Goal: Task Accomplishment & Management: Manage account settings

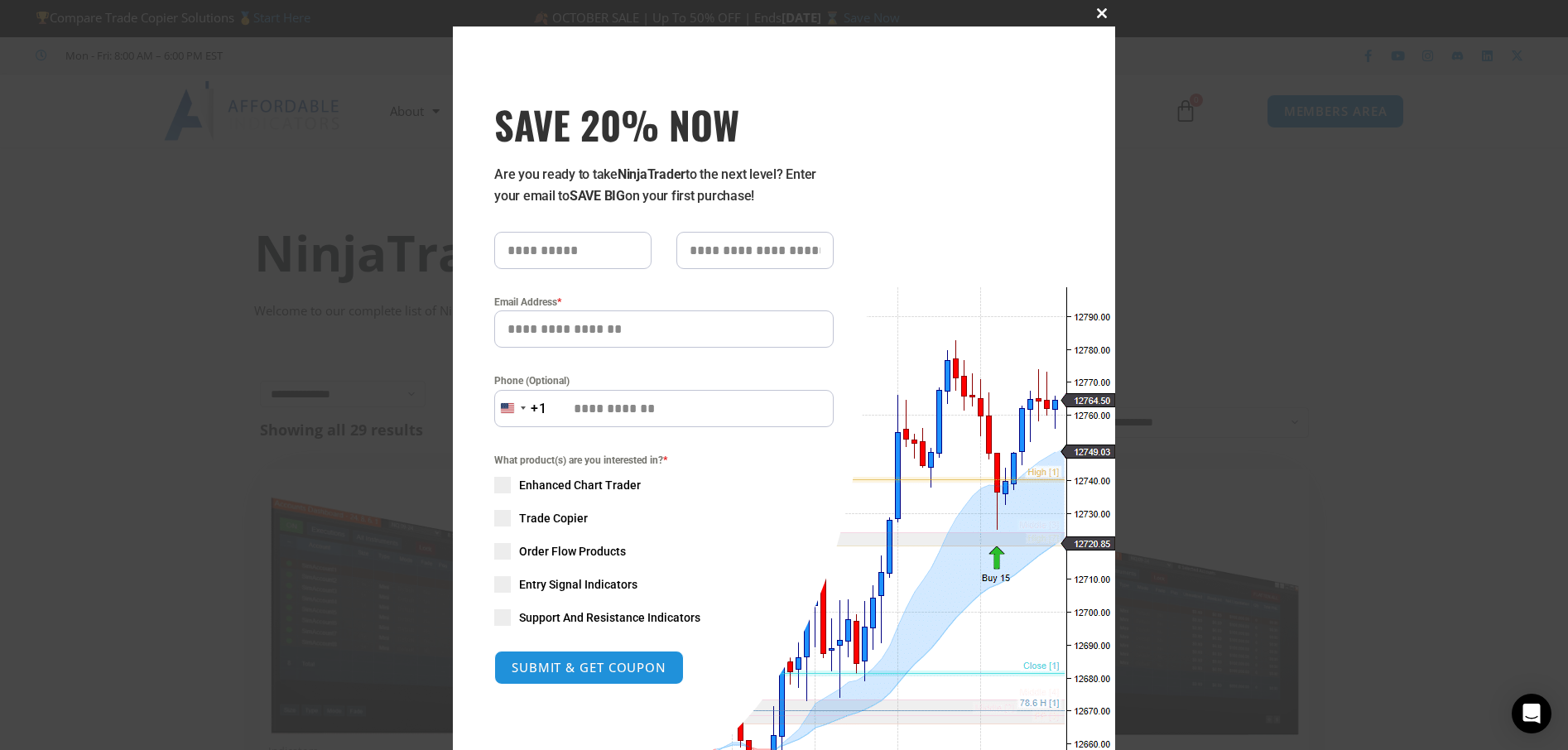
click at [1096, 15] on span "SAVE 20% NOW popup" at bounding box center [1102, 13] width 26 height 10
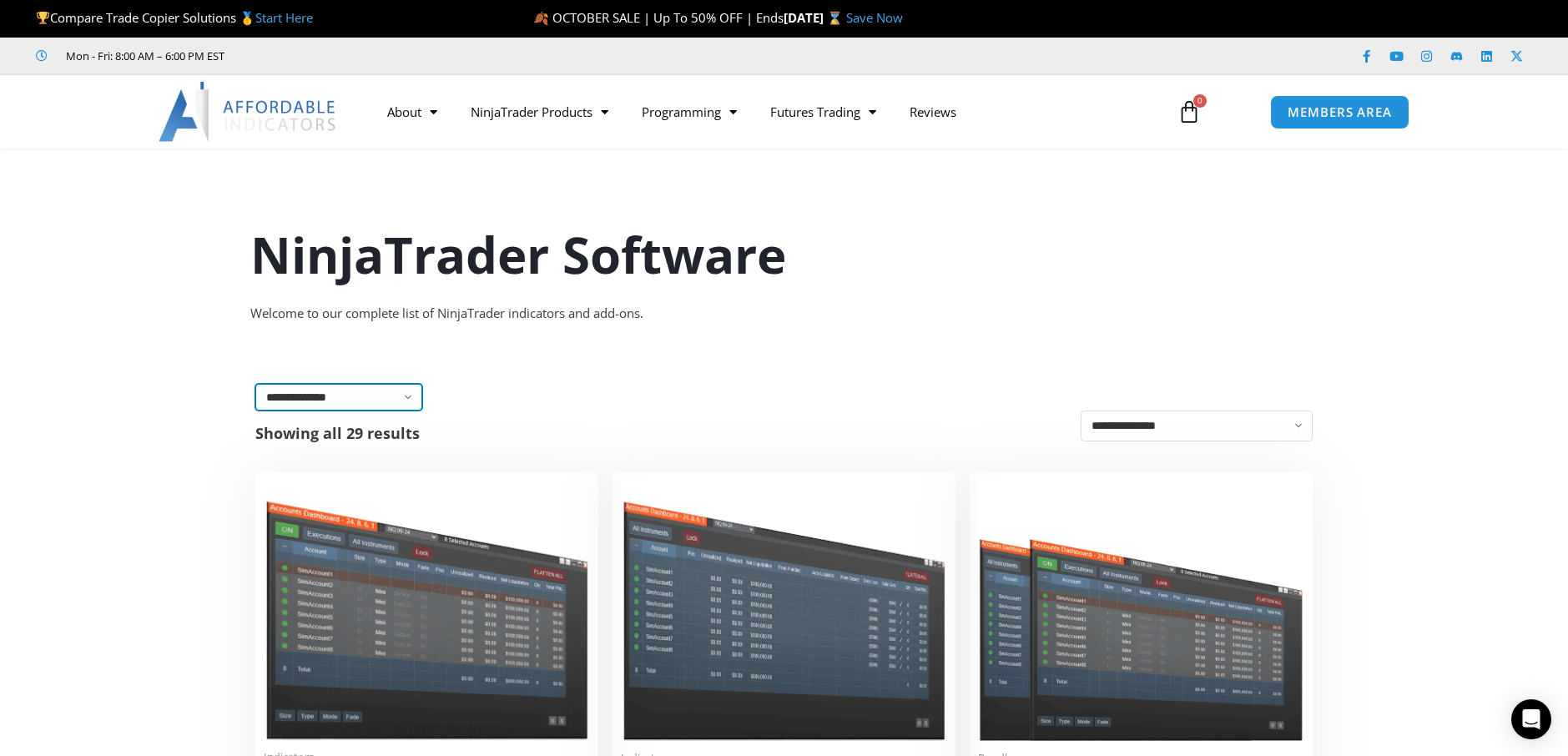
click at [413, 401] on select "**********" at bounding box center [339, 396] width 167 height 27
select select "**********"
click at [255, 383] on select "**********" at bounding box center [339, 396] width 167 height 27
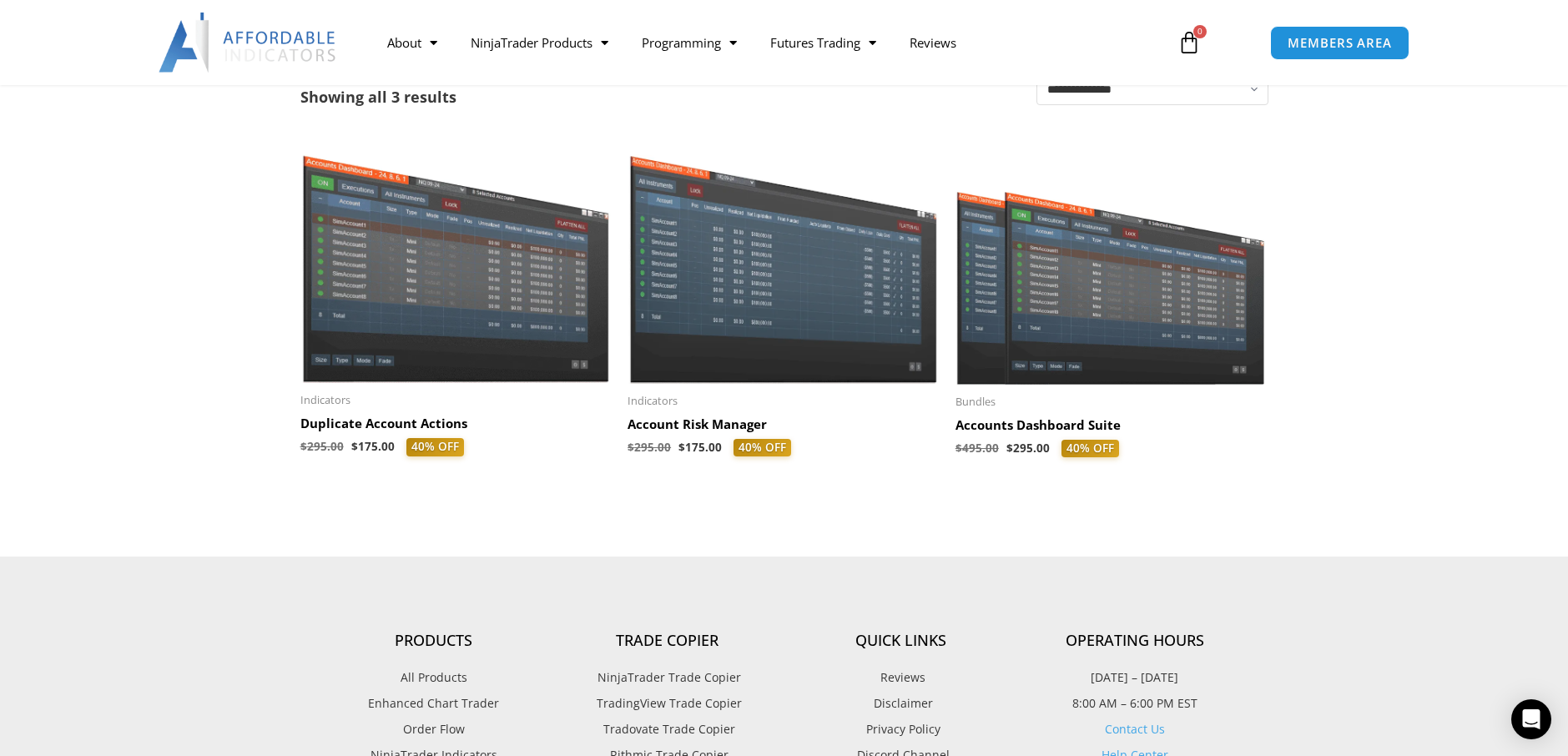
scroll to position [313, 0]
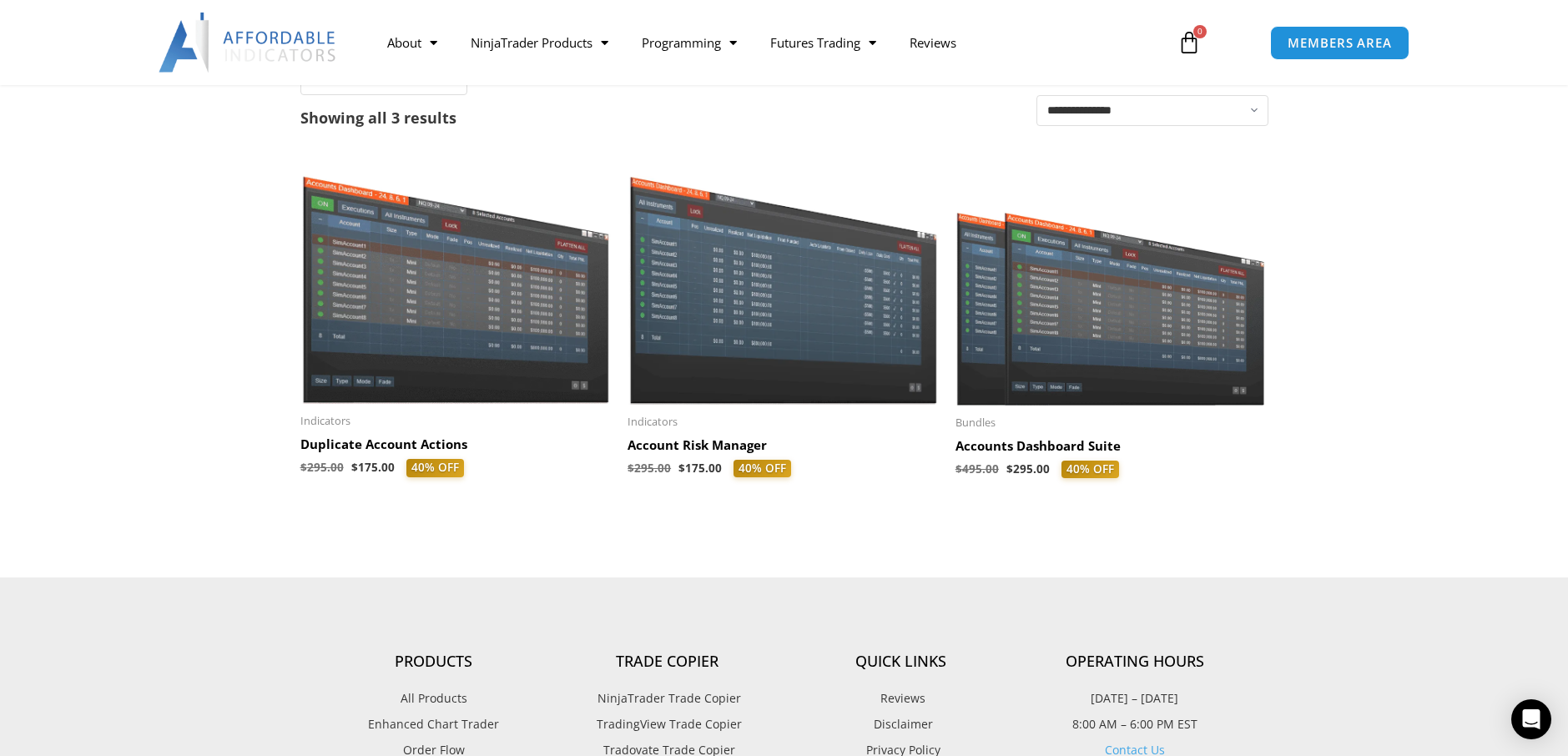
click at [1073, 271] on img at bounding box center [1111, 280] width 311 height 248
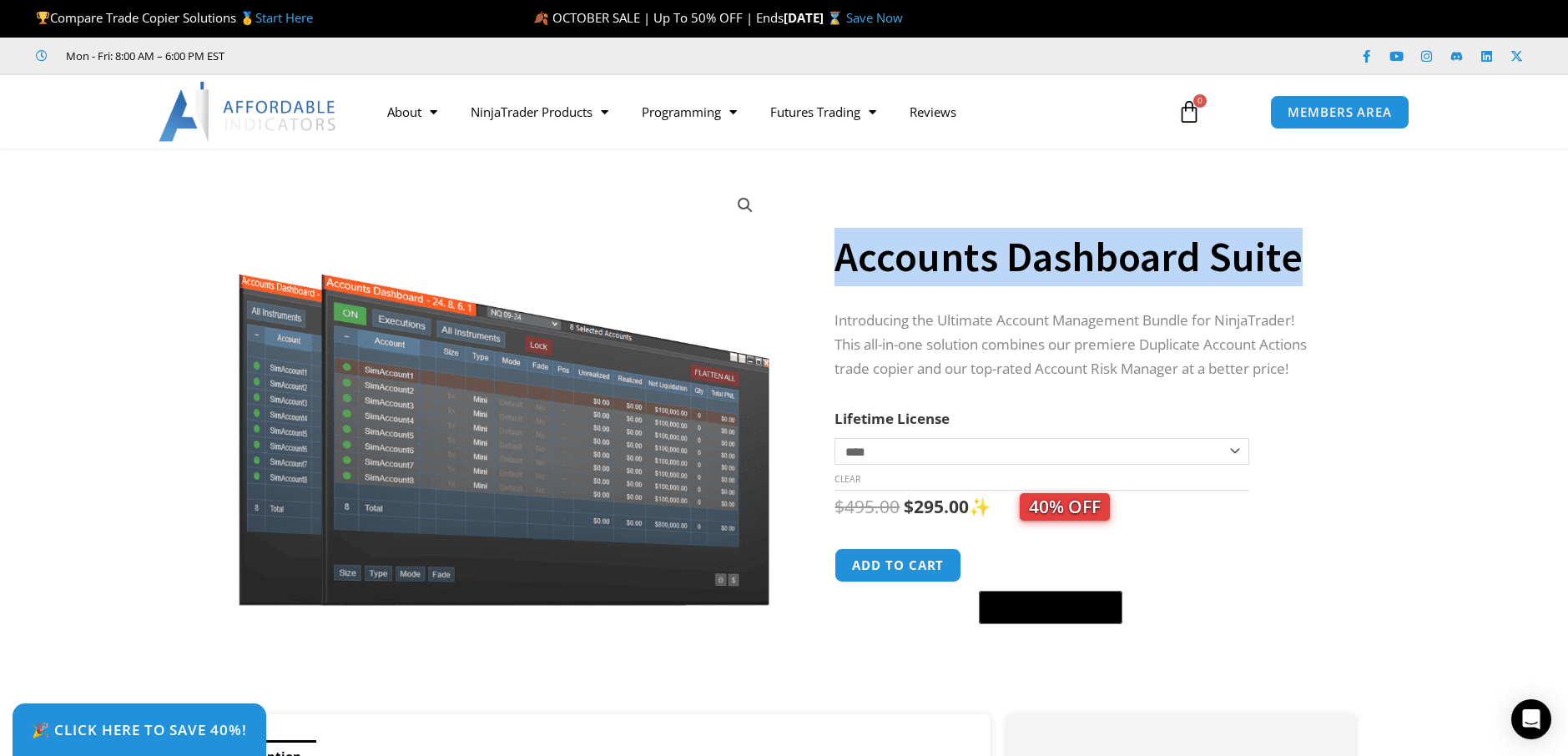
drag, startPoint x: 838, startPoint y: 266, endPoint x: 1311, endPoint y: 264, distance: 473.0
click at [1422, 259] on section "**********" at bounding box center [784, 439] width 1568 height 549
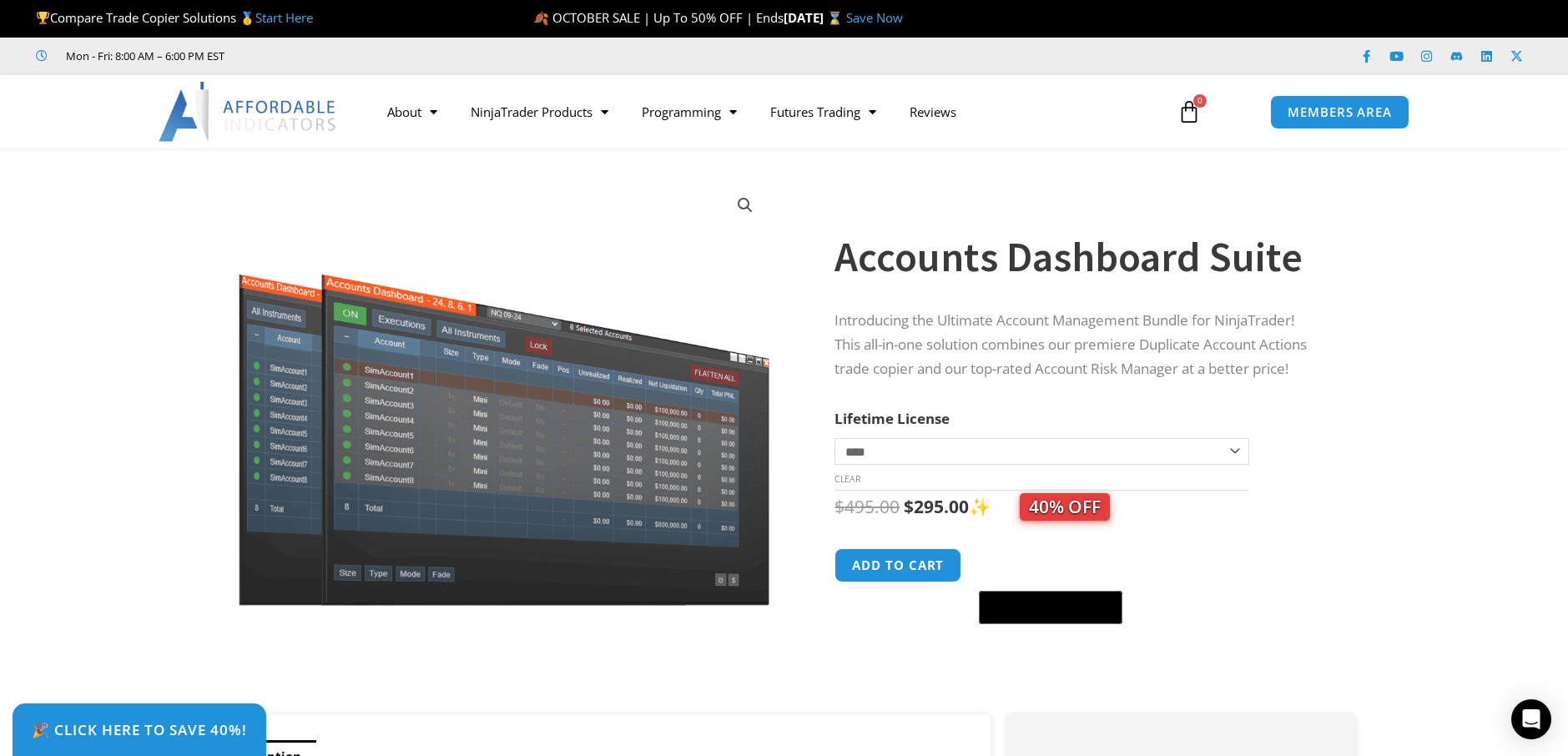
click at [1448, 338] on section "**********" at bounding box center [784, 439] width 1568 height 549
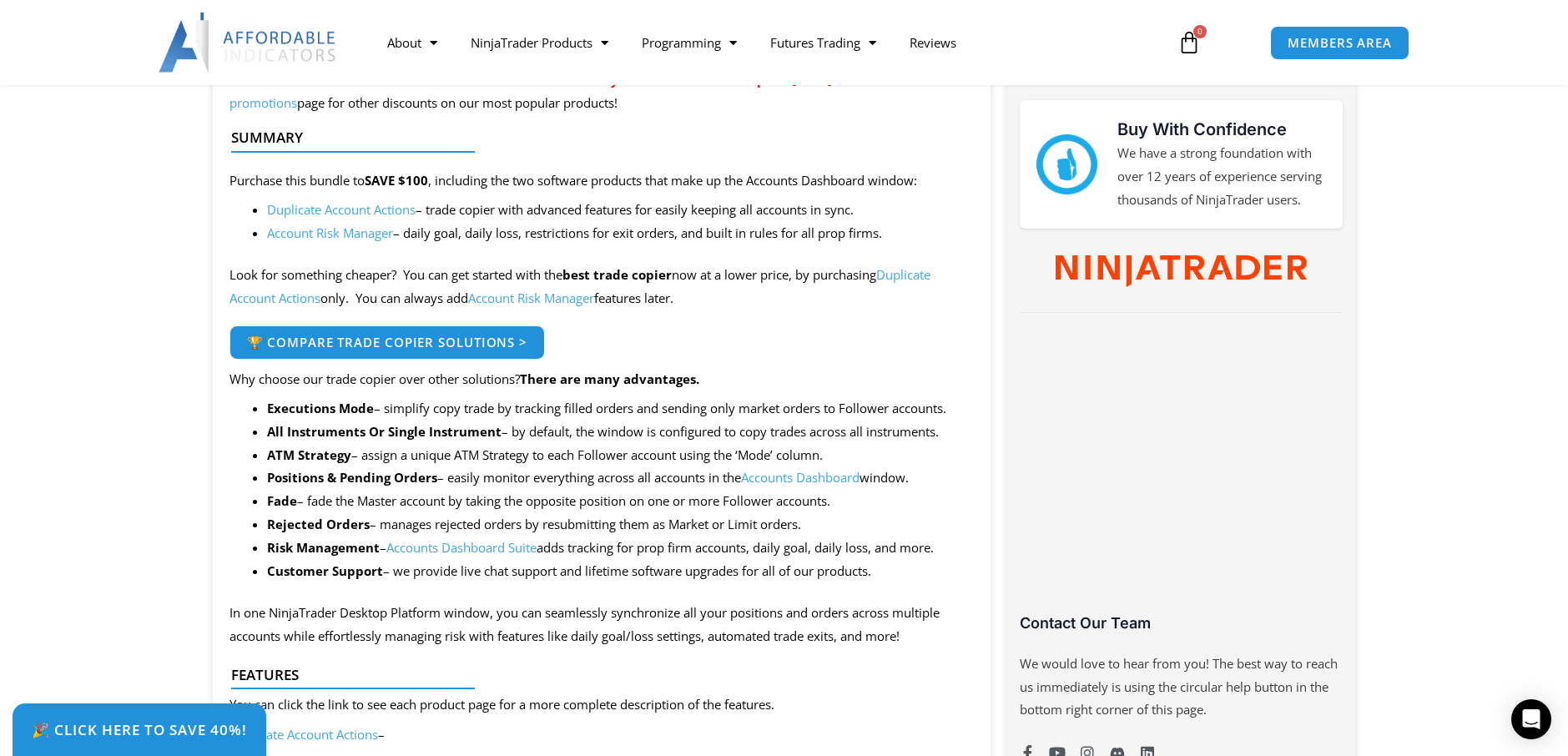
scroll to position [720, 0]
click at [309, 344] on span "🏆 Compare Trade Copier Solutions >" at bounding box center [386, 342] width 253 height 12
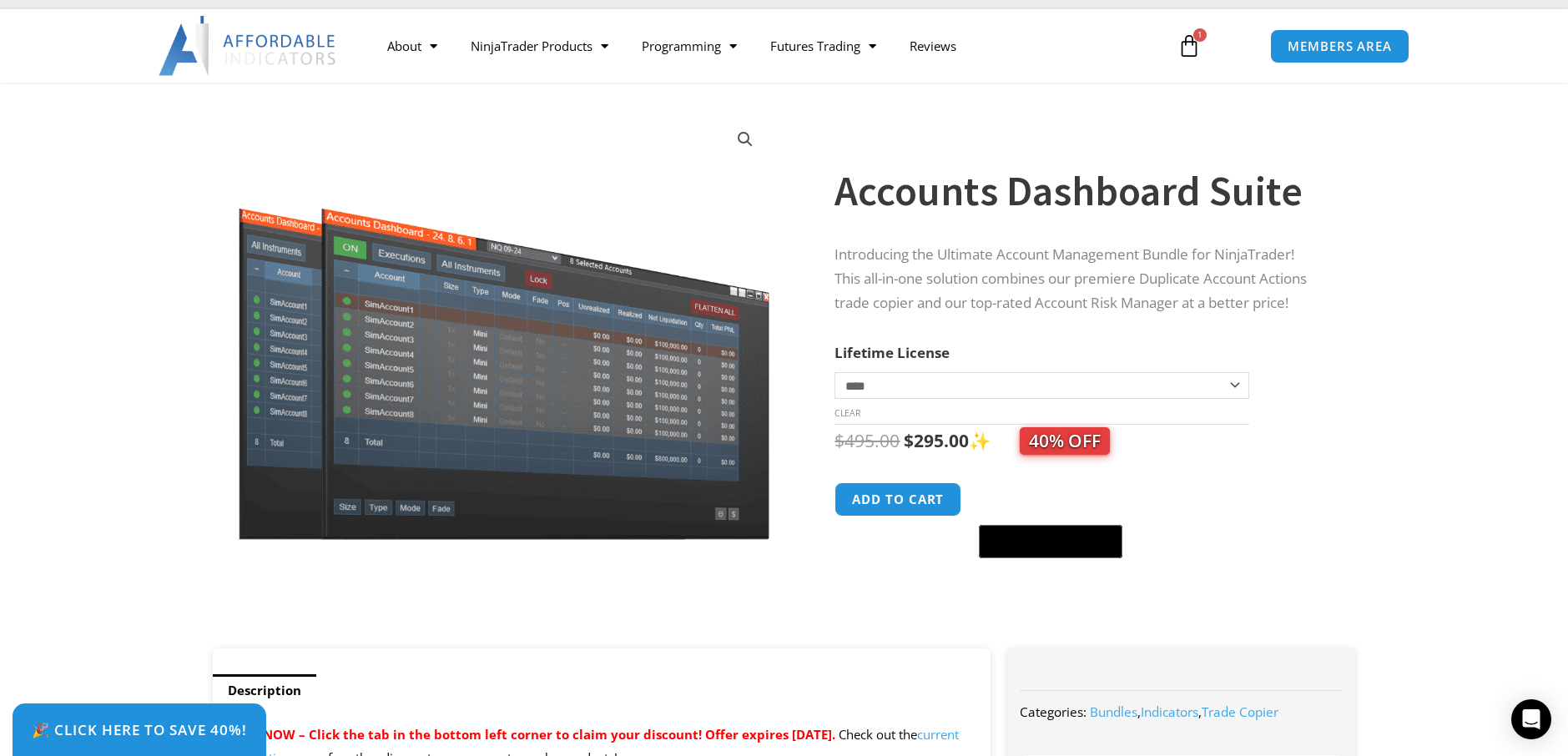
scroll to position [0, 0]
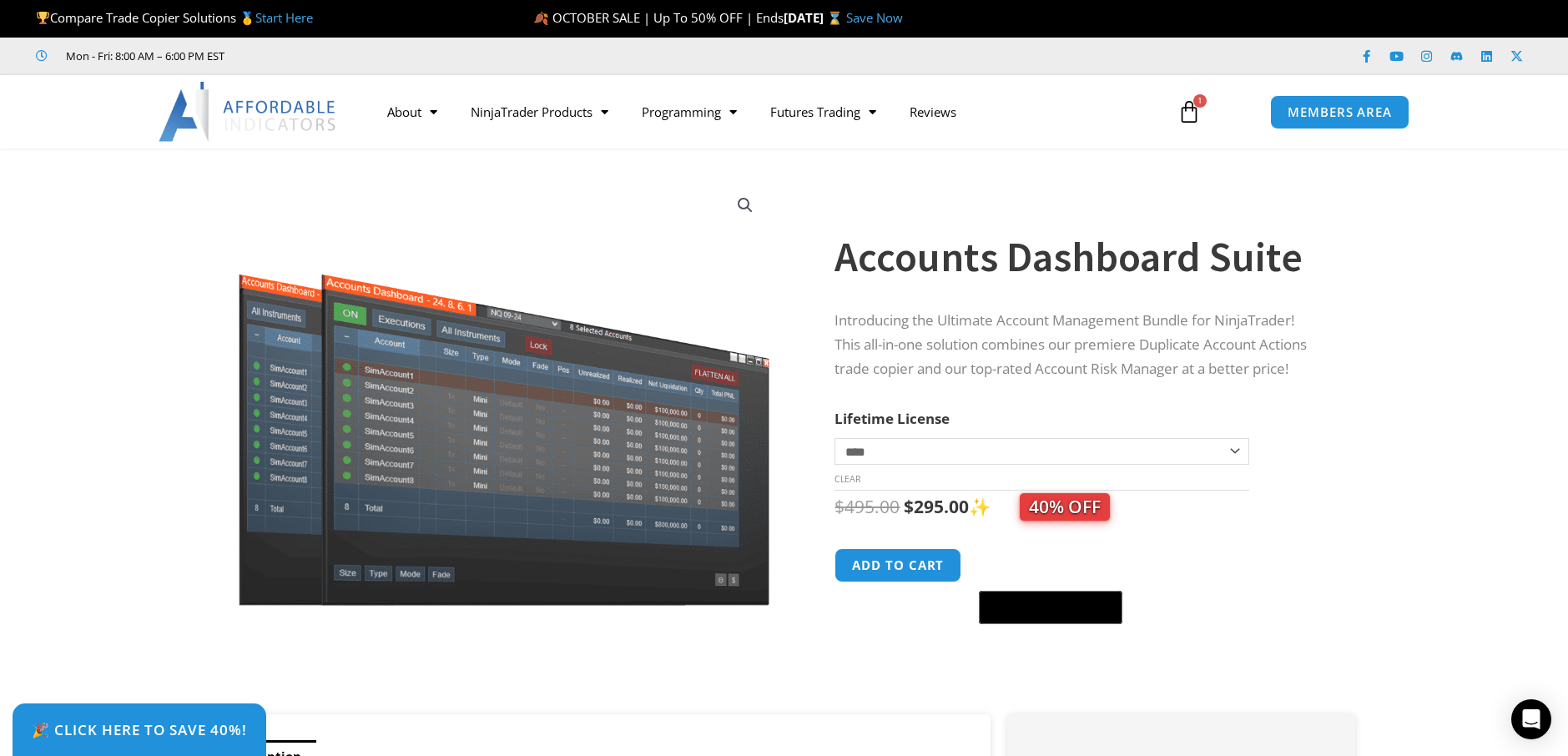
click at [308, 109] on img at bounding box center [248, 112] width 179 height 60
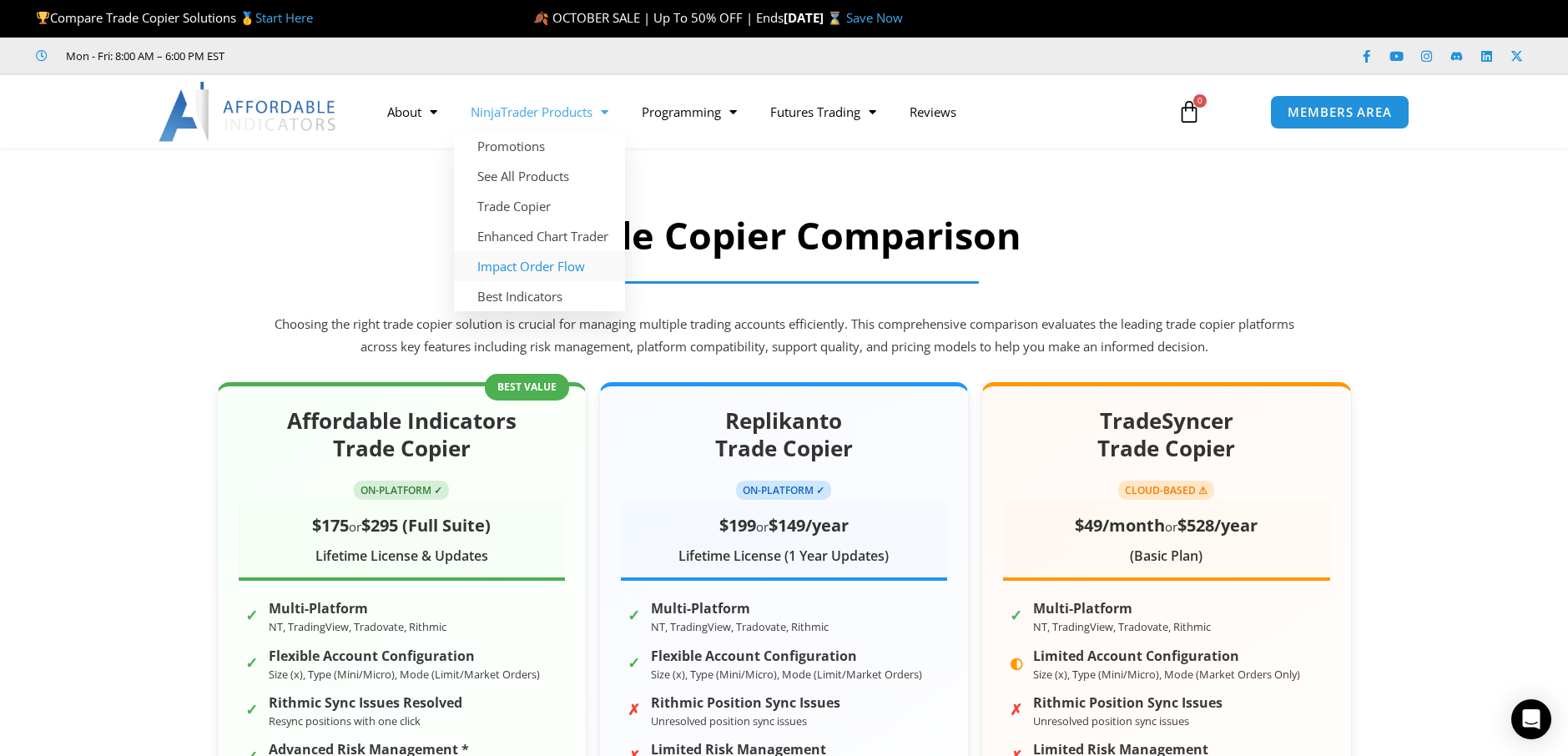
click at [507, 271] on link "Impact Order Flow" at bounding box center [539, 265] width 171 height 30
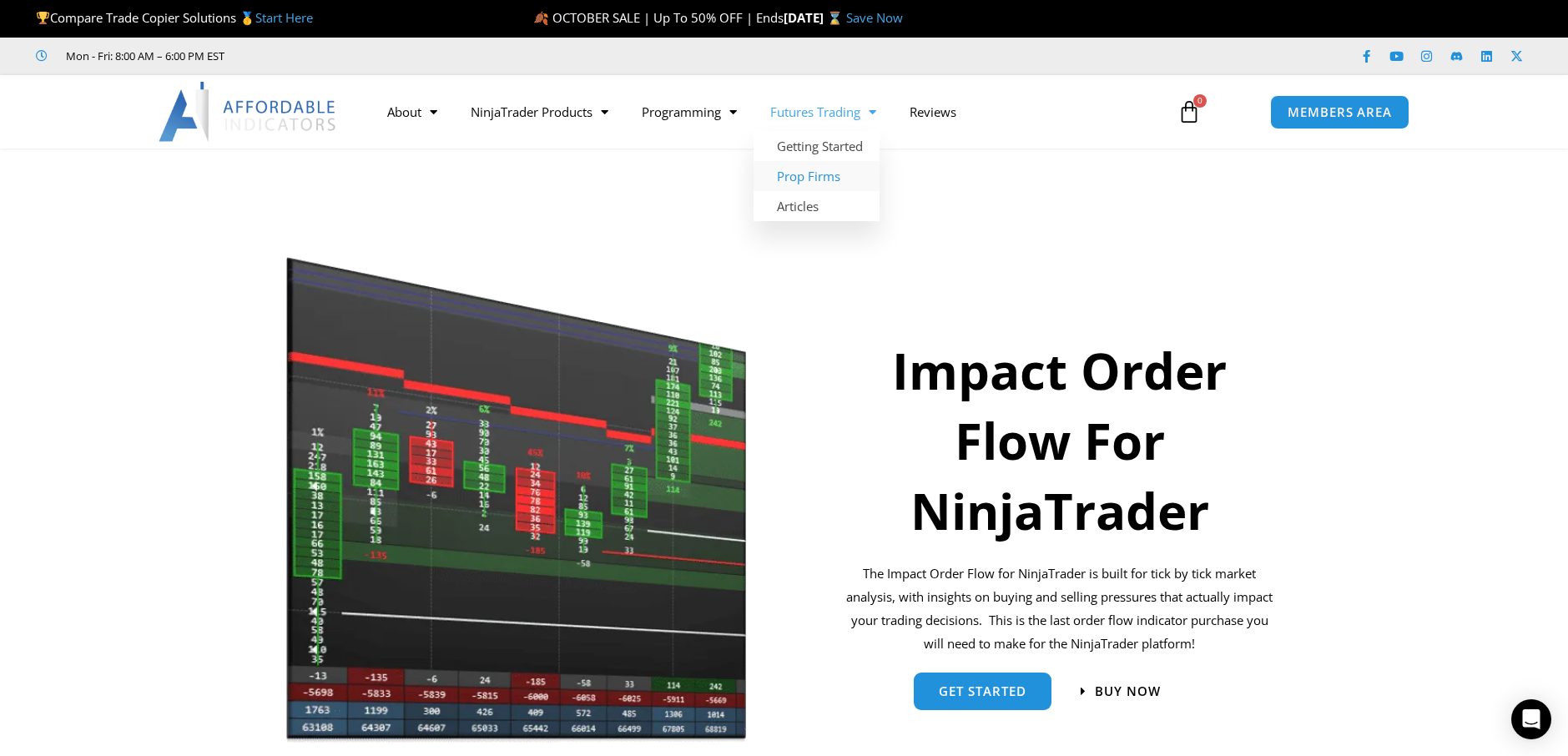
click at [803, 175] on link "Prop Firms" at bounding box center [816, 176] width 126 height 30
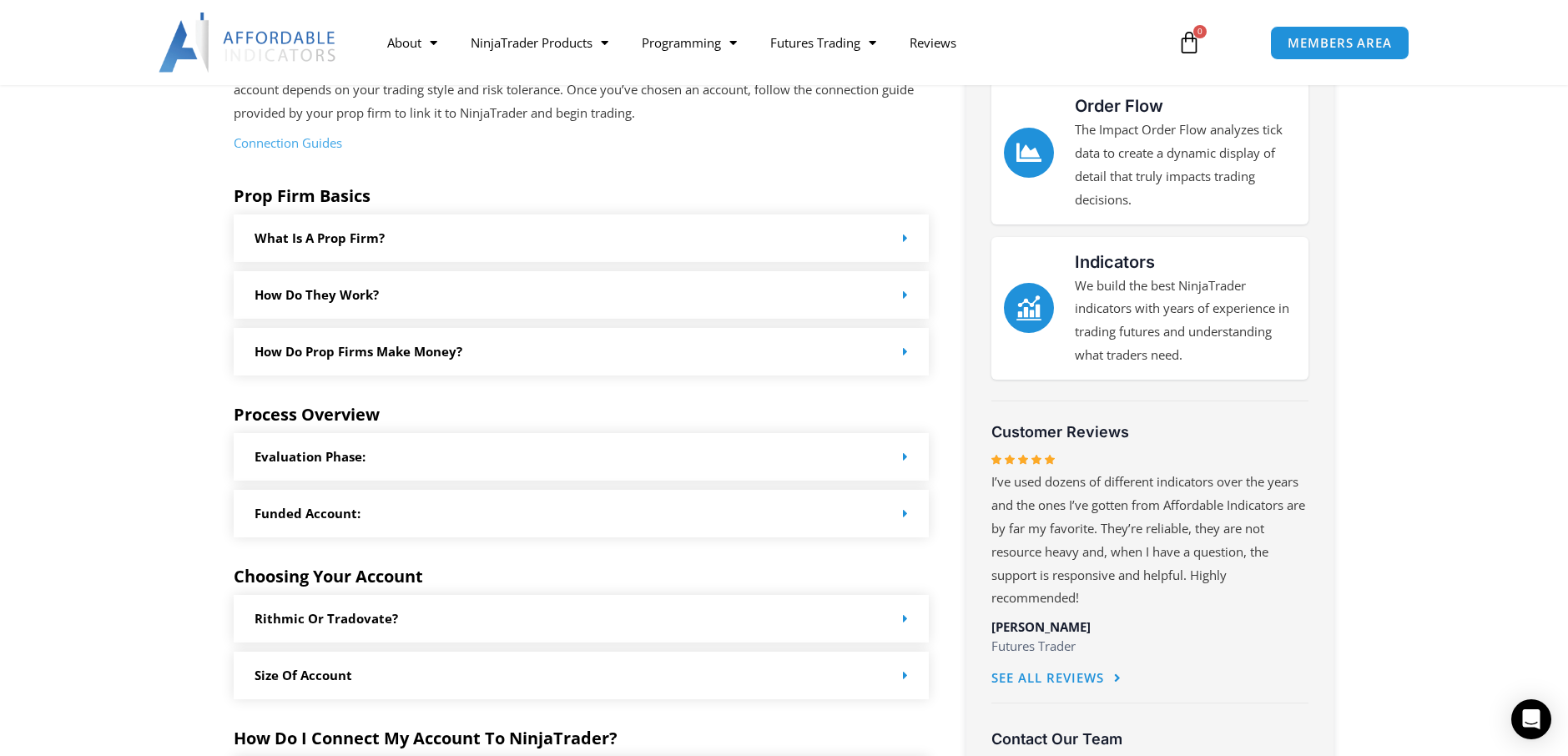
scroll to position [797, 0]
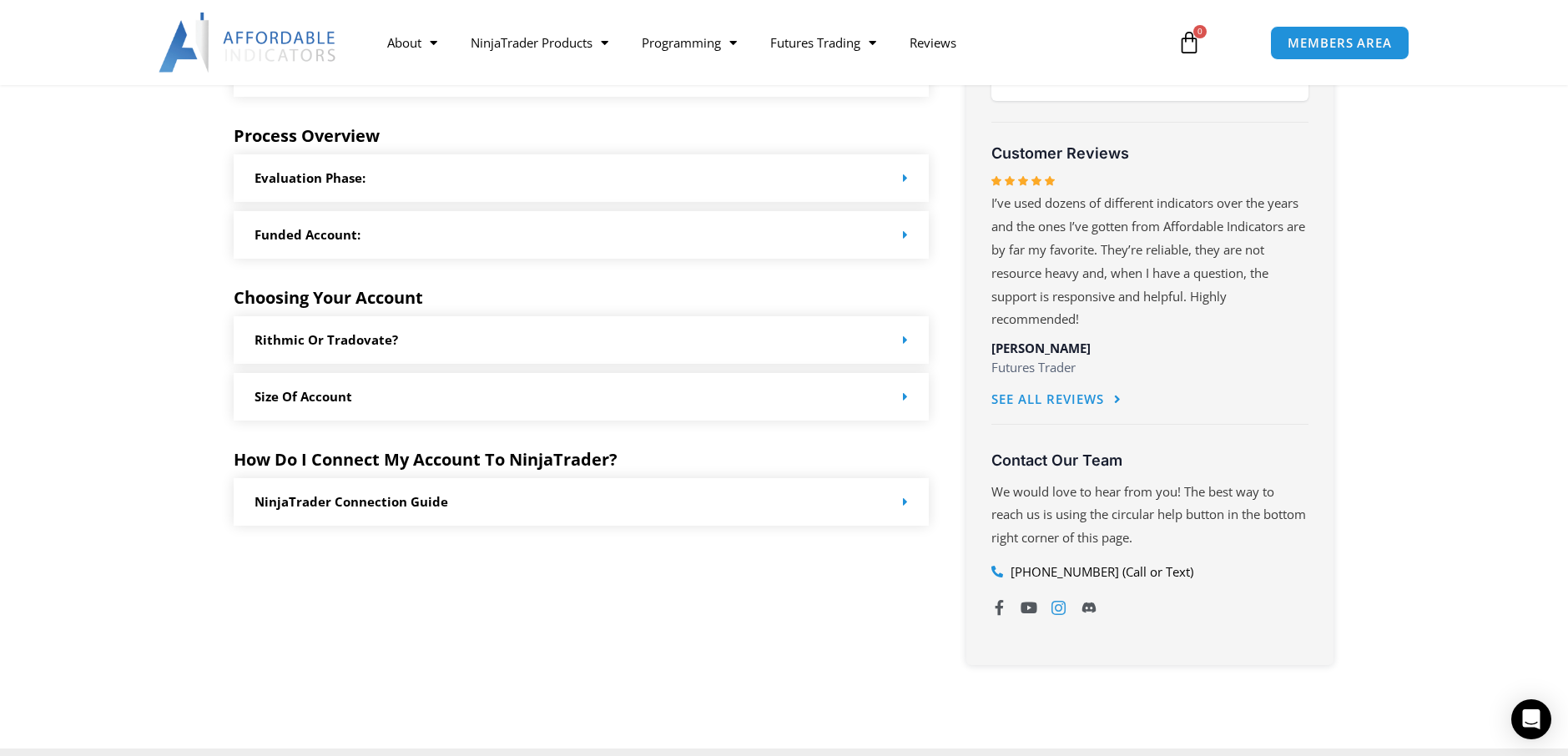
click at [1060, 610] on icon at bounding box center [1059, 607] width 16 height 16
click at [1092, 610] on icon at bounding box center [1088, 607] width 15 height 12
click at [448, 330] on div "Rithmic or Tradovate?" at bounding box center [581, 340] width 696 height 48
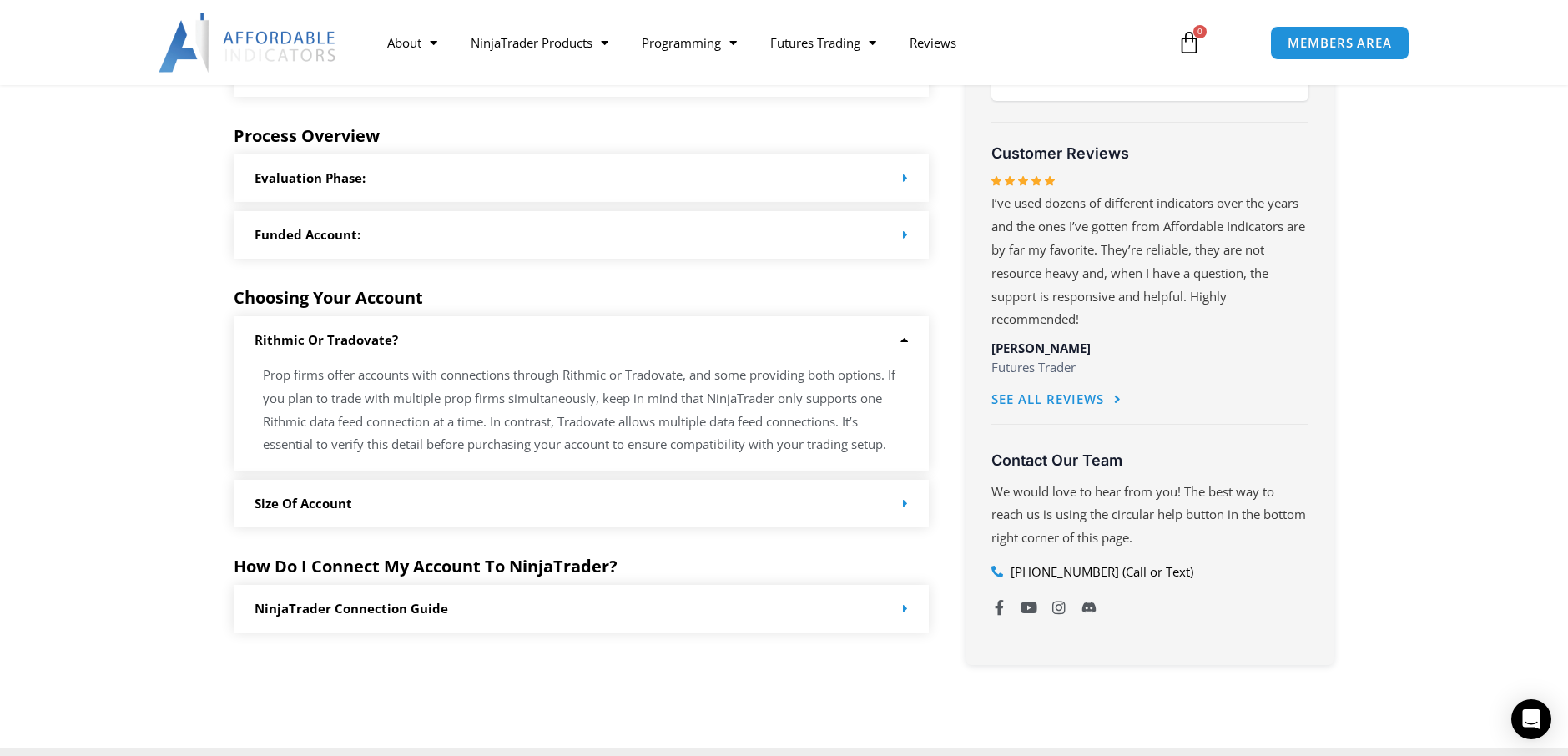
click at [448, 330] on div "Rithmic or Tradovate?" at bounding box center [581, 340] width 696 height 48
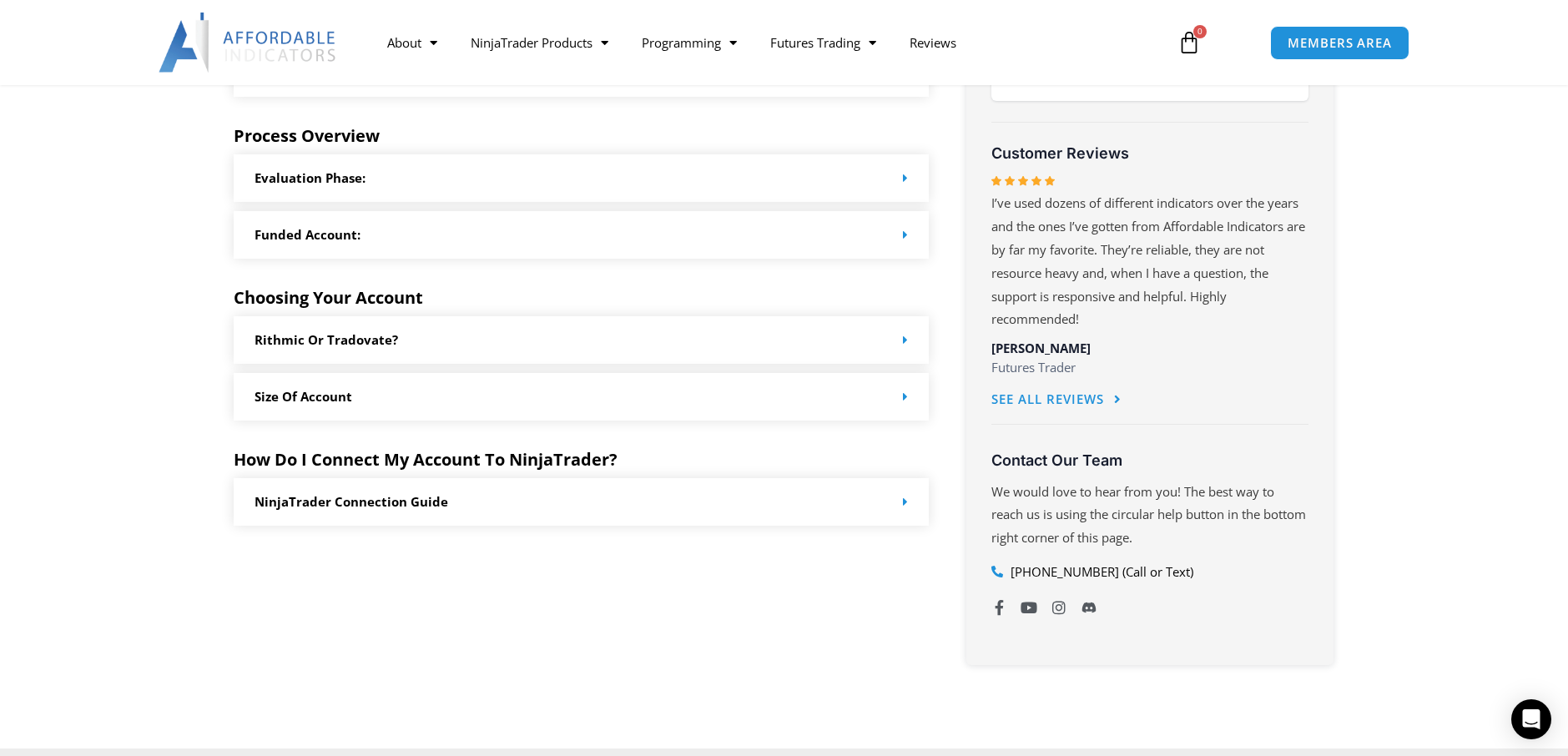
click at [457, 389] on div "Size of Account" at bounding box center [581, 396] width 696 height 48
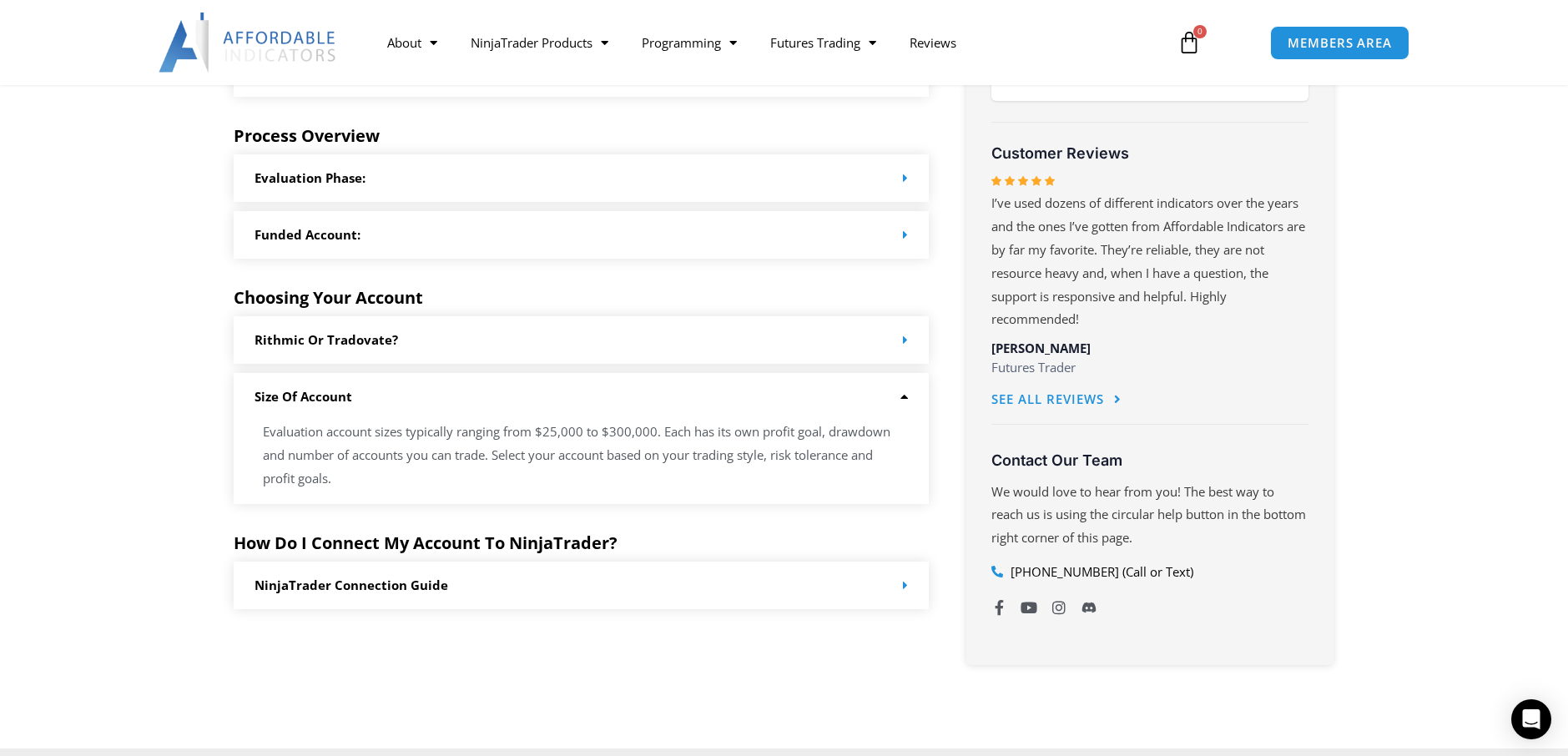
click at [457, 389] on div "Size of Account" at bounding box center [581, 396] width 696 height 48
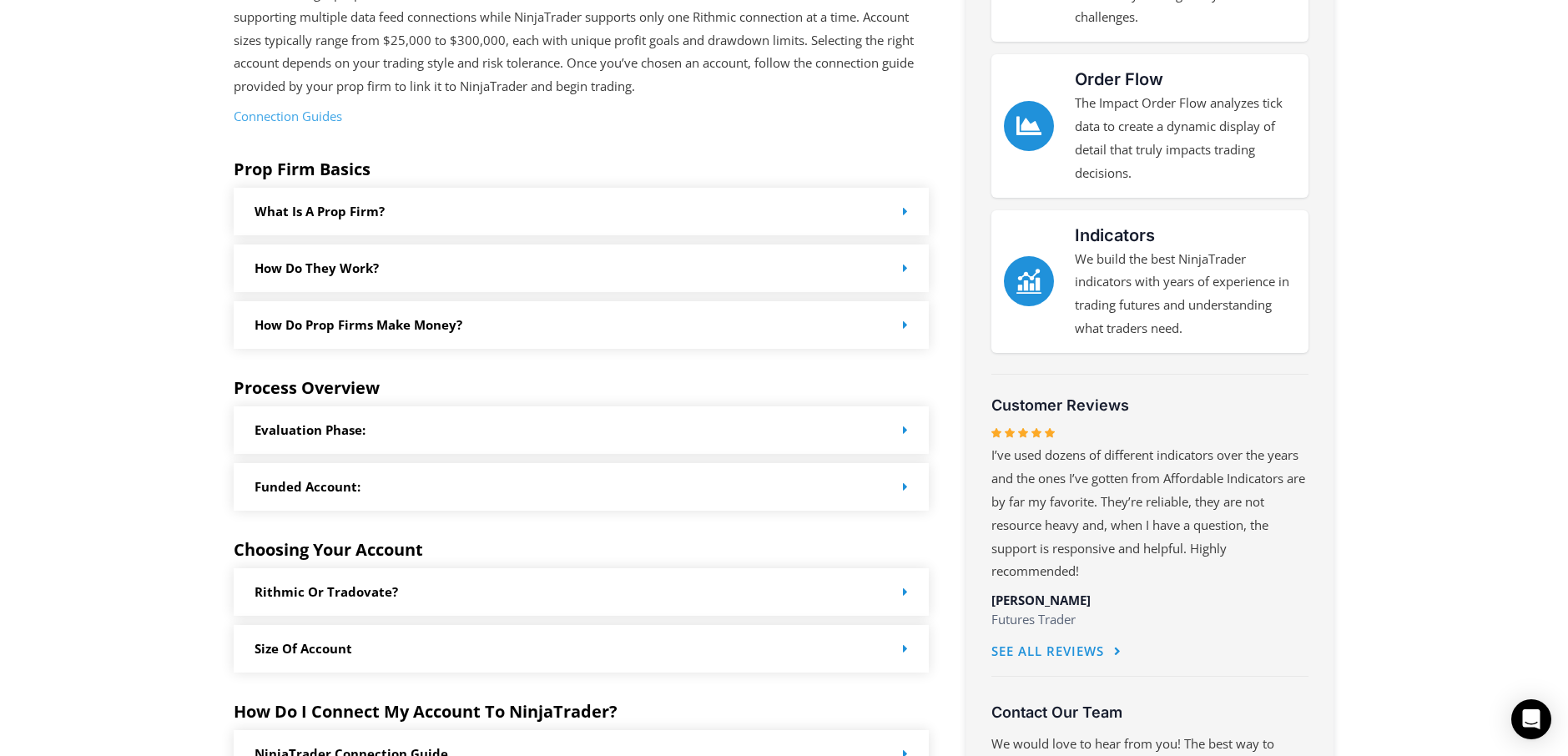
scroll to position [0, 0]
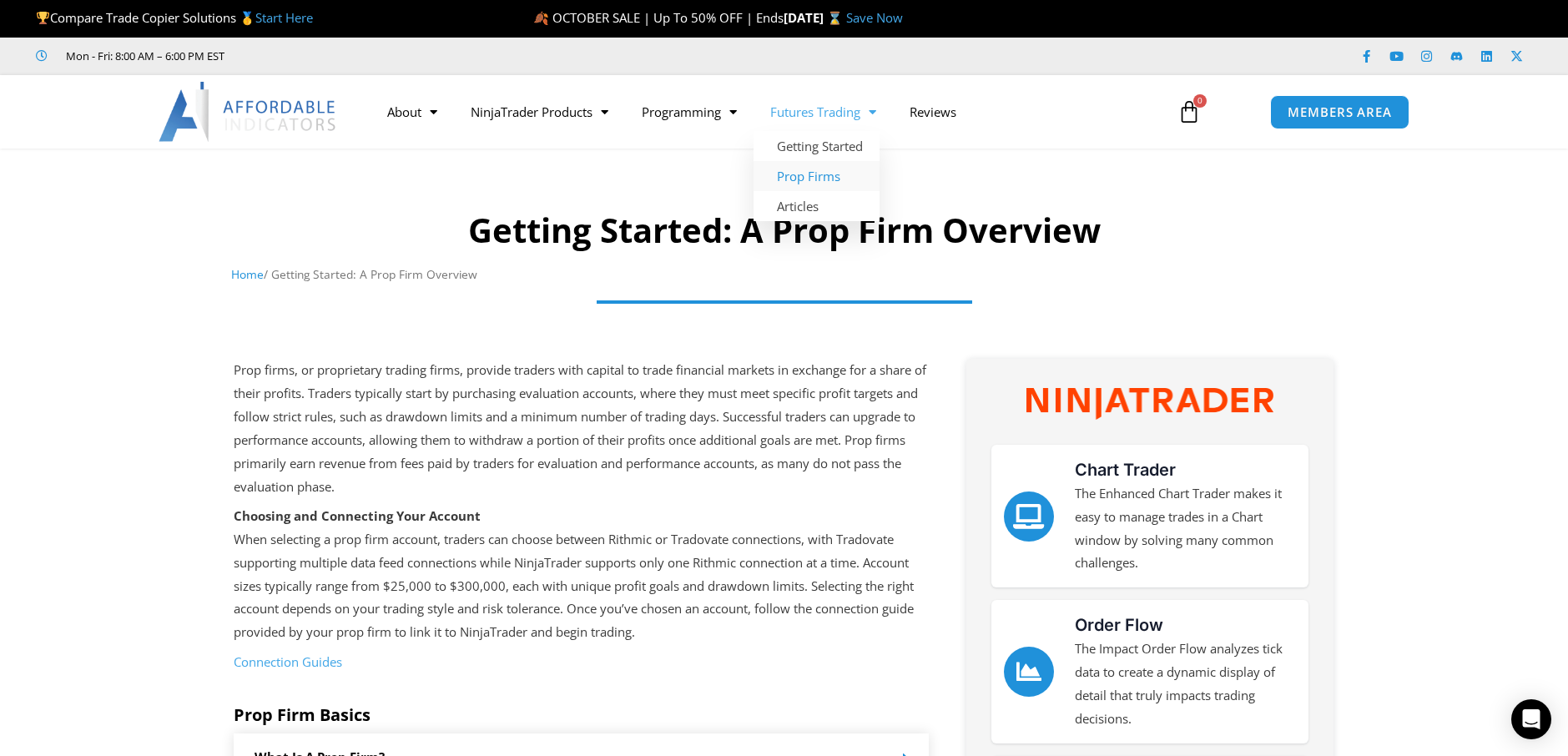
click at [876, 113] on span "Menu" at bounding box center [868, 113] width 16 height 29
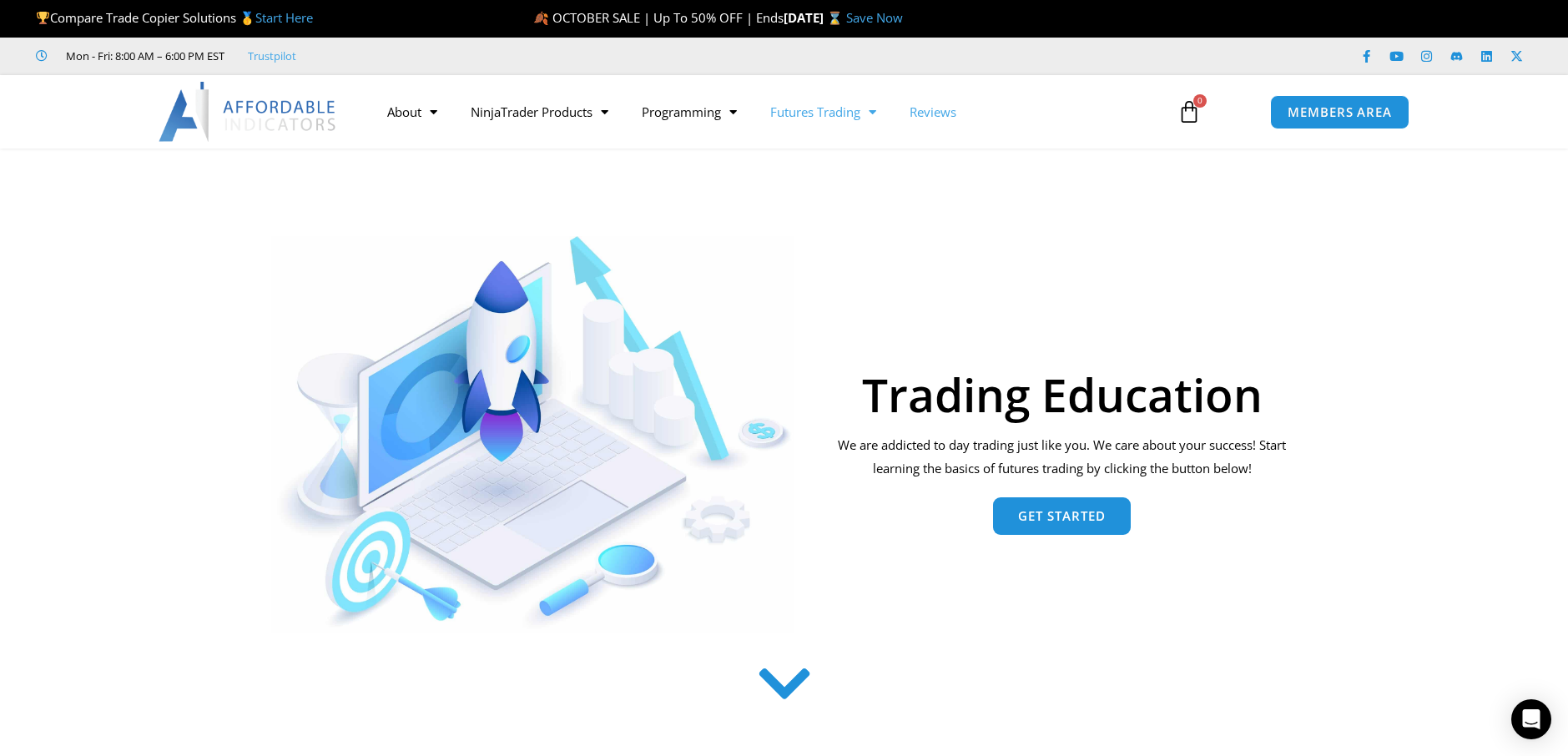
click at [943, 108] on link "Reviews" at bounding box center [933, 112] width 81 height 38
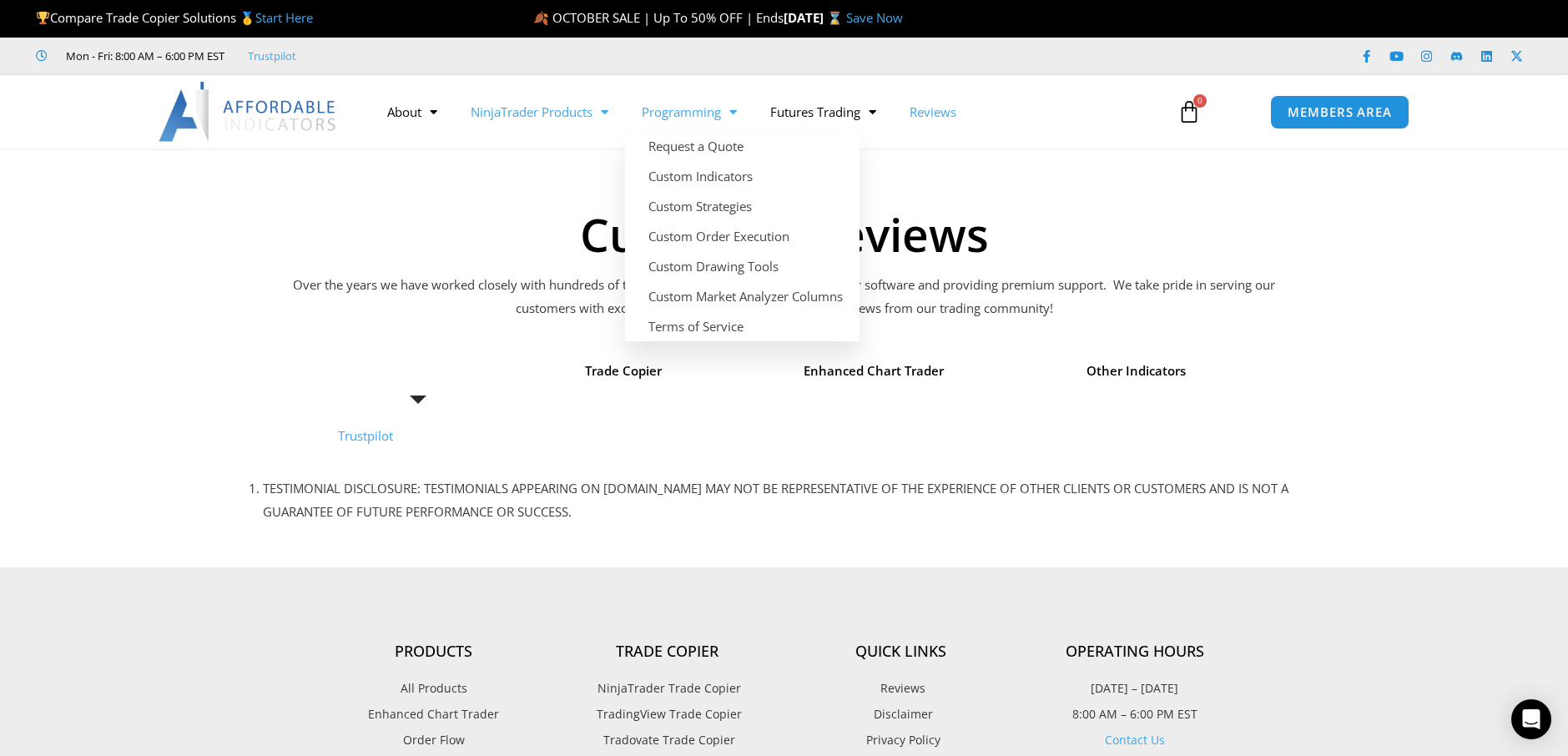
click at [566, 123] on link "NinjaTrader Products" at bounding box center [539, 112] width 171 height 38
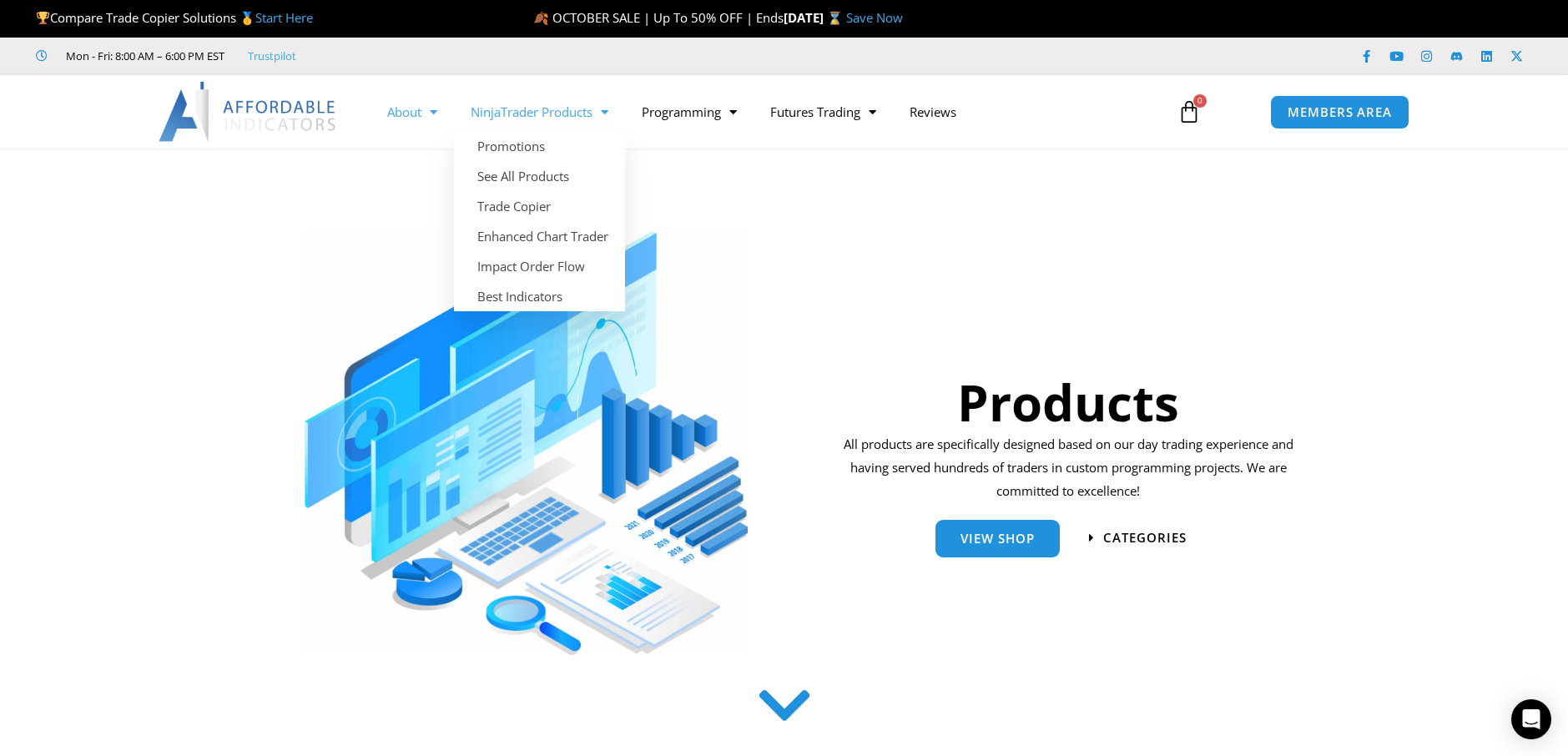
click at [401, 118] on link "About" at bounding box center [412, 112] width 83 height 38
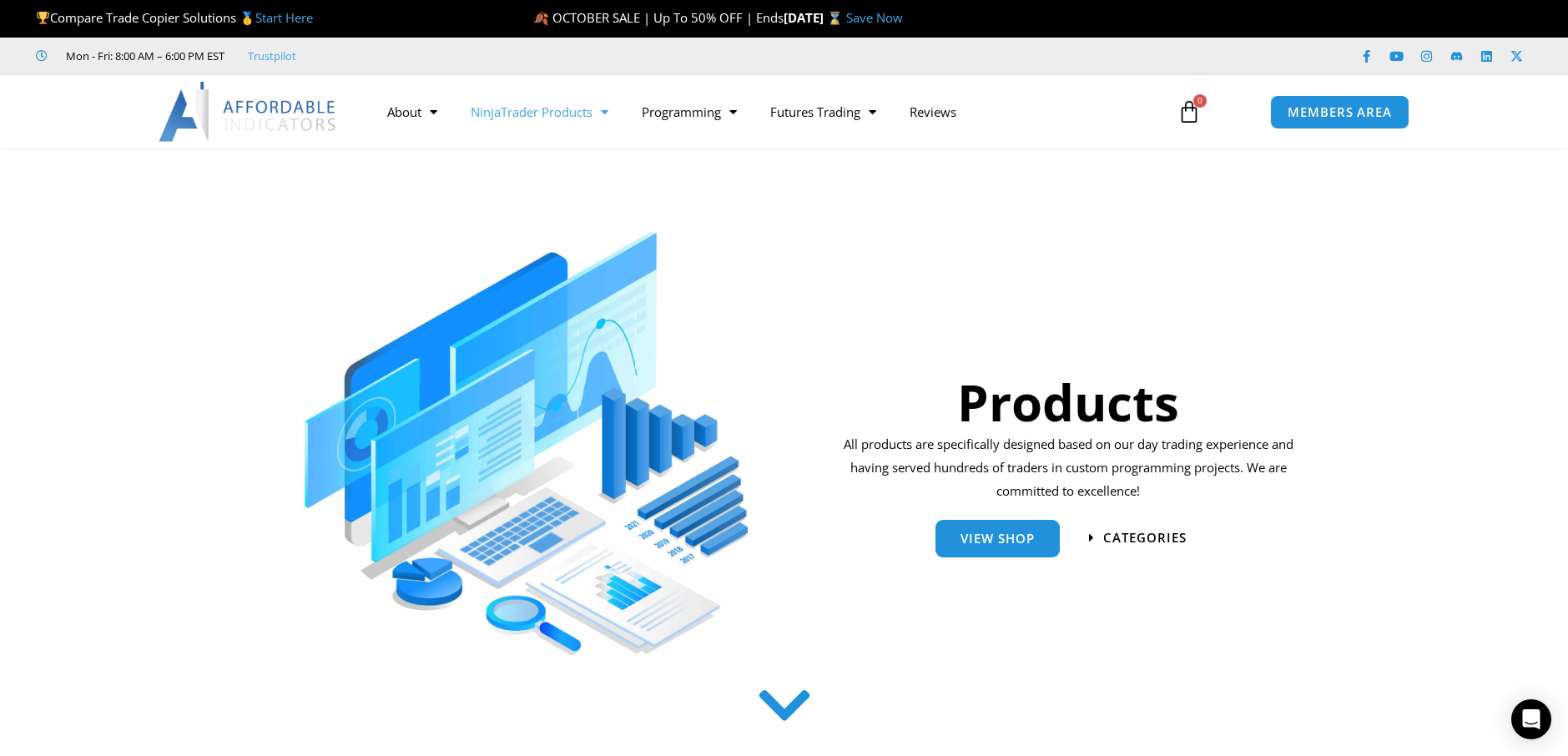
click at [1341, 110] on span "MEMBERS AREA" at bounding box center [1339, 112] width 114 height 14
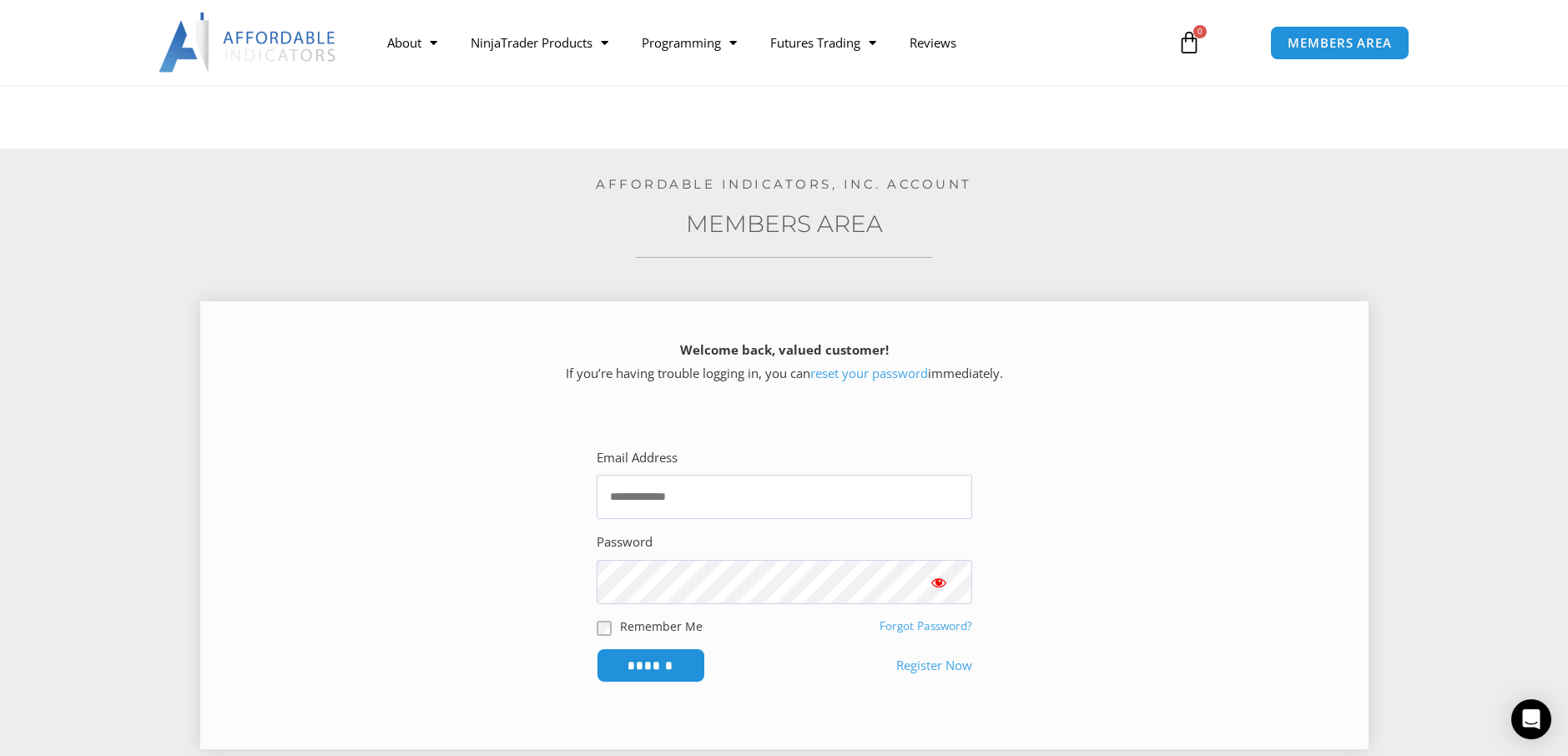
scroll to position [289, 0]
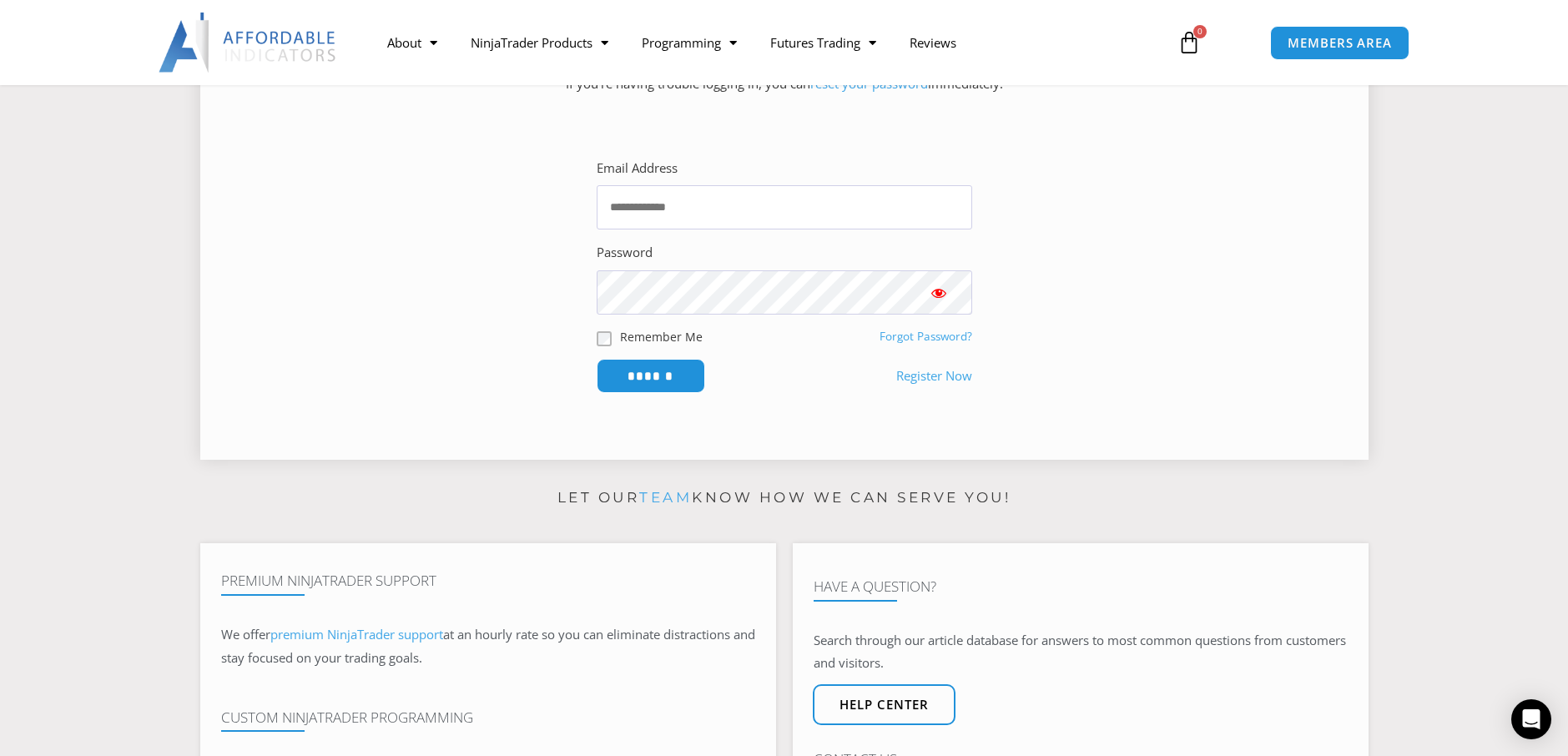
click at [927, 379] on link "Register Now" at bounding box center [934, 376] width 76 height 24
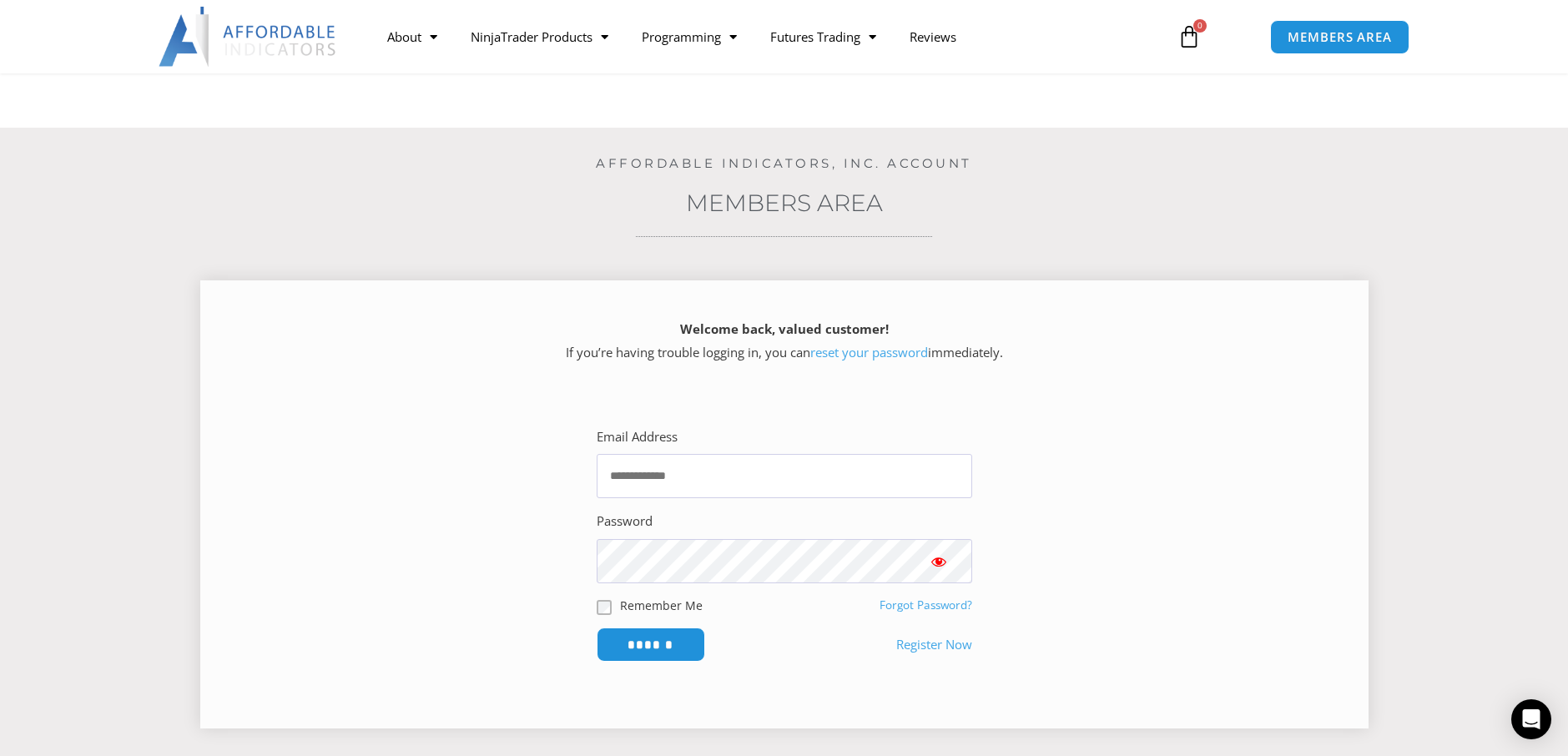
scroll to position [252, 0]
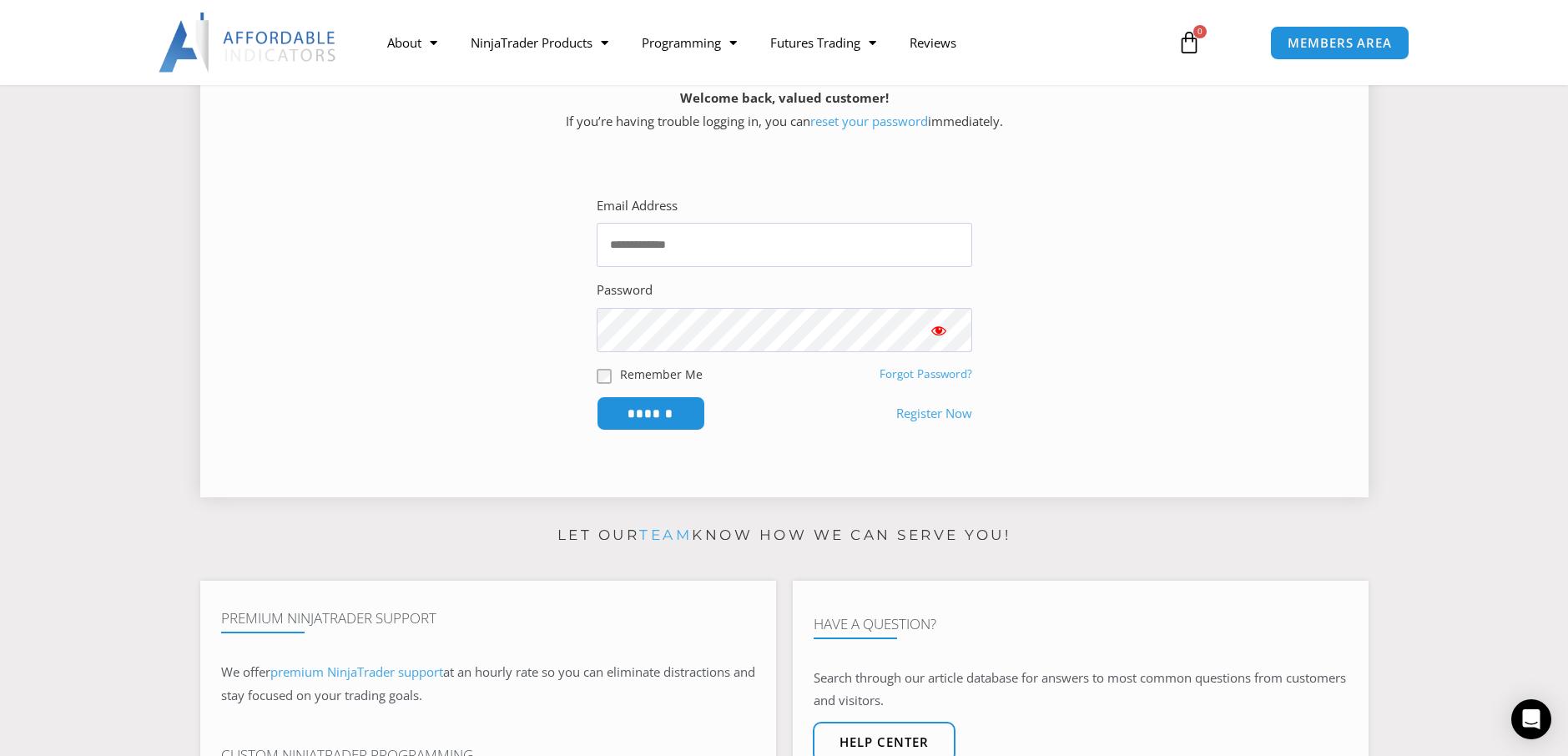
click at [923, 410] on link "Register Now" at bounding box center [934, 414] width 76 height 24
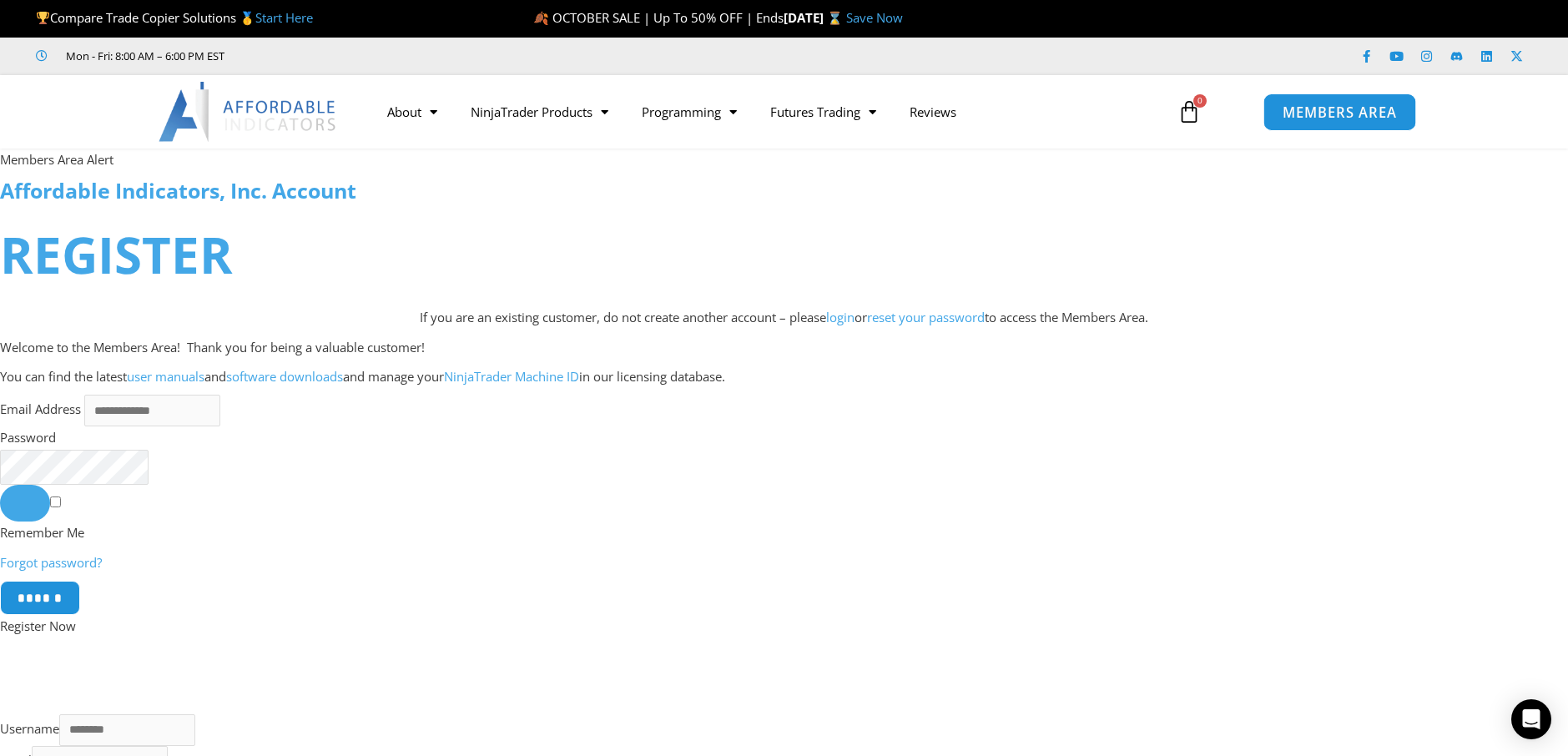
click at [1336, 108] on span "MEMBERS AREA" at bounding box center [1339, 112] width 114 height 14
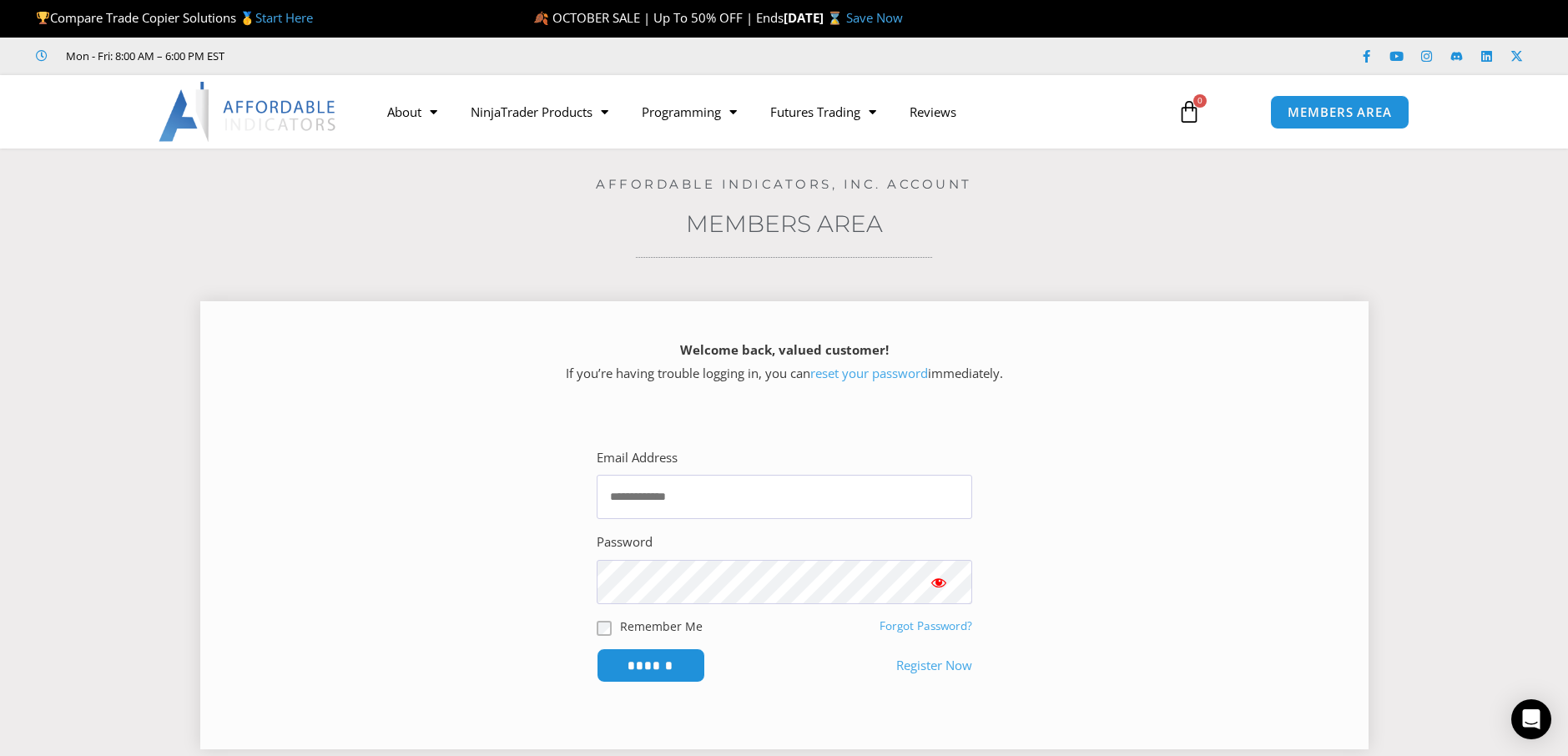
scroll to position [127, 0]
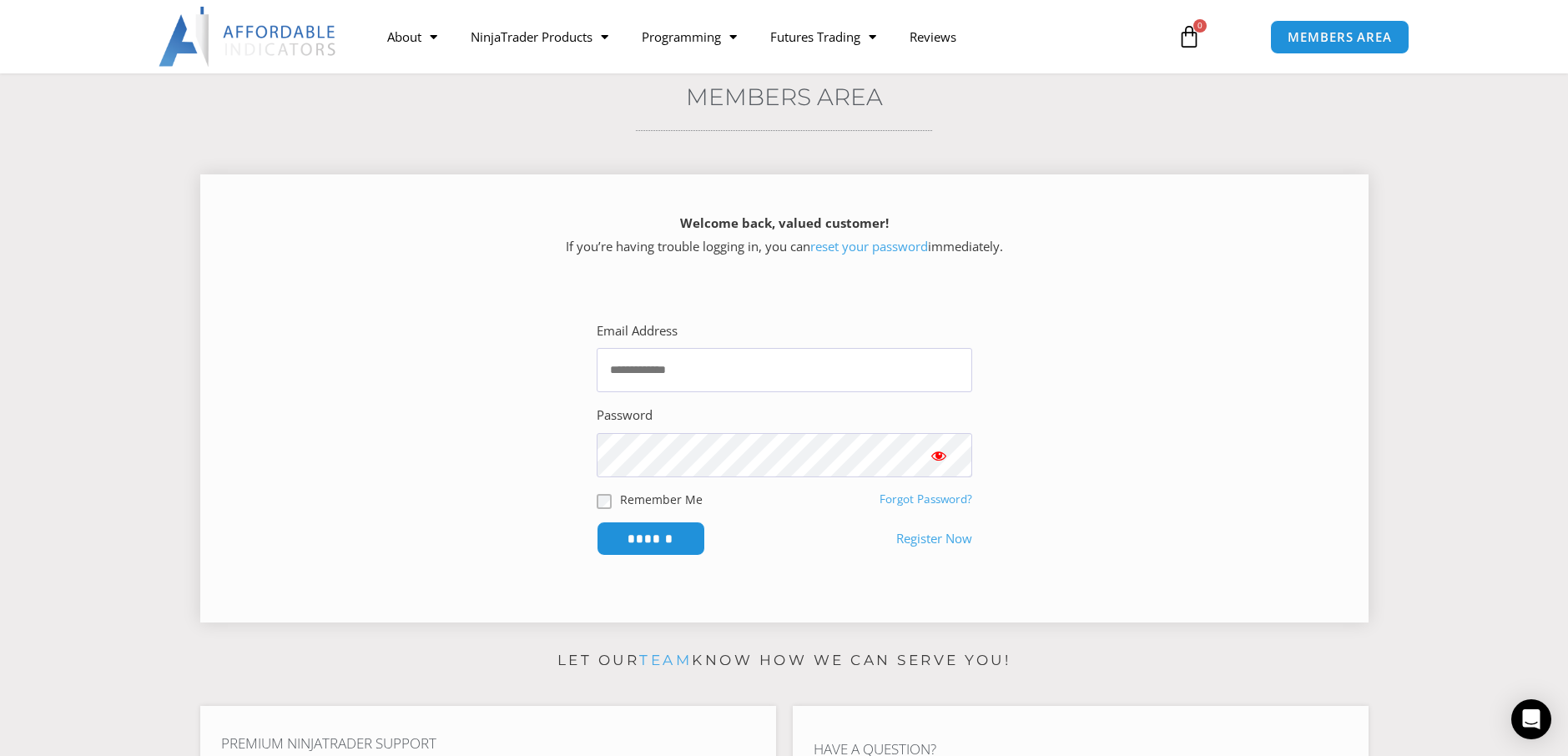
click at [935, 541] on link "Register Now" at bounding box center [934, 539] width 76 height 24
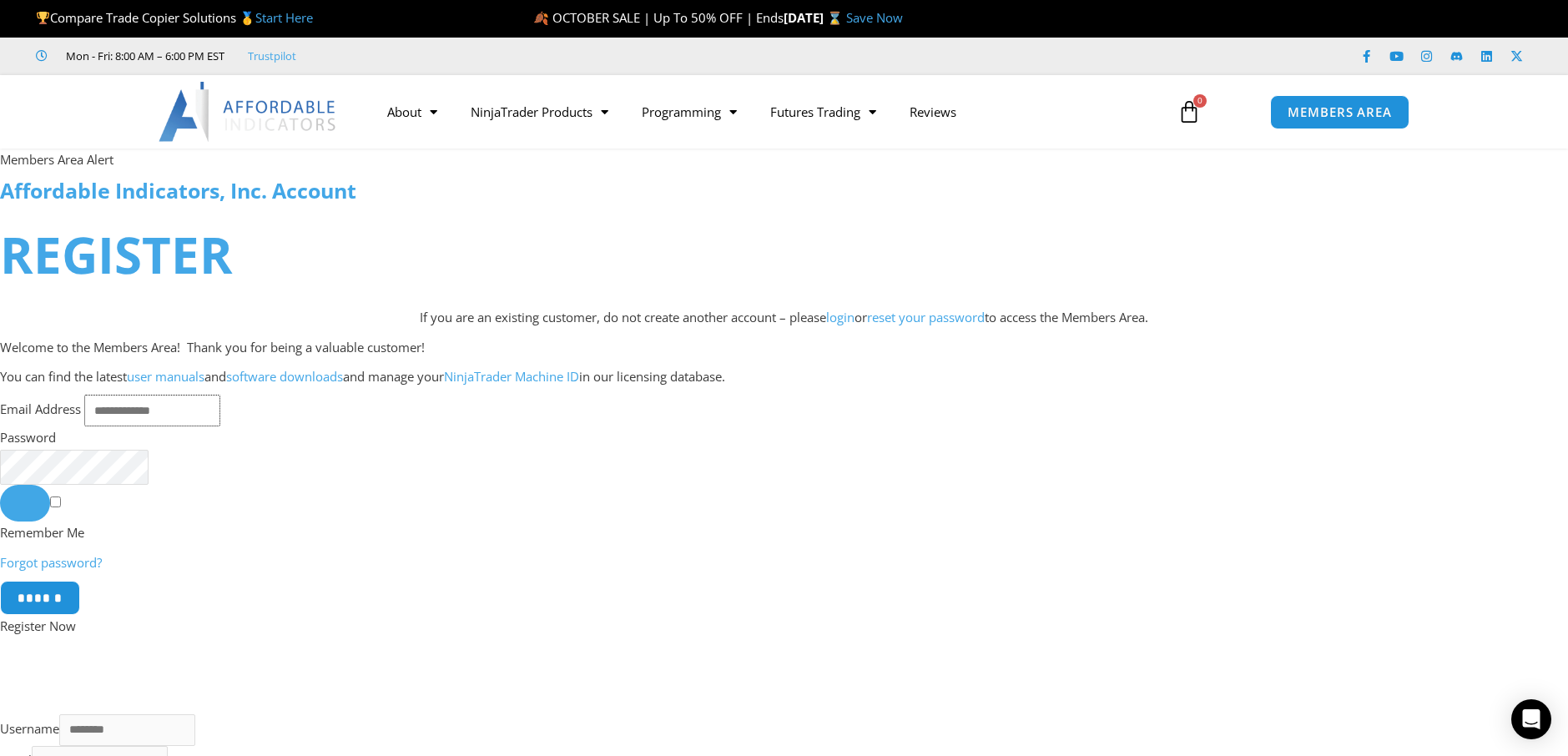
click at [131, 416] on input "Email Address" at bounding box center [152, 410] width 136 height 32
type input "**********"
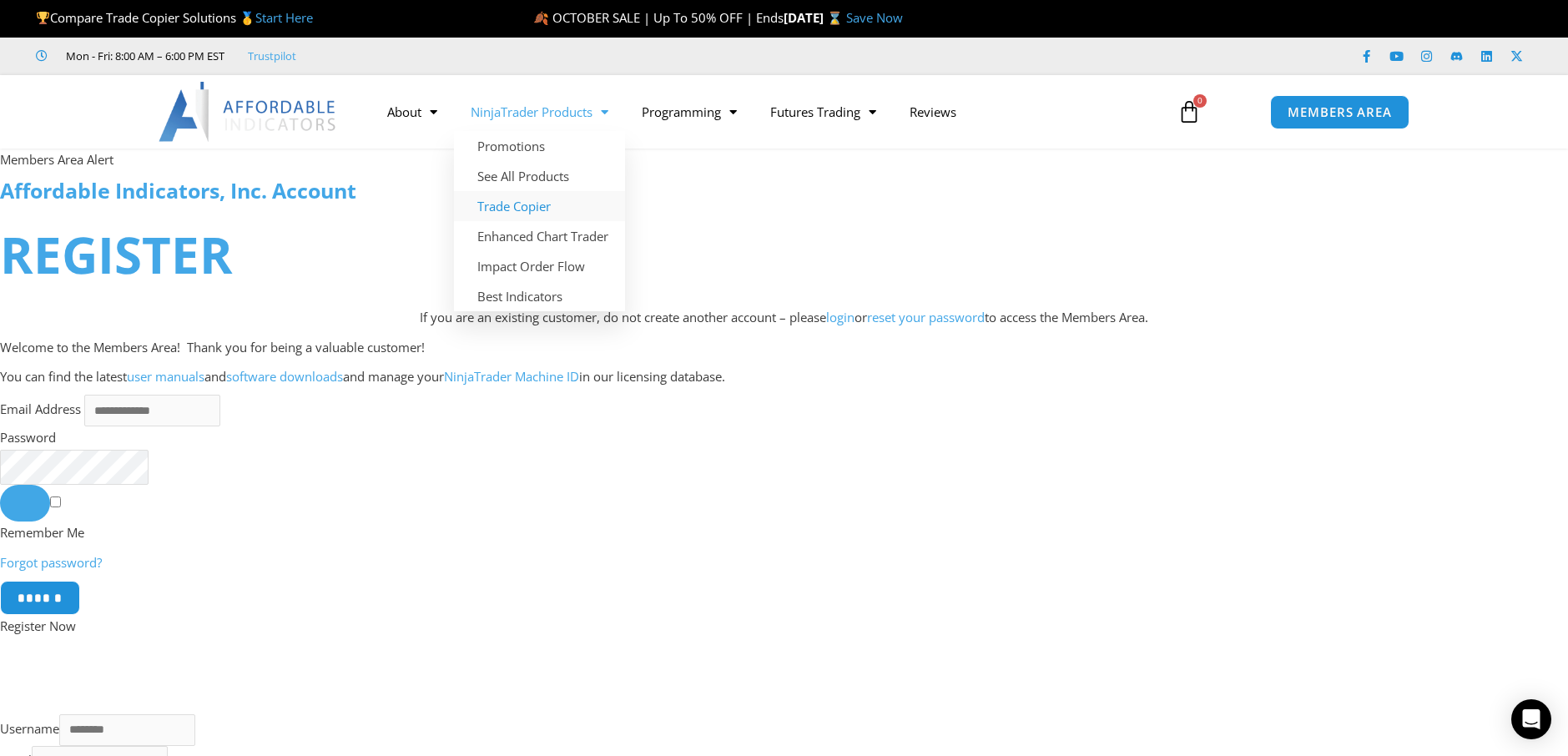
click at [530, 211] on link "Trade Copier" at bounding box center [539, 206] width 171 height 30
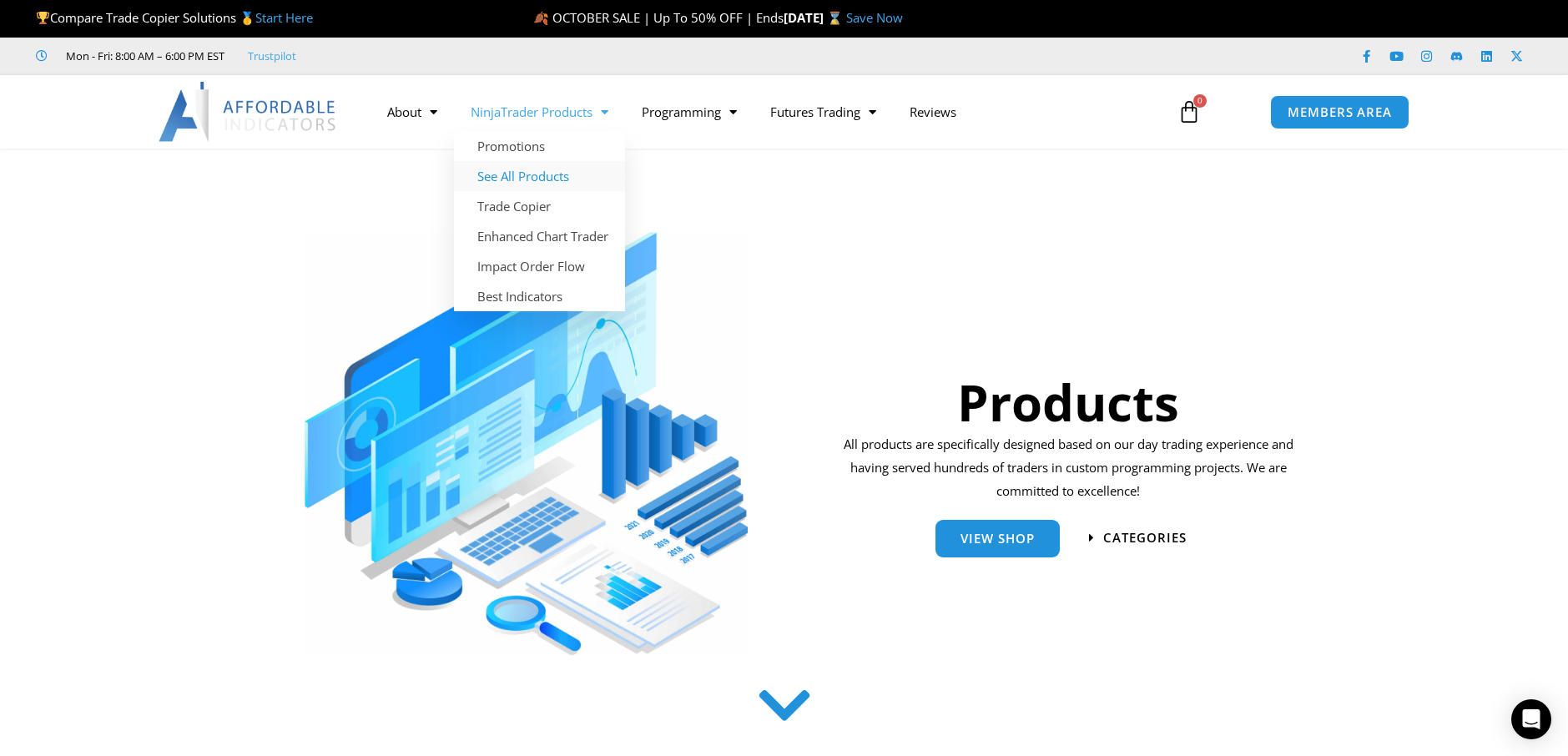
click at [510, 175] on link "See All Products" at bounding box center [539, 176] width 171 height 30
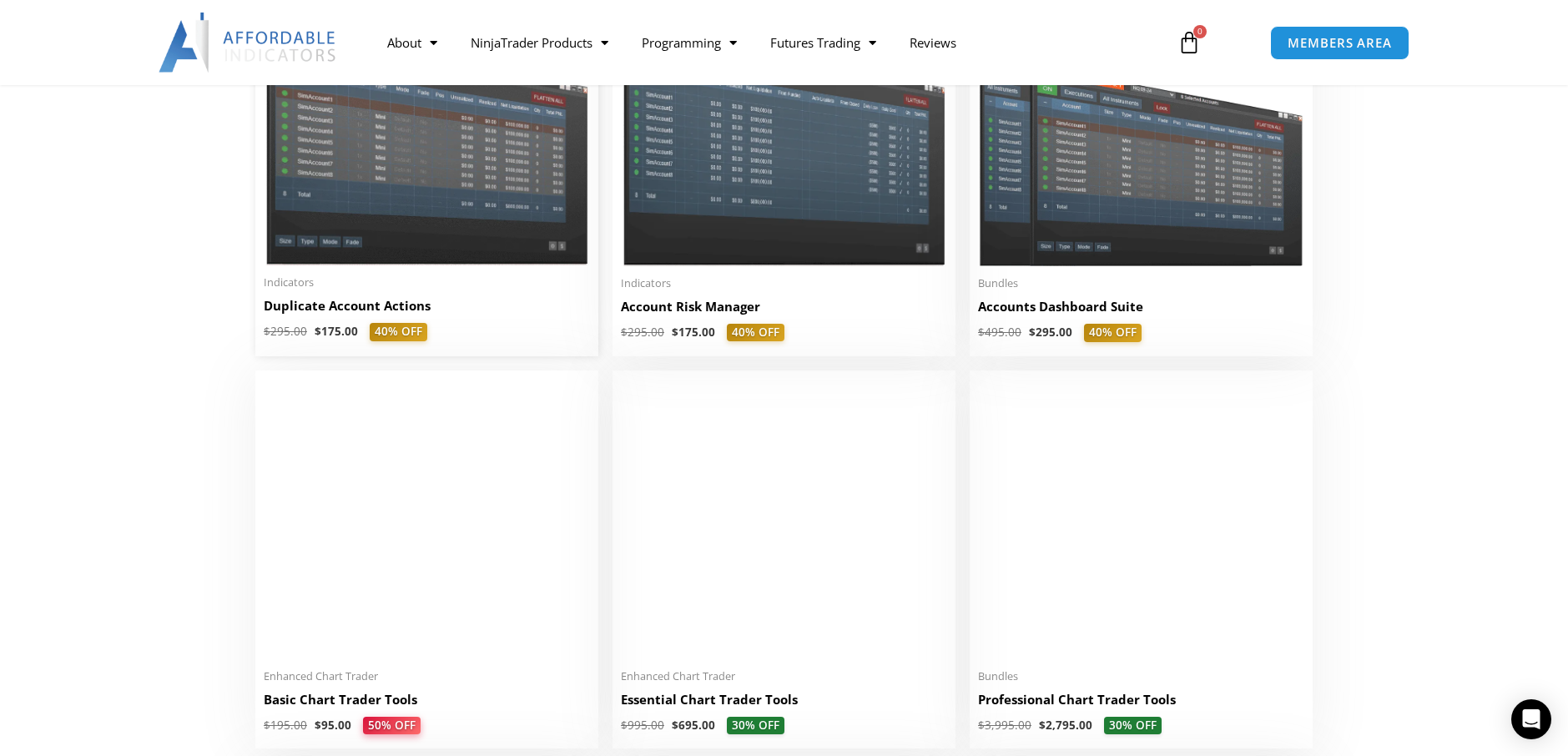
scroll to position [154, 0]
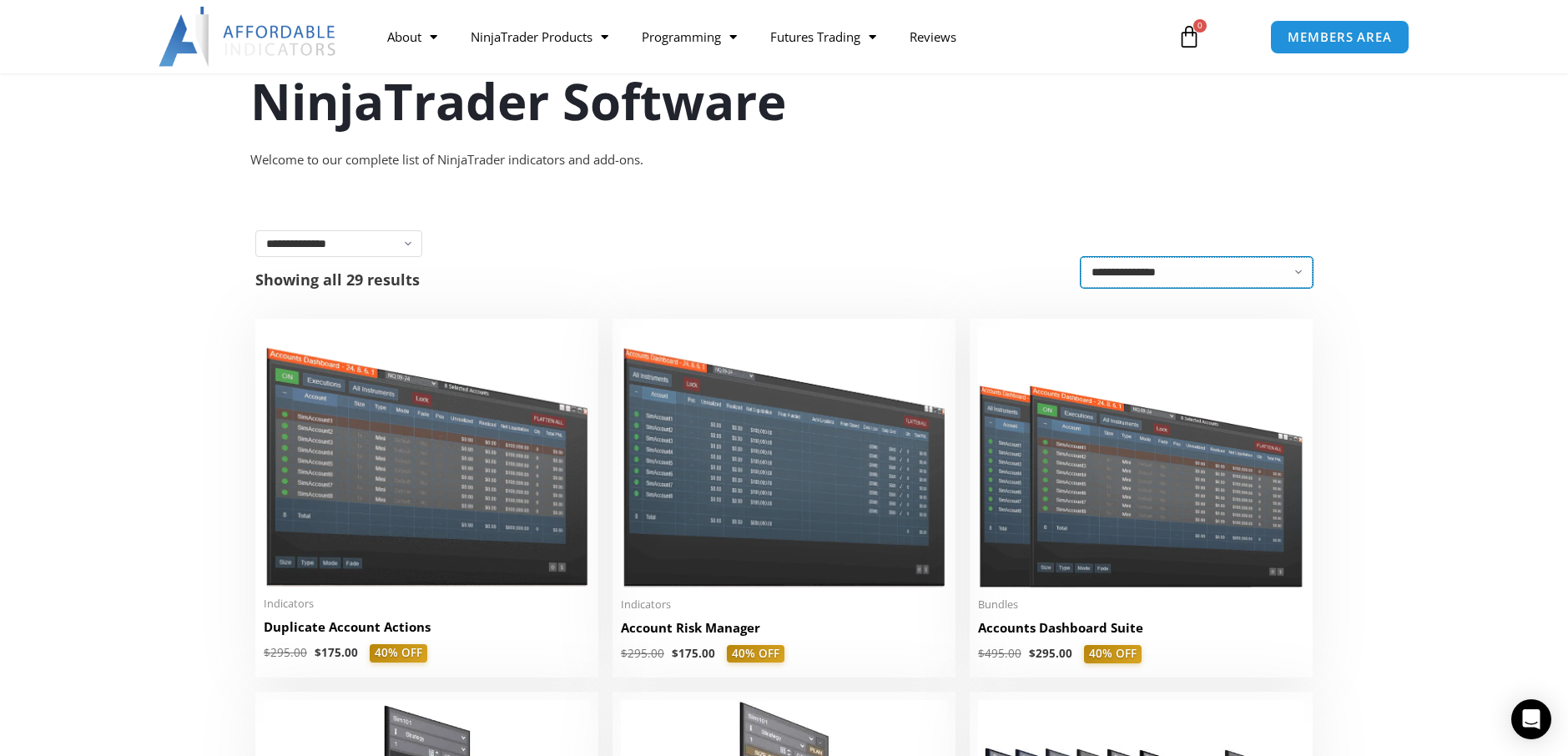
click at [1188, 276] on select "**********" at bounding box center [1195, 273] width 232 height 31
select select "**********"
click at [1080, 260] on select "**********" at bounding box center [1195, 273] width 232 height 31
click at [802, 231] on div "**********" at bounding box center [784, 243] width 1057 height 27
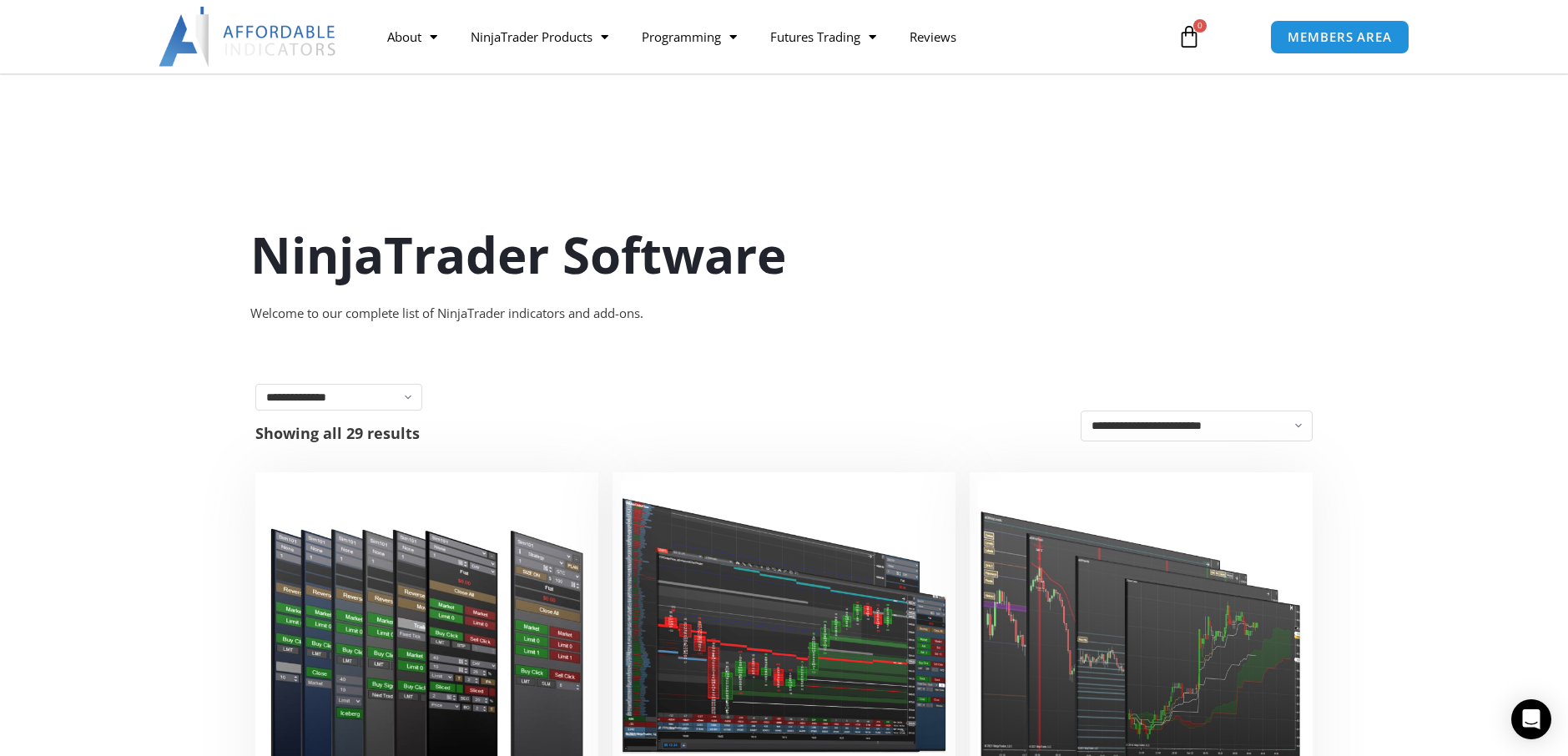
scroll to position [192, 0]
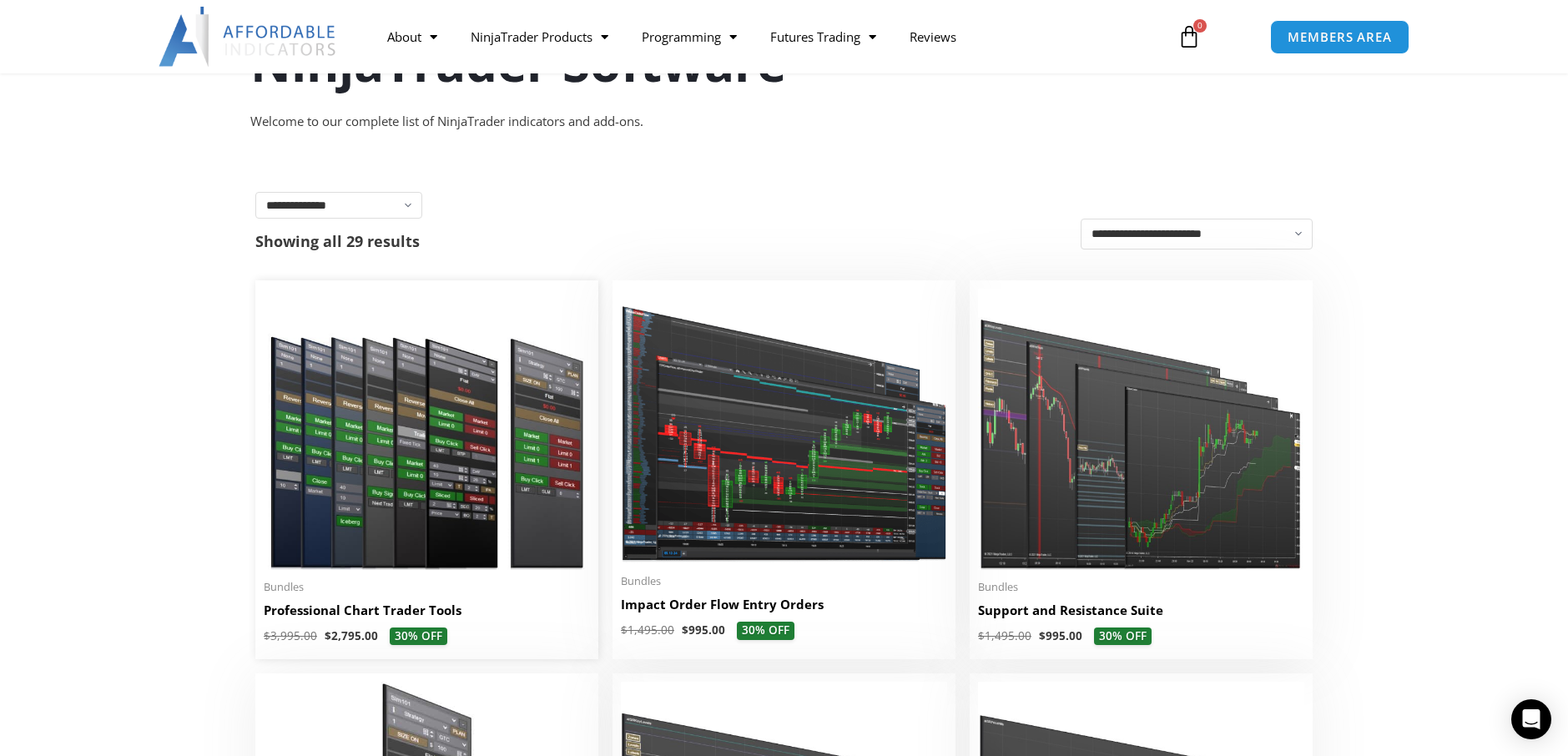
click at [384, 441] on img at bounding box center [427, 428] width 326 height 280
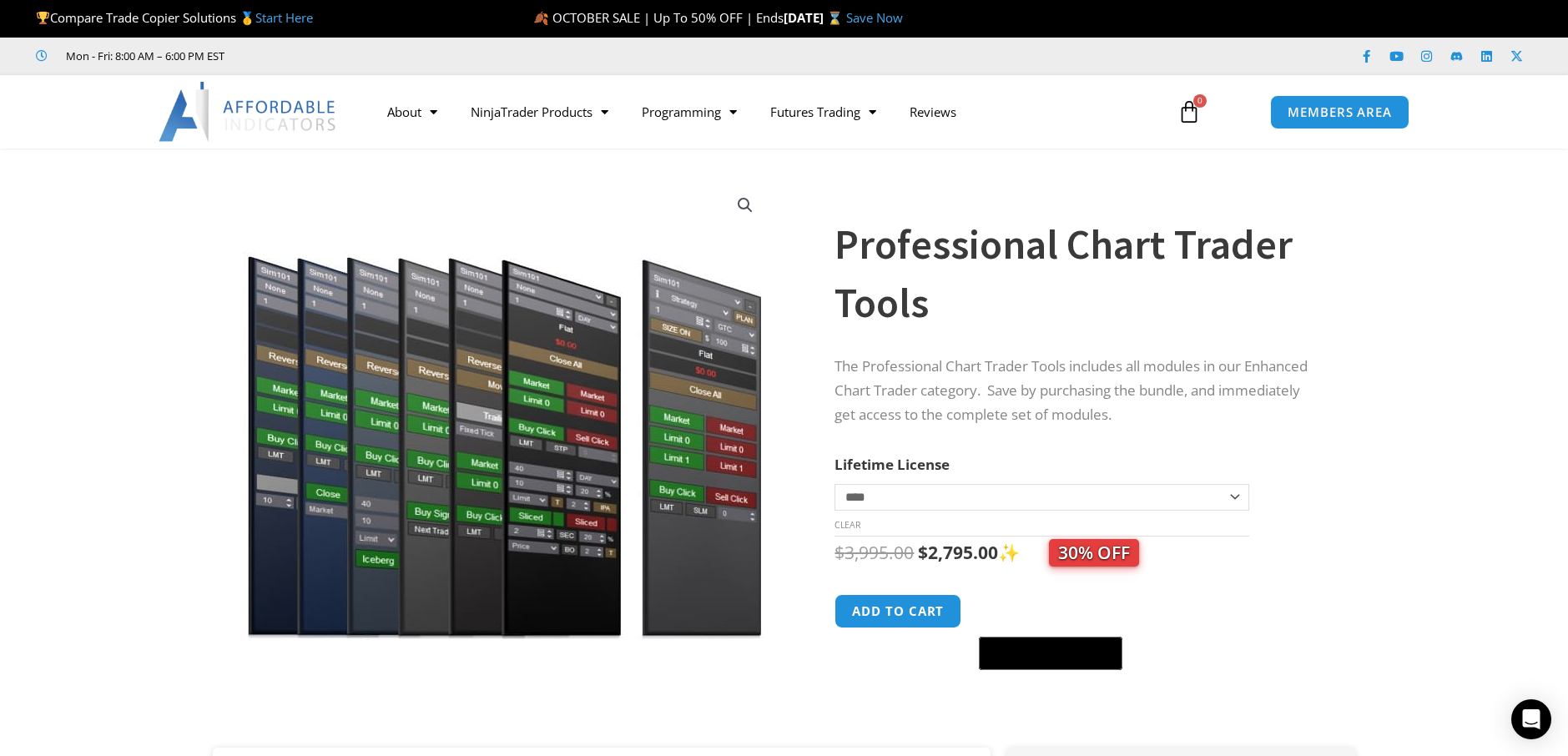
click at [1227, 491] on select "**********" at bounding box center [1042, 497] width 414 height 27
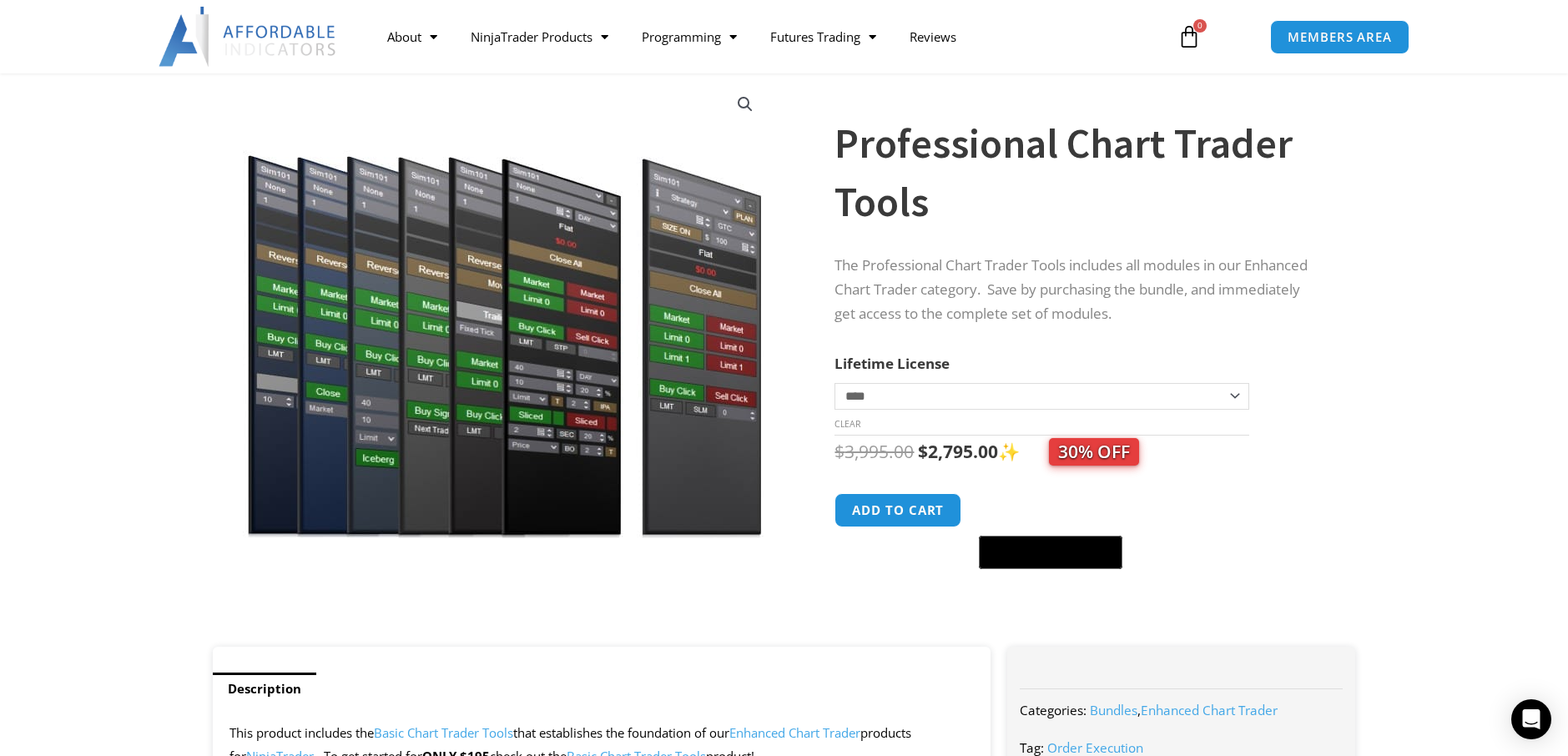
scroll to position [80, 0]
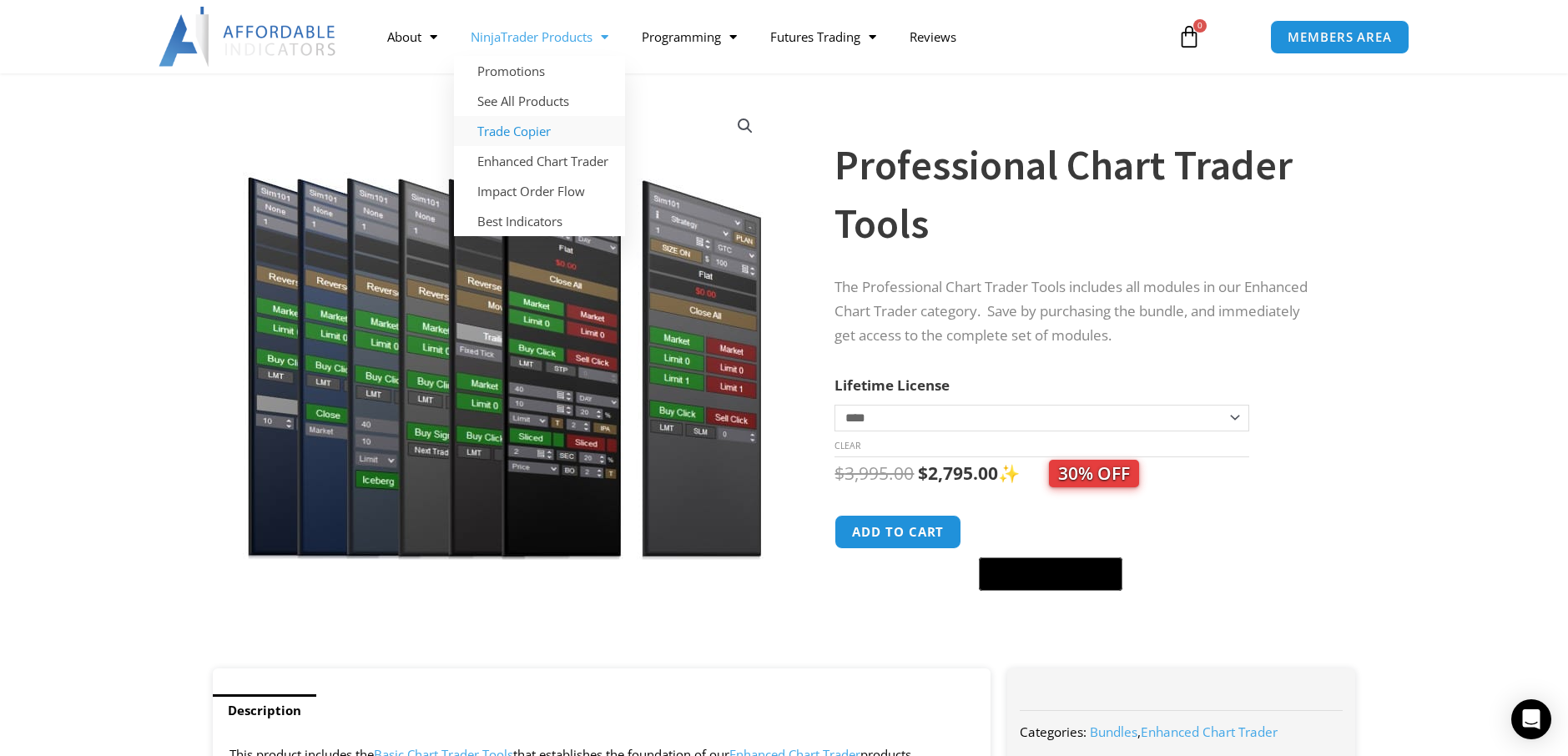
click at [502, 128] on link "Trade Copier" at bounding box center [539, 131] width 171 height 30
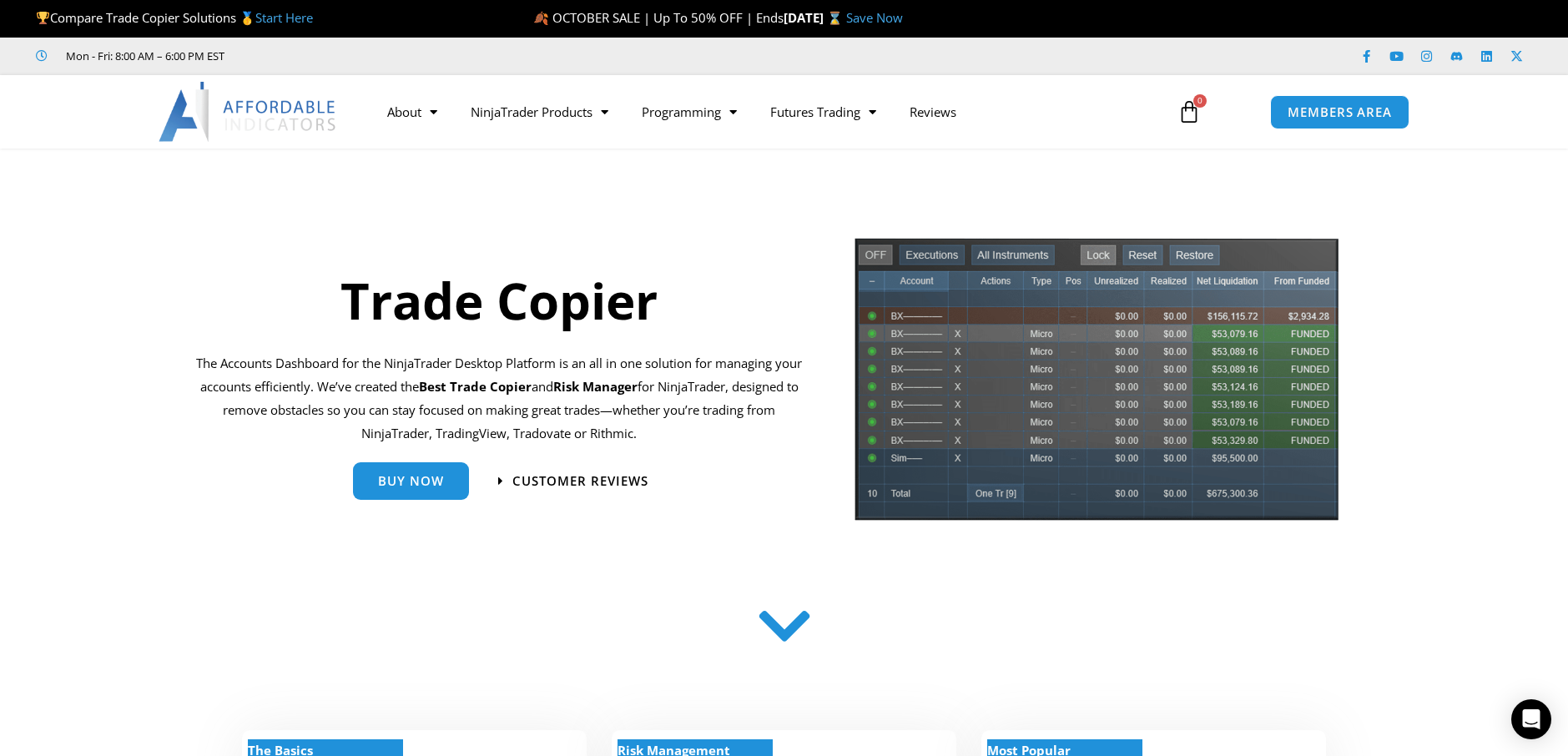
scroll to position [287, 0]
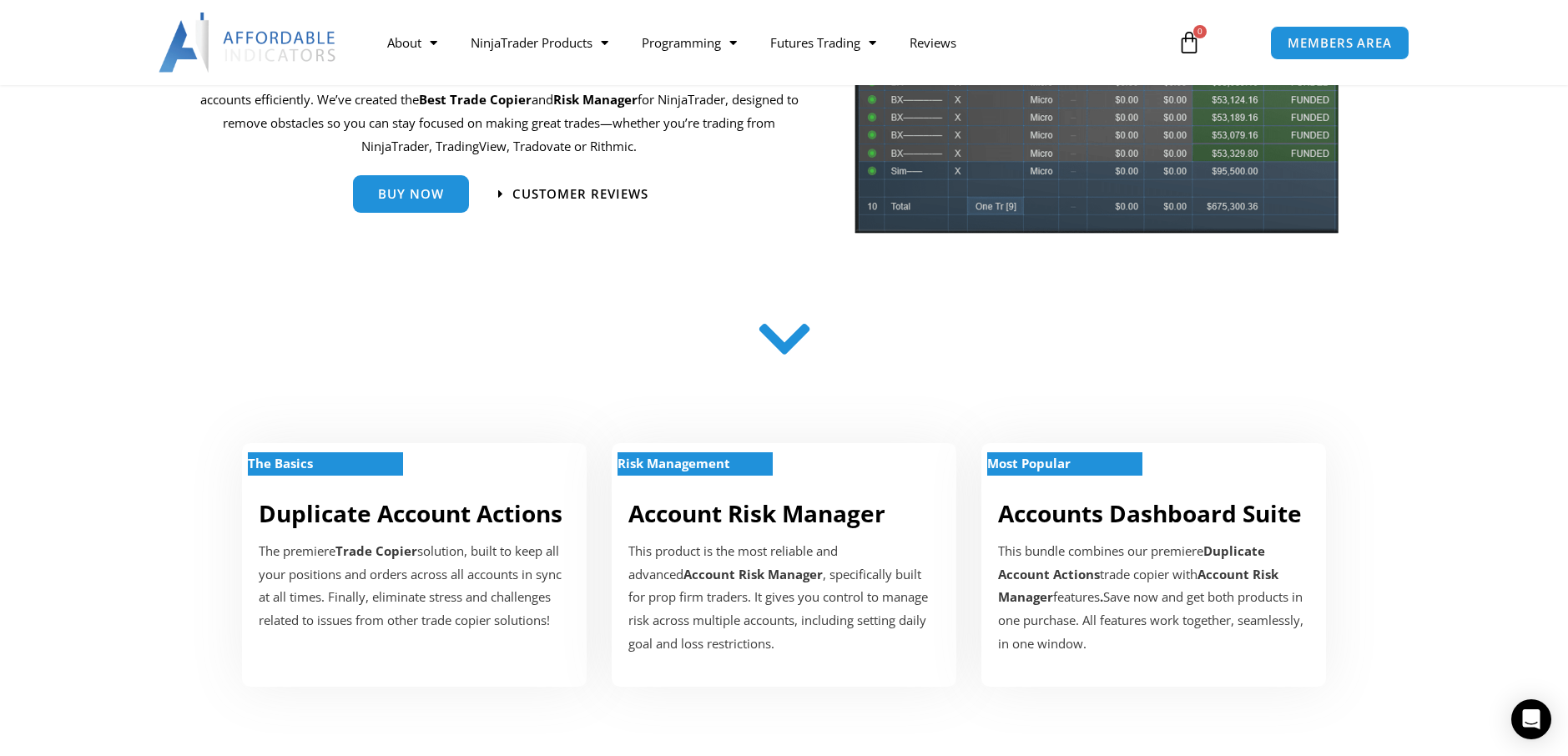
click at [802, 350] on icon at bounding box center [784, 340] width 59 height 59
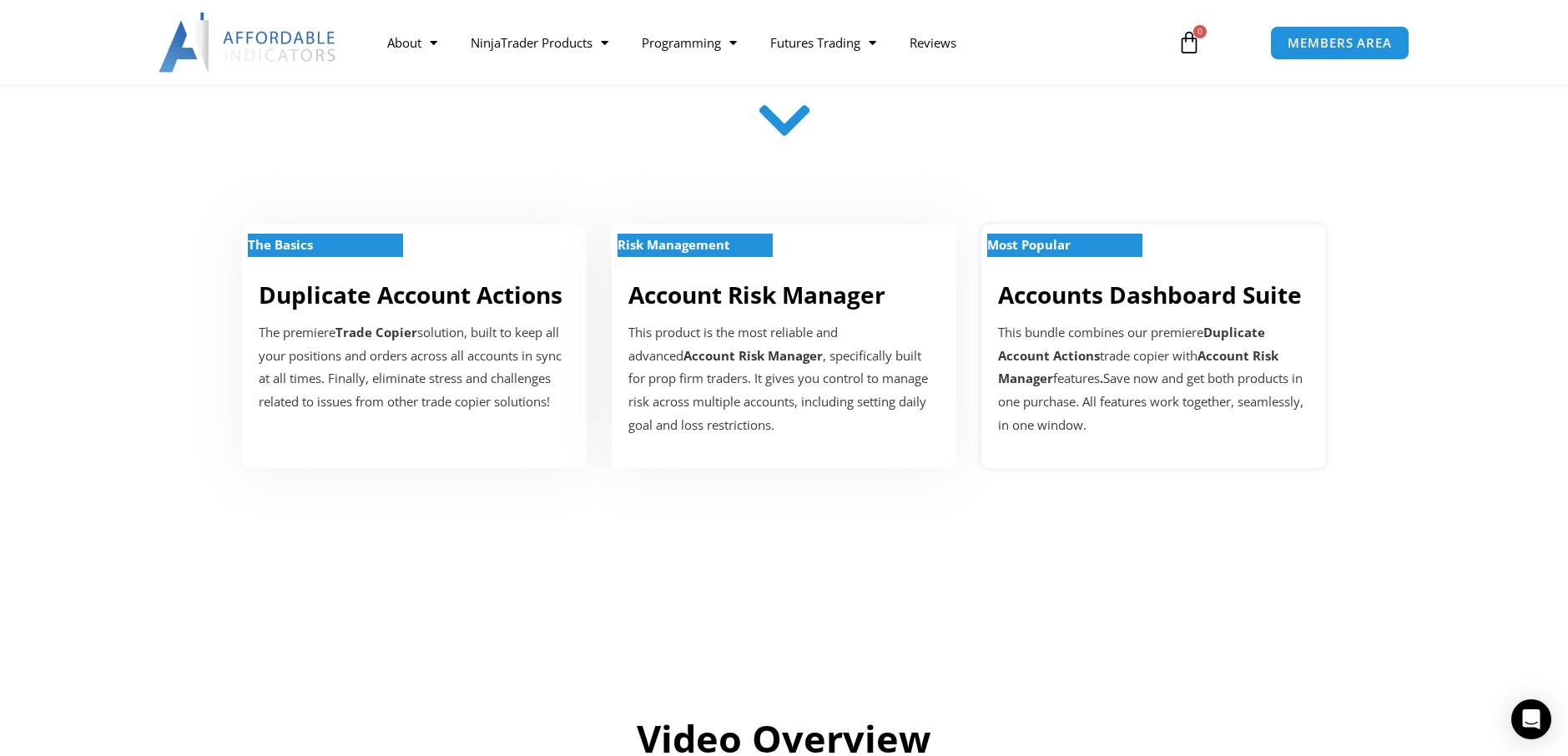
scroll to position [419, 0]
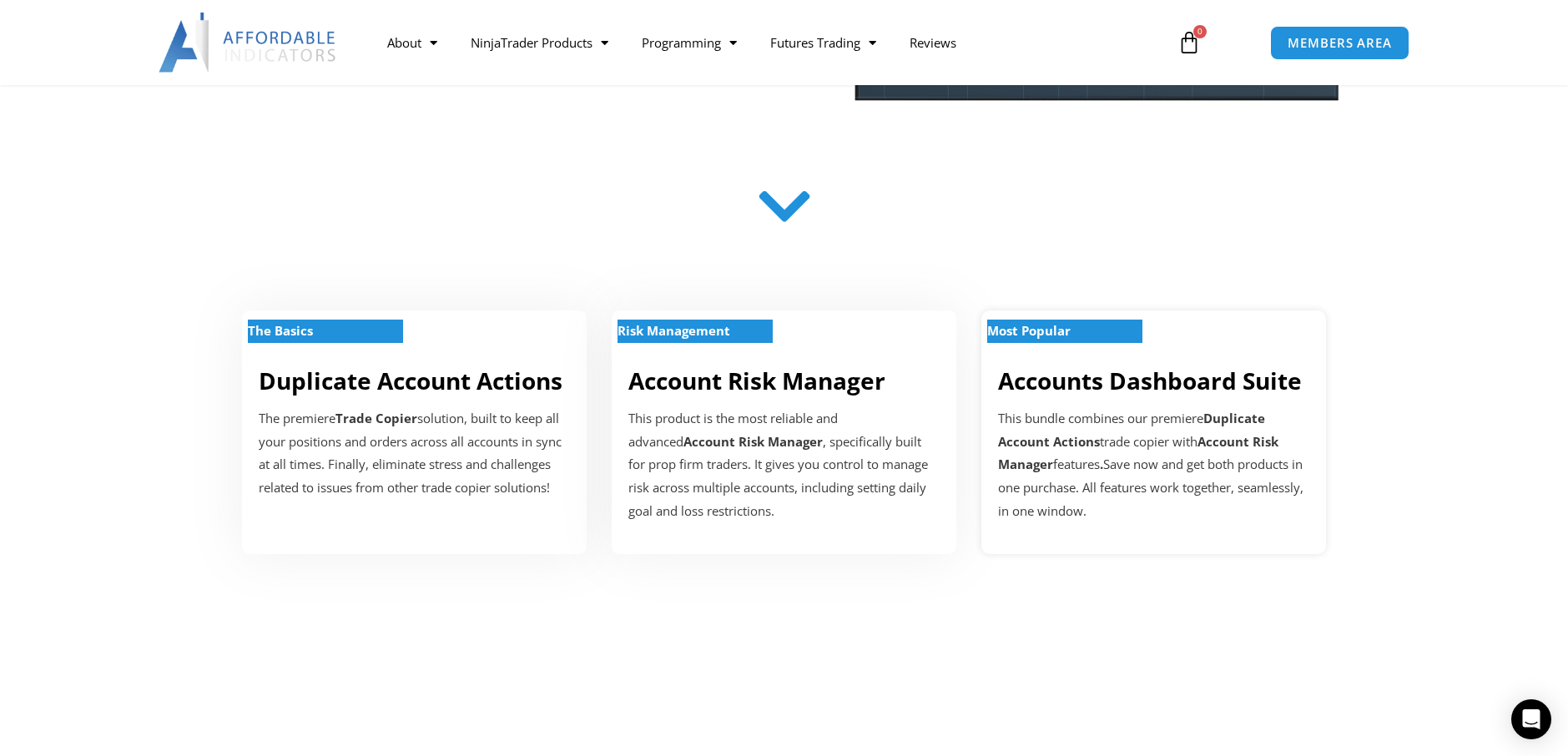
click at [1070, 326] on strong "Most Popular" at bounding box center [1028, 330] width 83 height 16
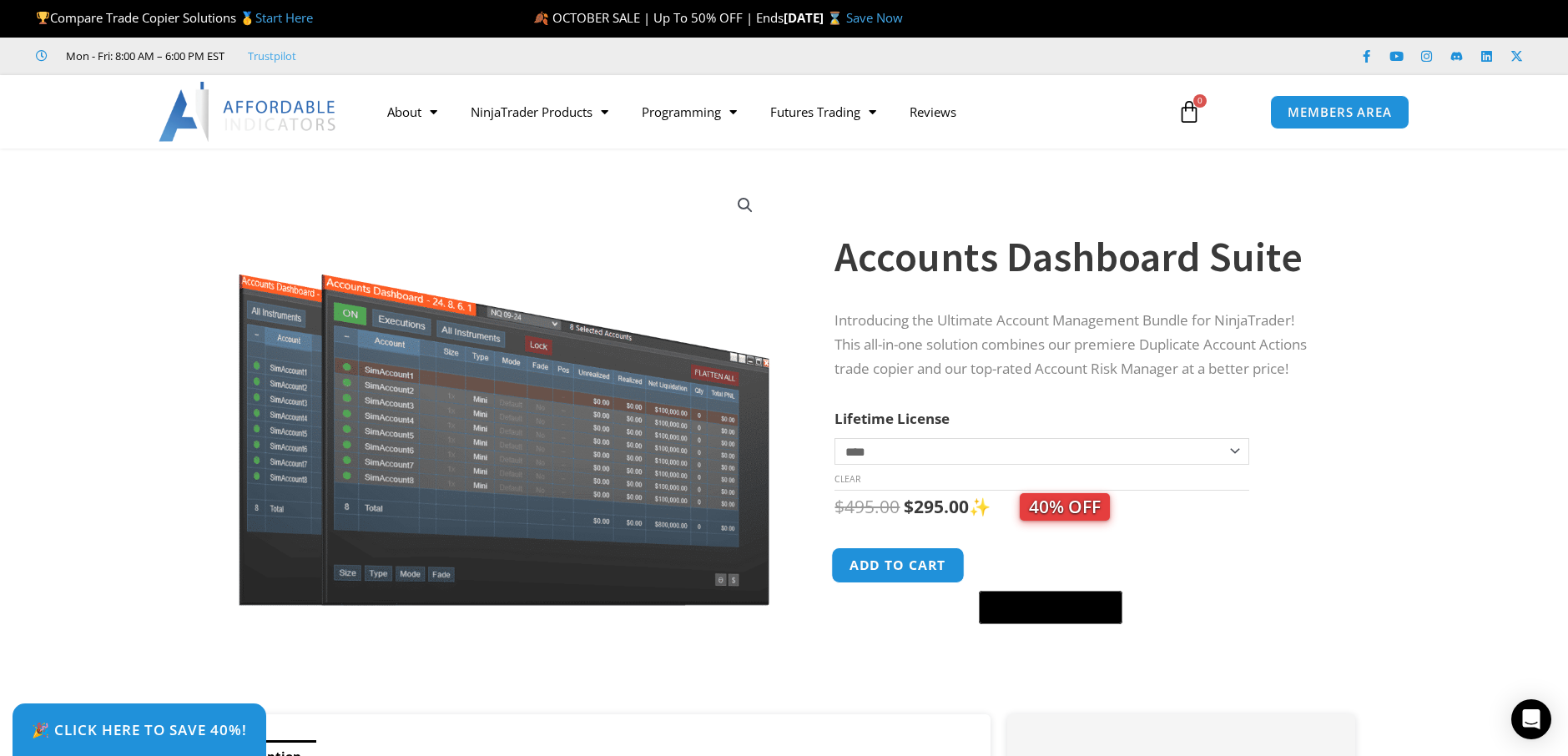
click at [899, 573] on button "Add to cart" at bounding box center [899, 565] width 134 height 36
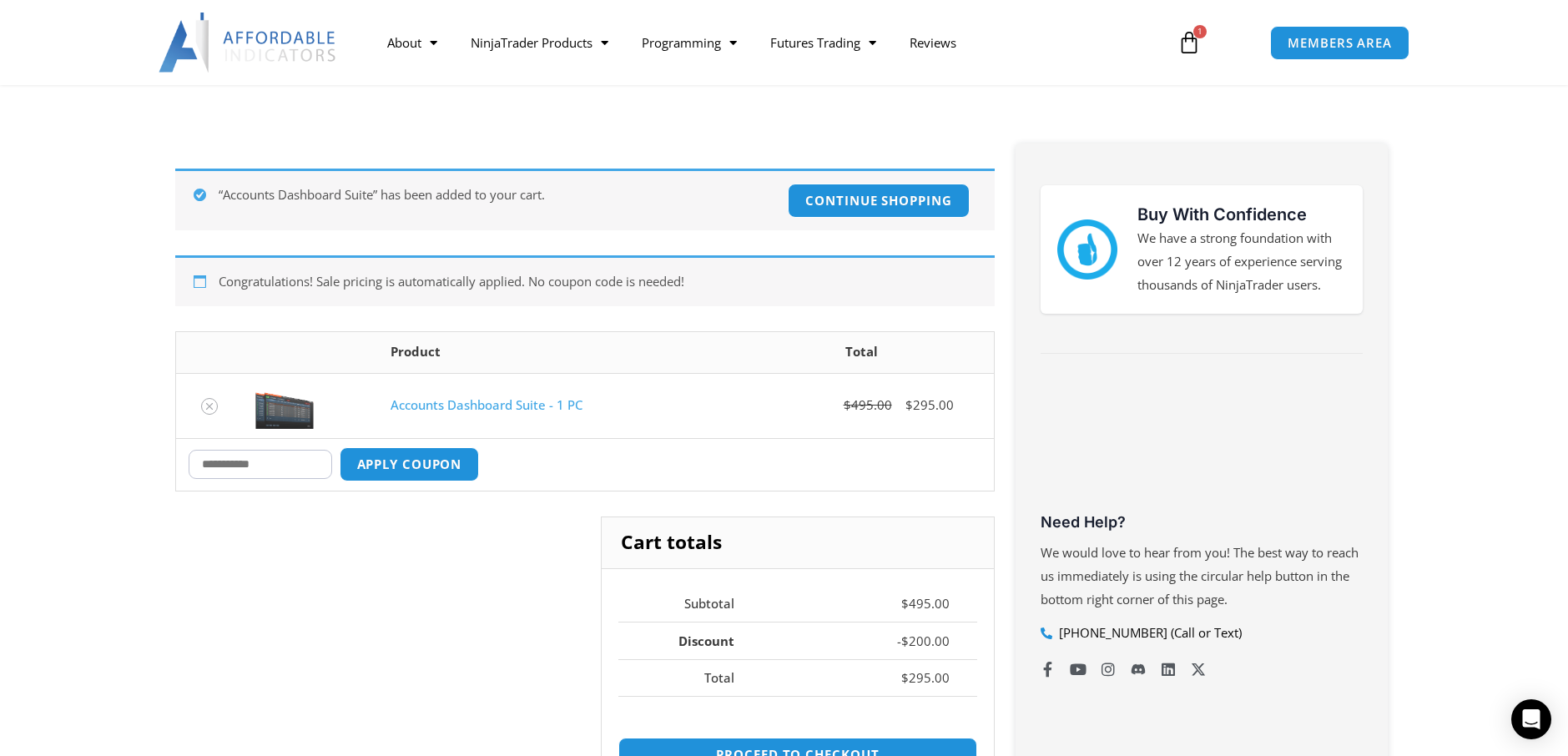
scroll to position [445, 0]
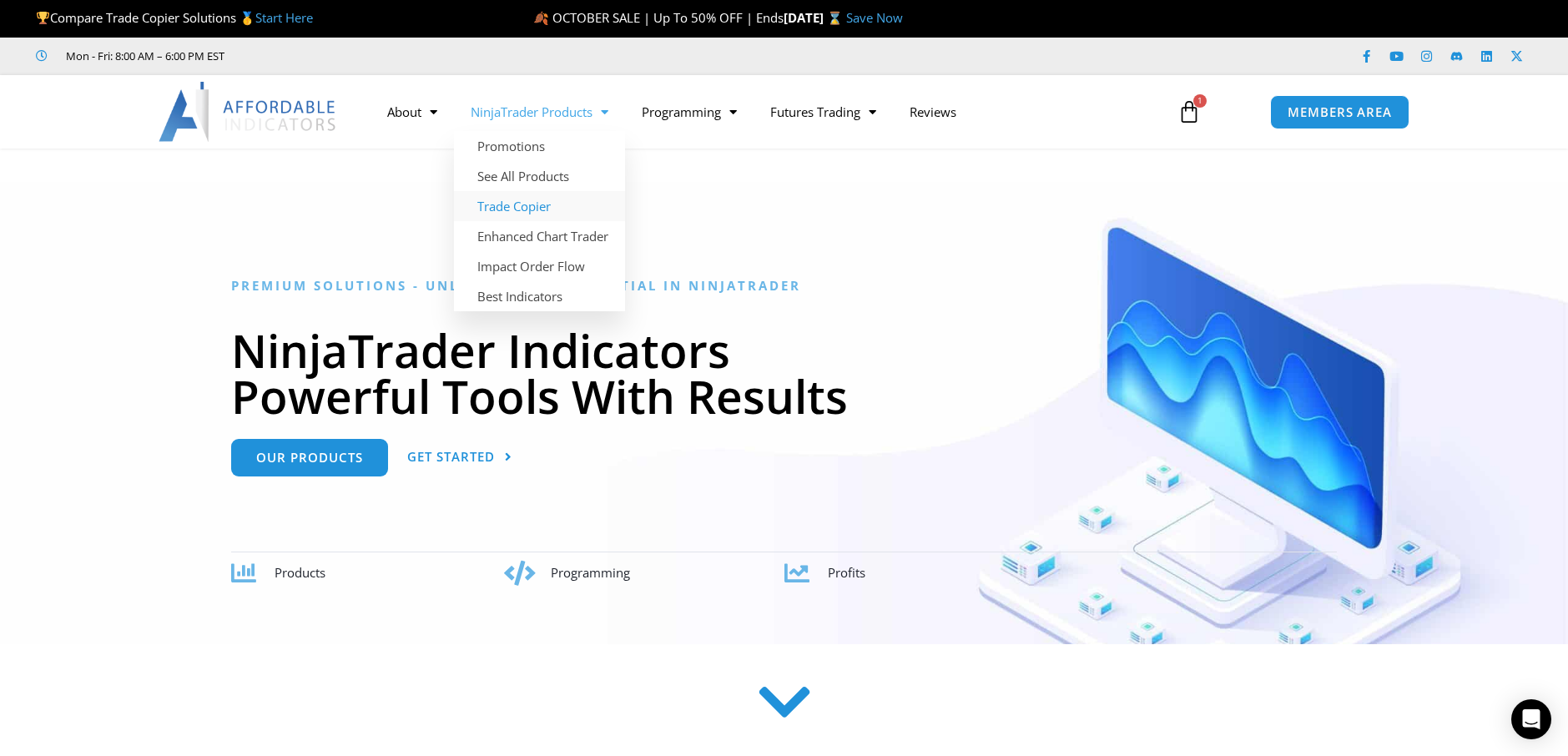
click at [503, 204] on link "Trade Copier" at bounding box center [539, 206] width 171 height 30
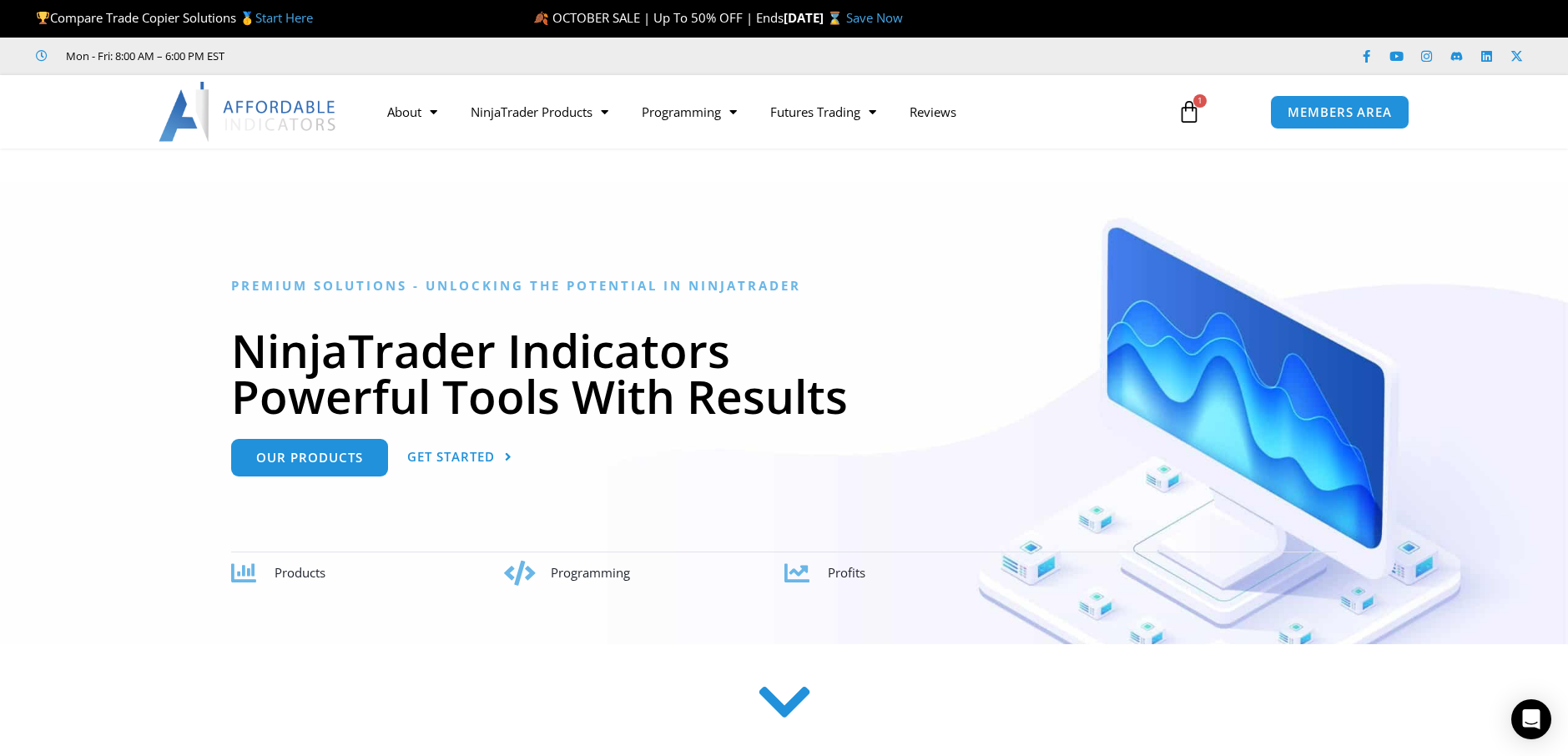
scroll to position [145, 0]
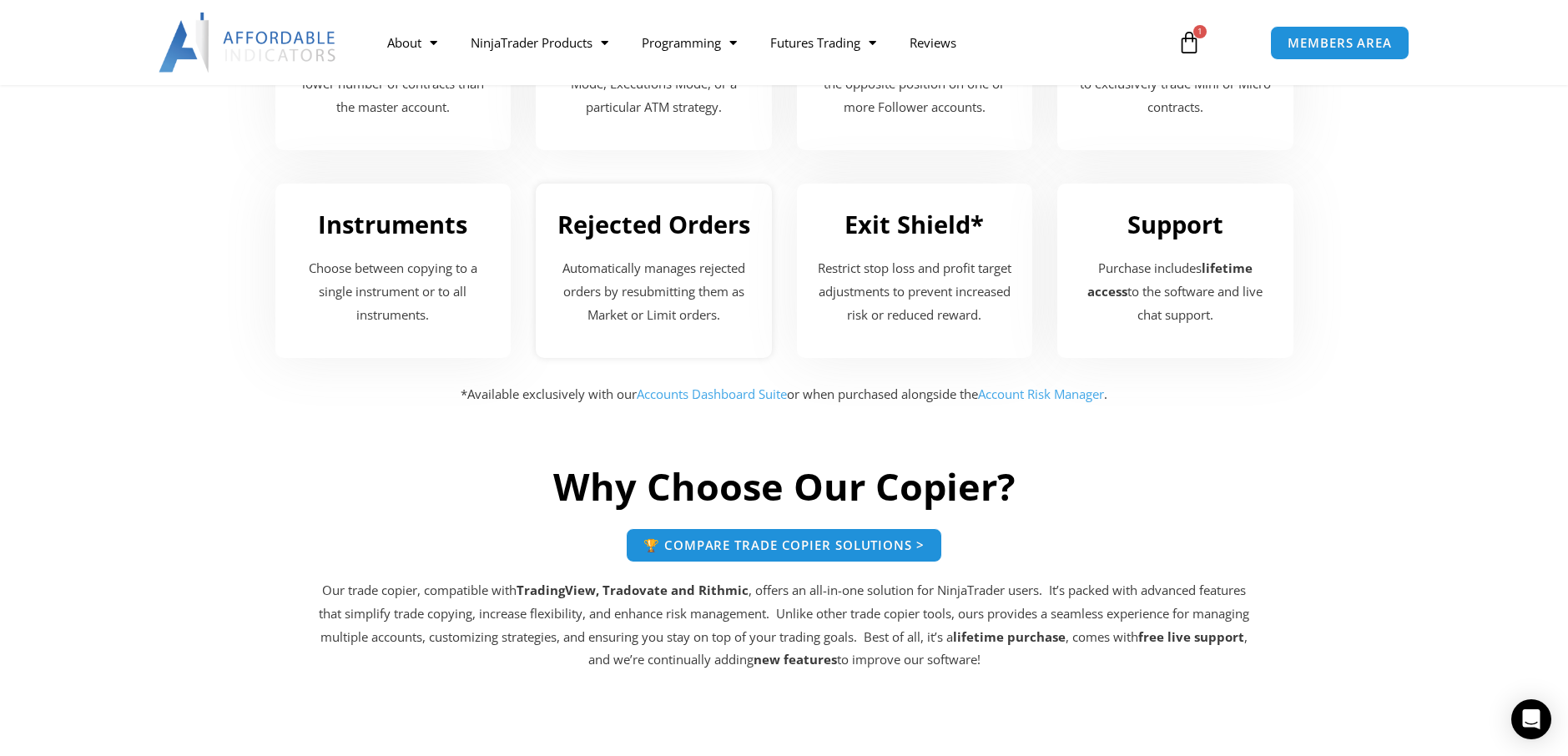
scroll to position [2435, 0]
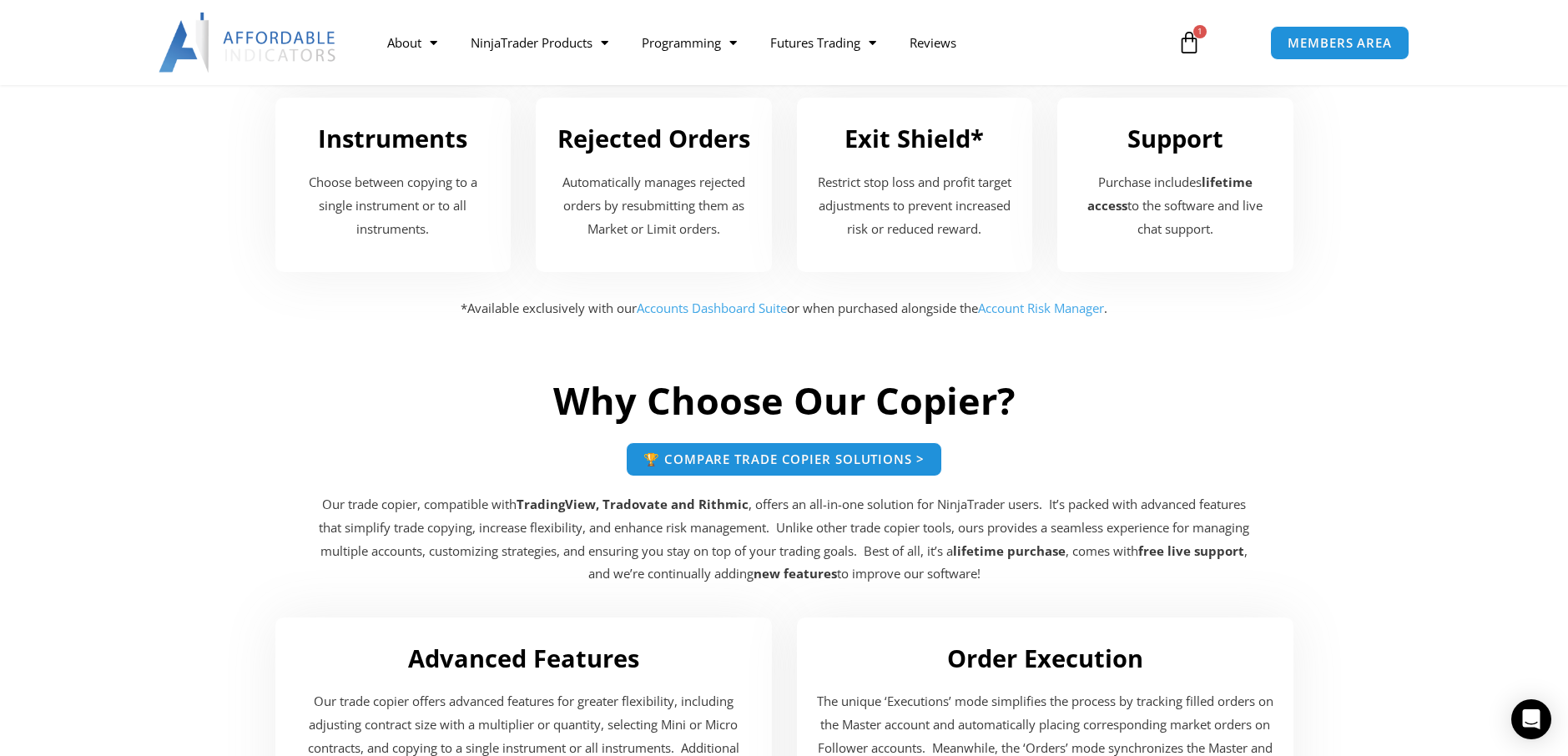
click at [688, 307] on link "Accounts Dashboard Suite" at bounding box center [711, 308] width 150 height 16
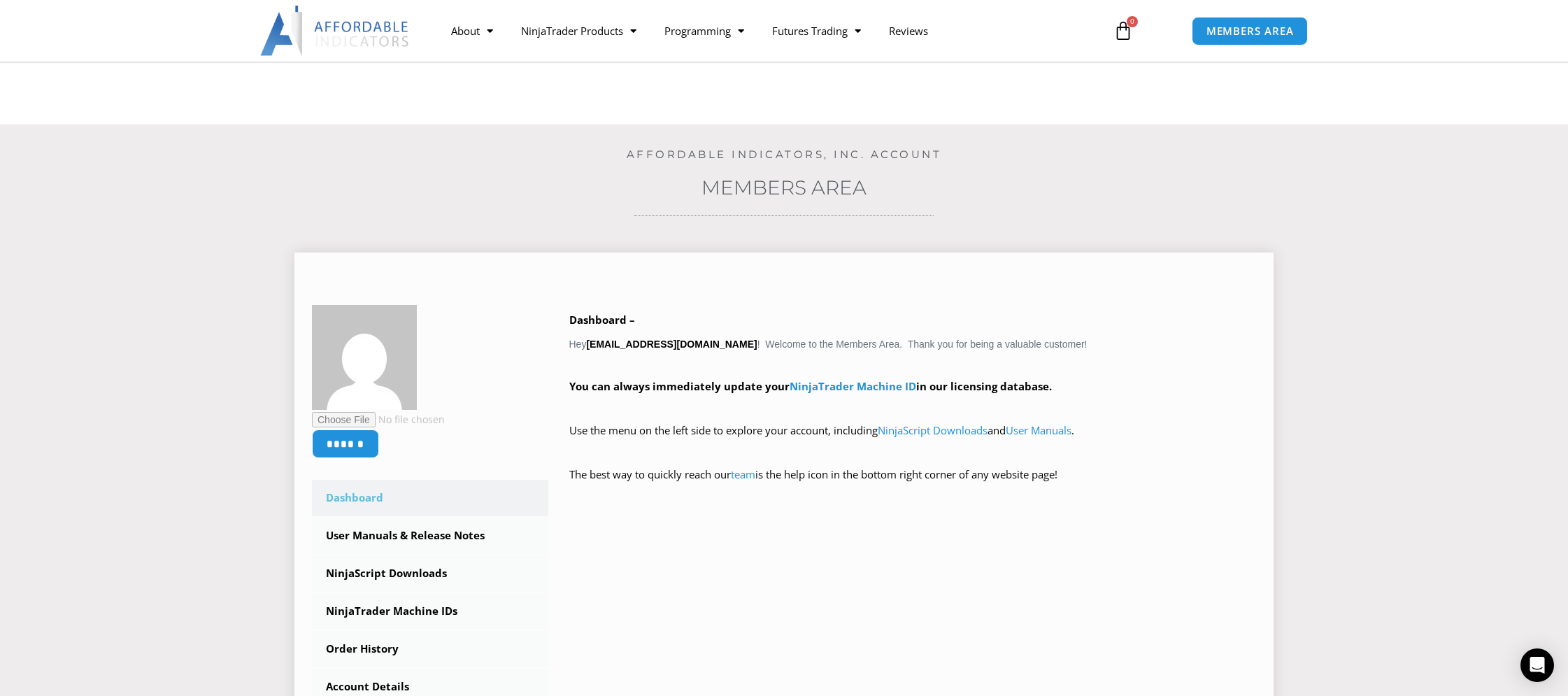
scroll to position [230, 0]
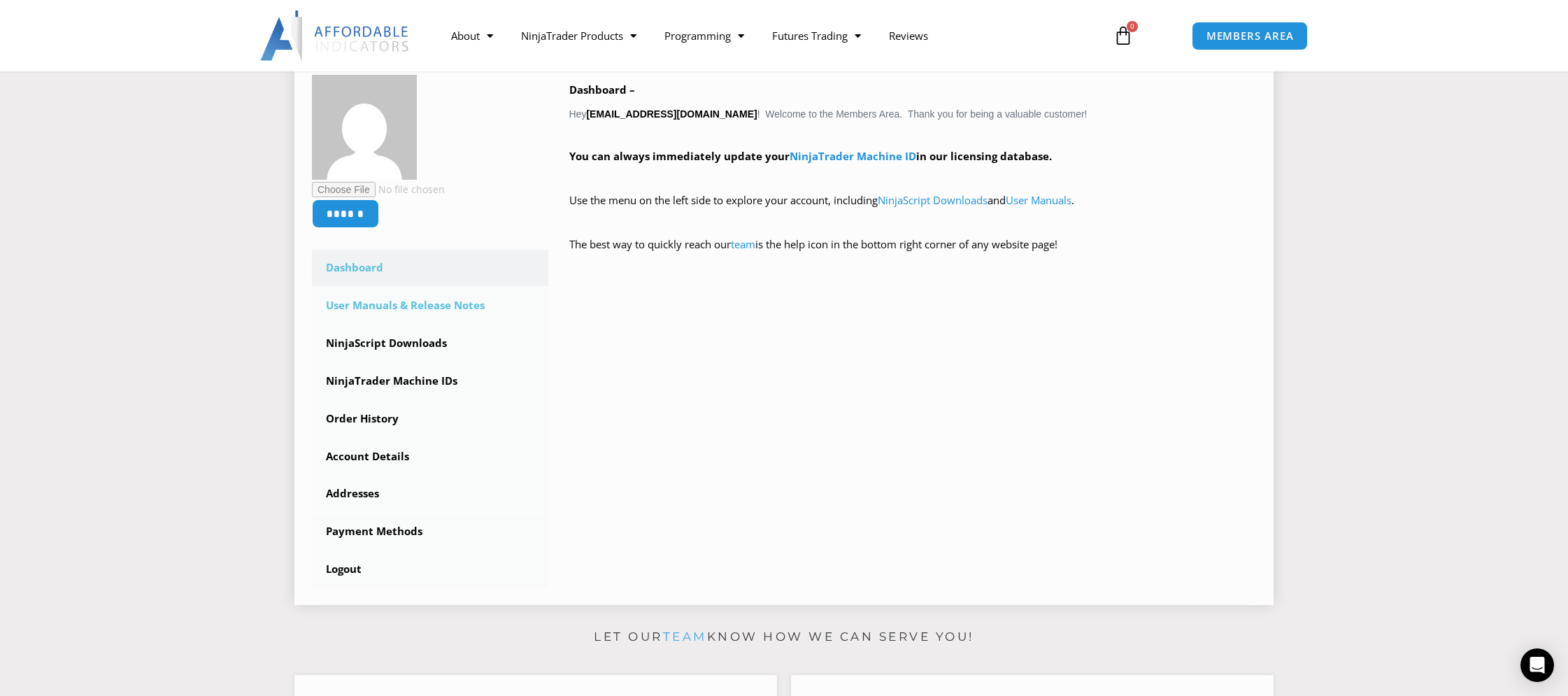
click at [430, 307] on link "User Manuals & Release Notes" at bounding box center [430, 305] width 236 height 36
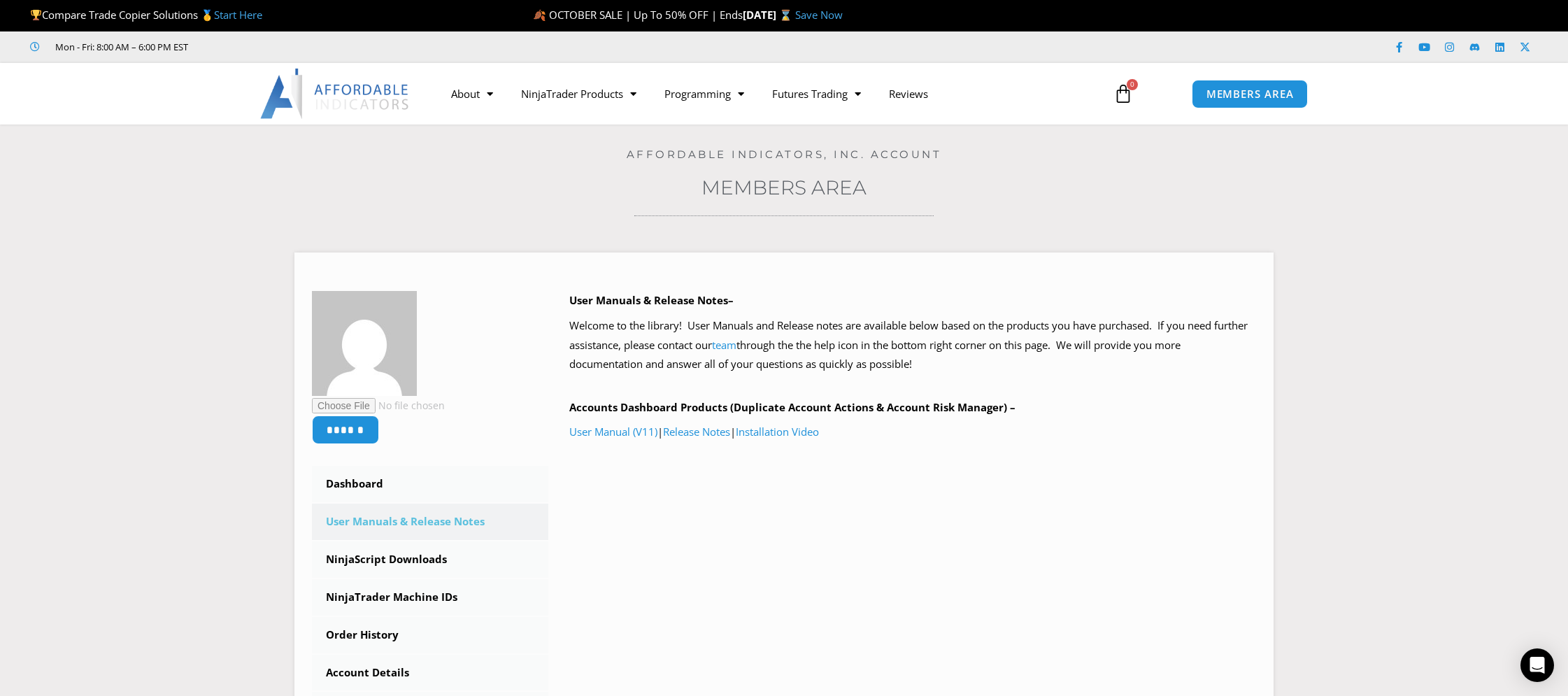
scroll to position [18, 0]
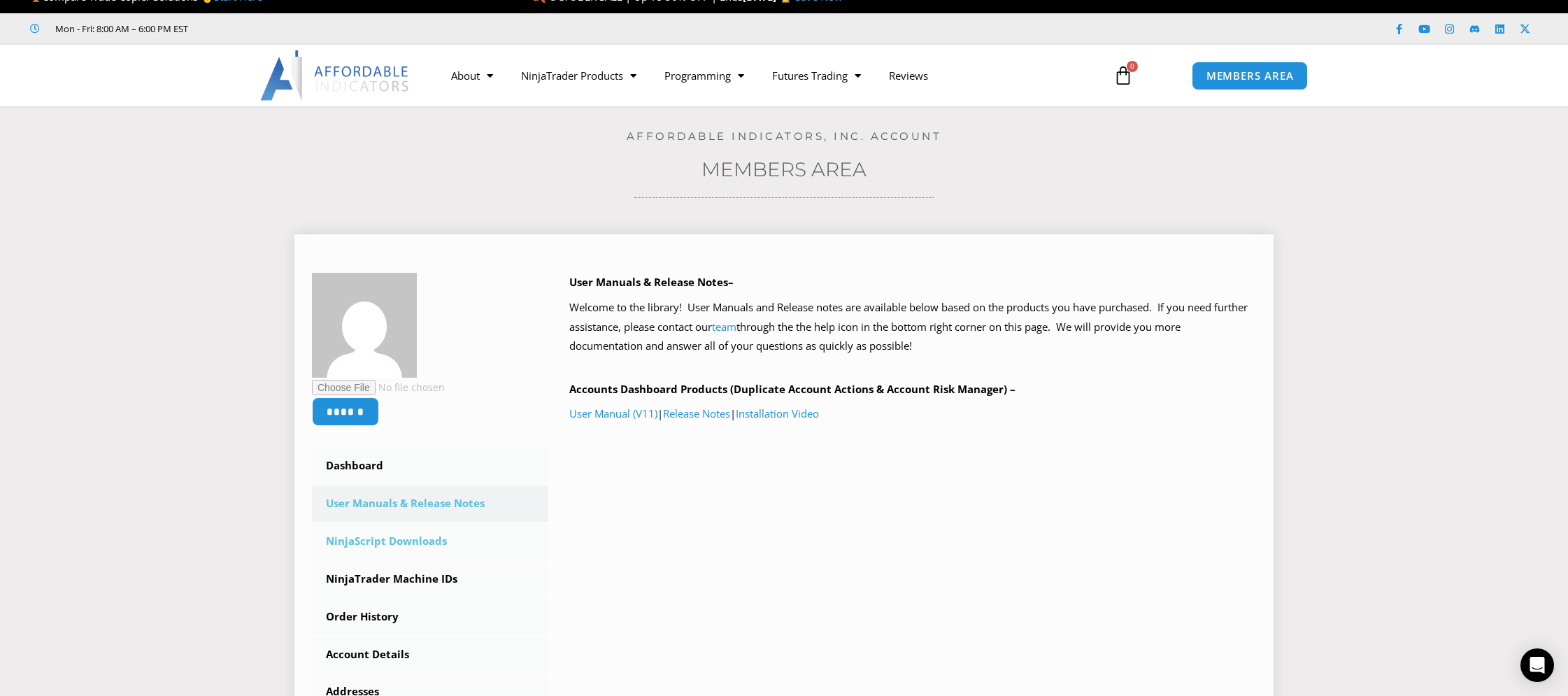
click at [387, 542] on link "NinjaScript Downloads" at bounding box center [430, 541] width 236 height 36
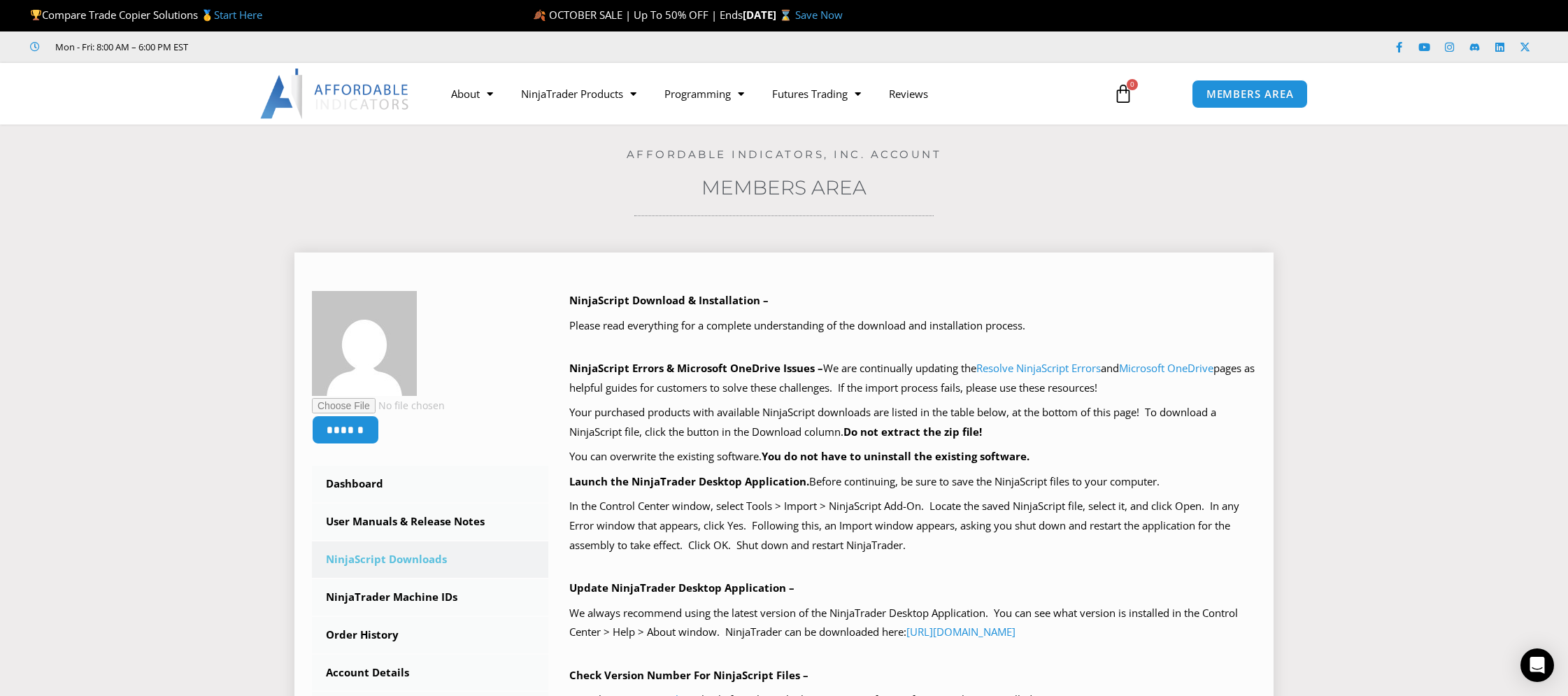
scroll to position [47, 0]
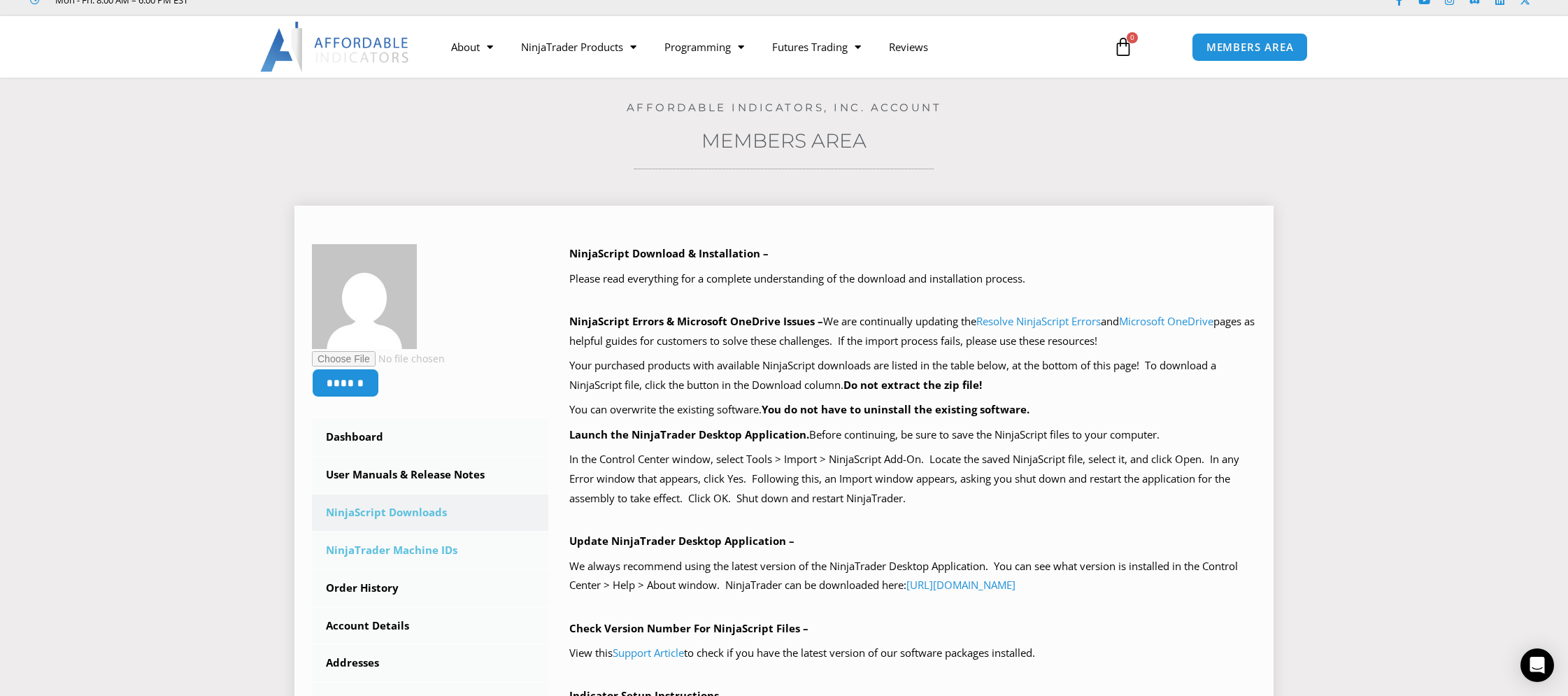
click at [417, 553] on link "NinjaTrader Machine IDs" at bounding box center [430, 550] width 236 height 36
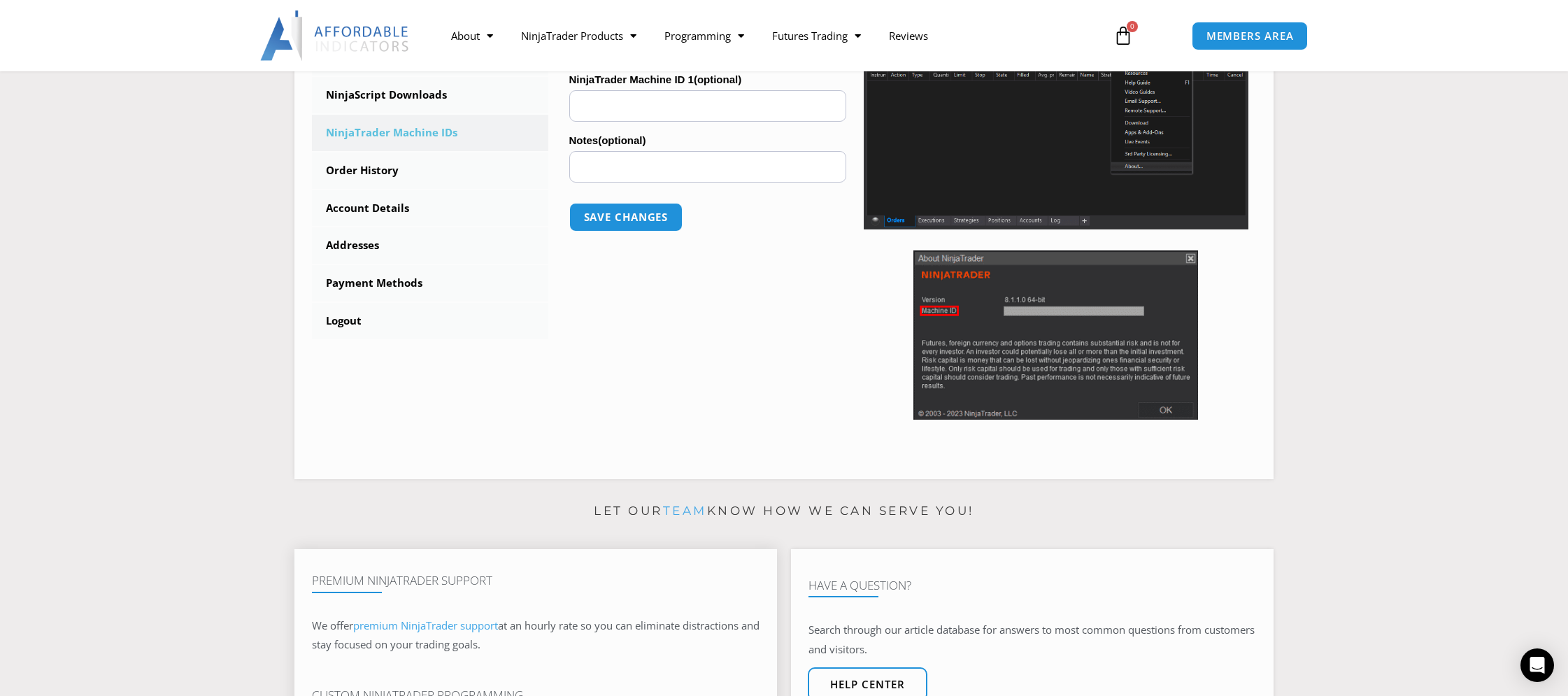
scroll to position [456, 0]
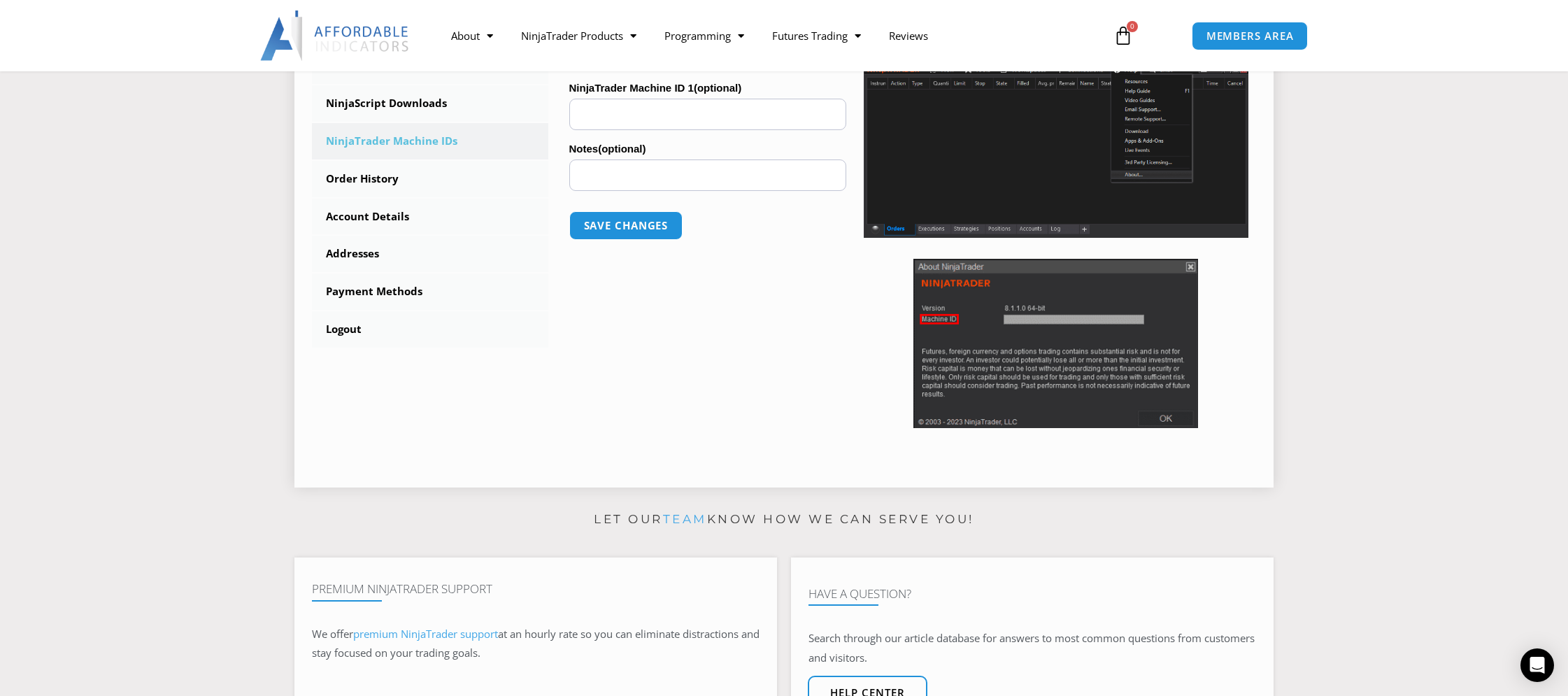
click at [652, 117] on input "NinjaTrader Machine ID 1 (optional)" at bounding box center [707, 114] width 277 height 31
paste input "**********"
type input "**********"
click at [627, 176] on input "Notes (optional)" at bounding box center [707, 175] width 277 height 31
paste input "**********"
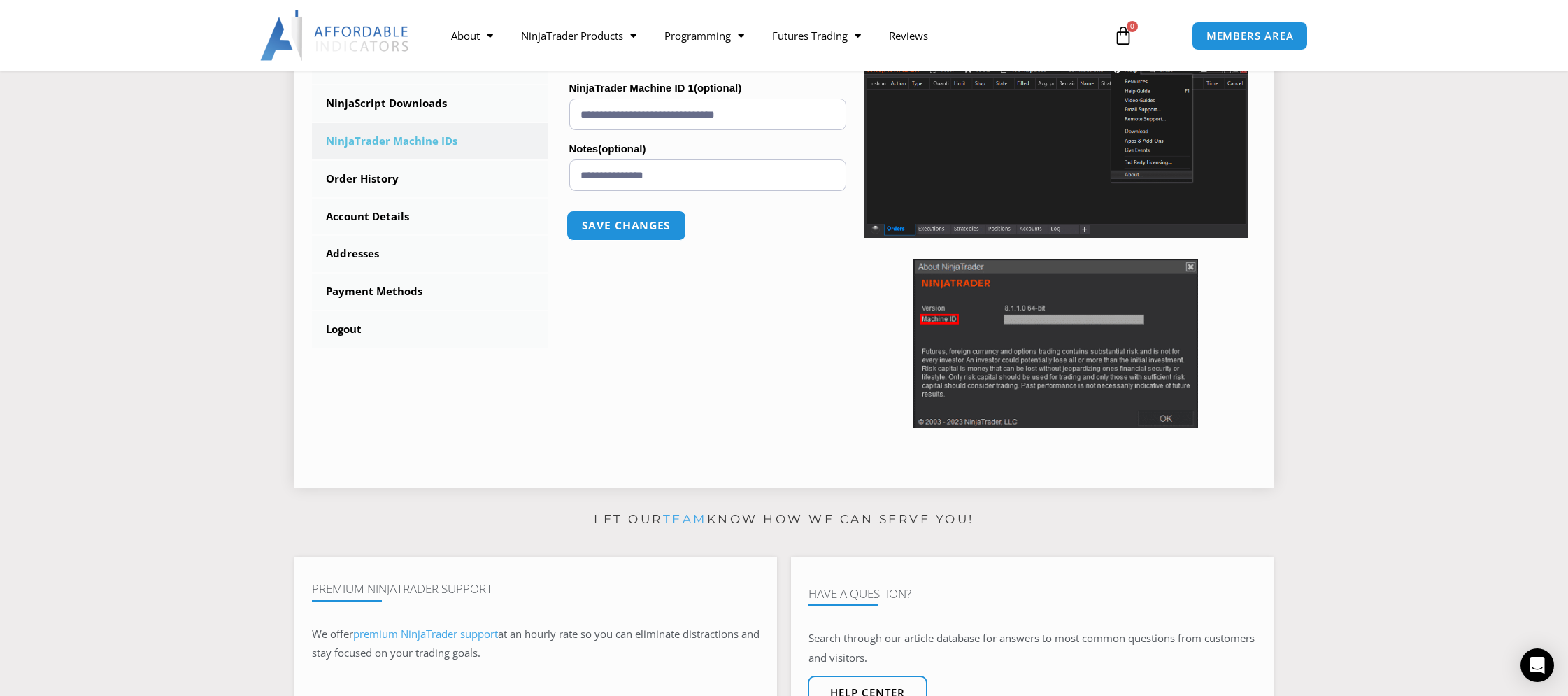
type input "**********"
click at [614, 227] on button "Save changes" at bounding box center [625, 225] width 120 height 30
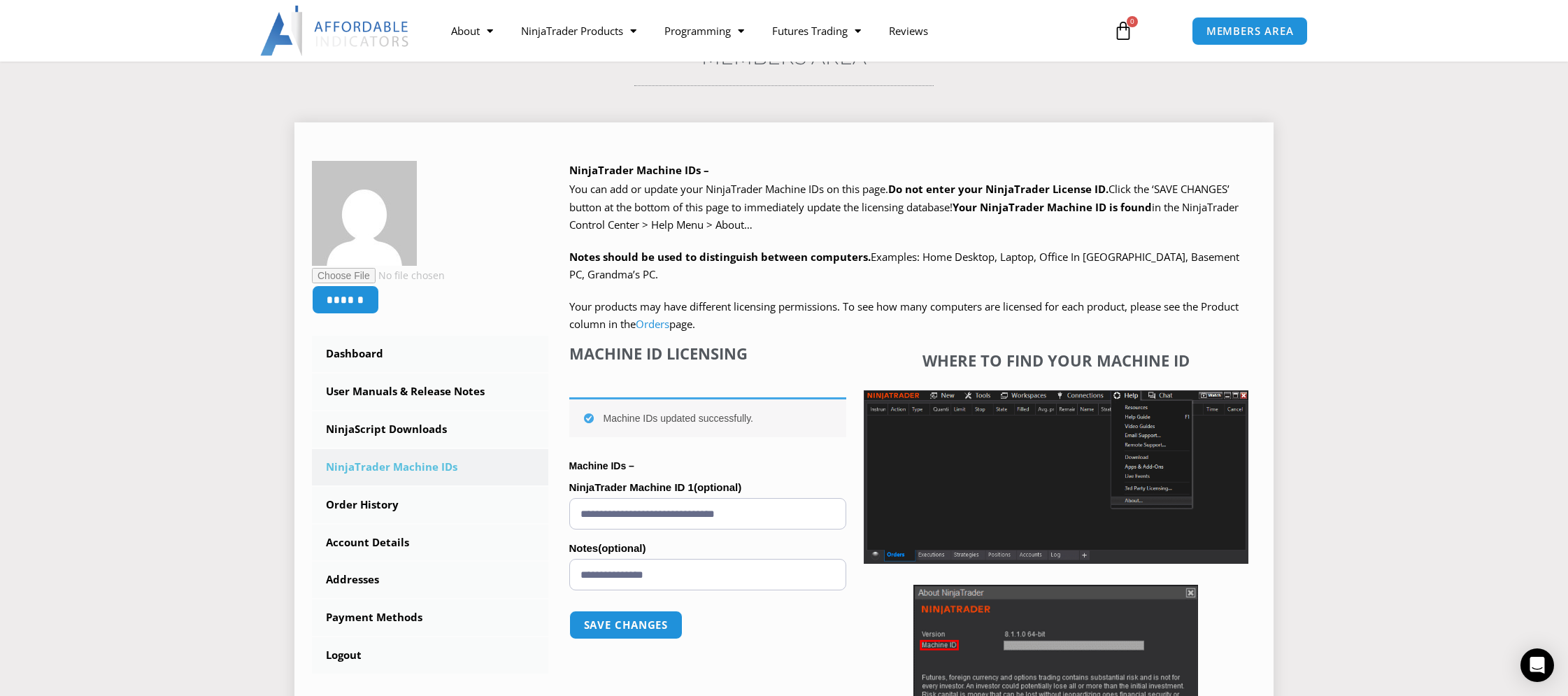
scroll to position [162, 0]
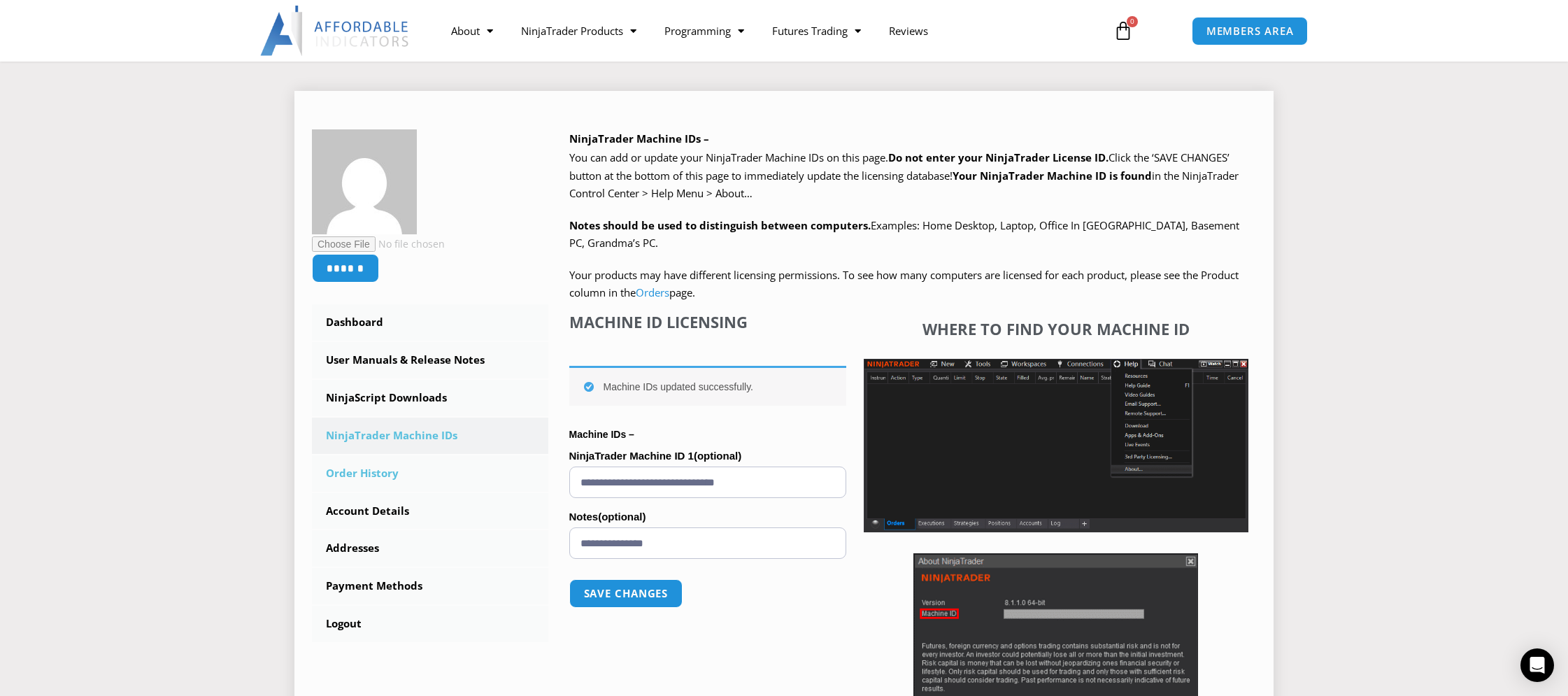
click at [365, 477] on link "Order History" at bounding box center [430, 473] width 236 height 36
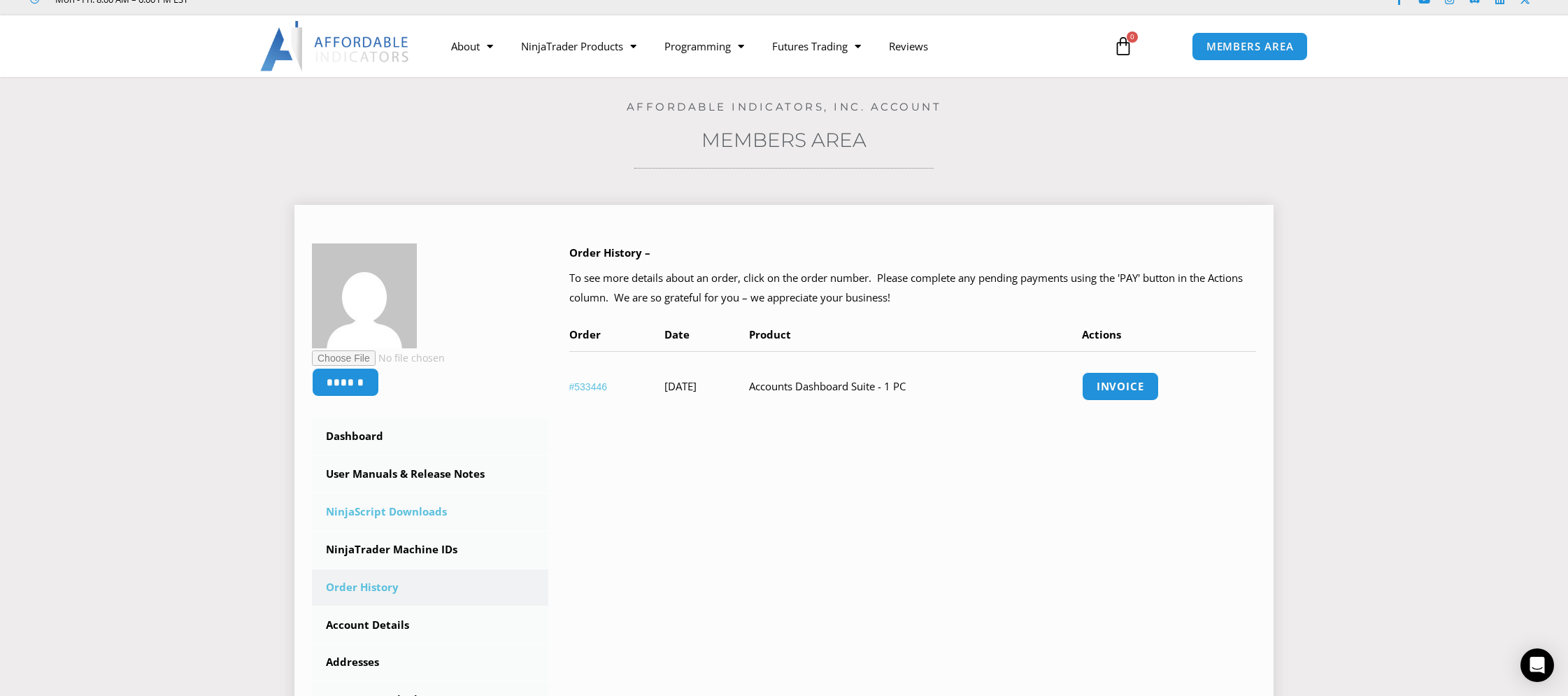
scroll to position [87, 0]
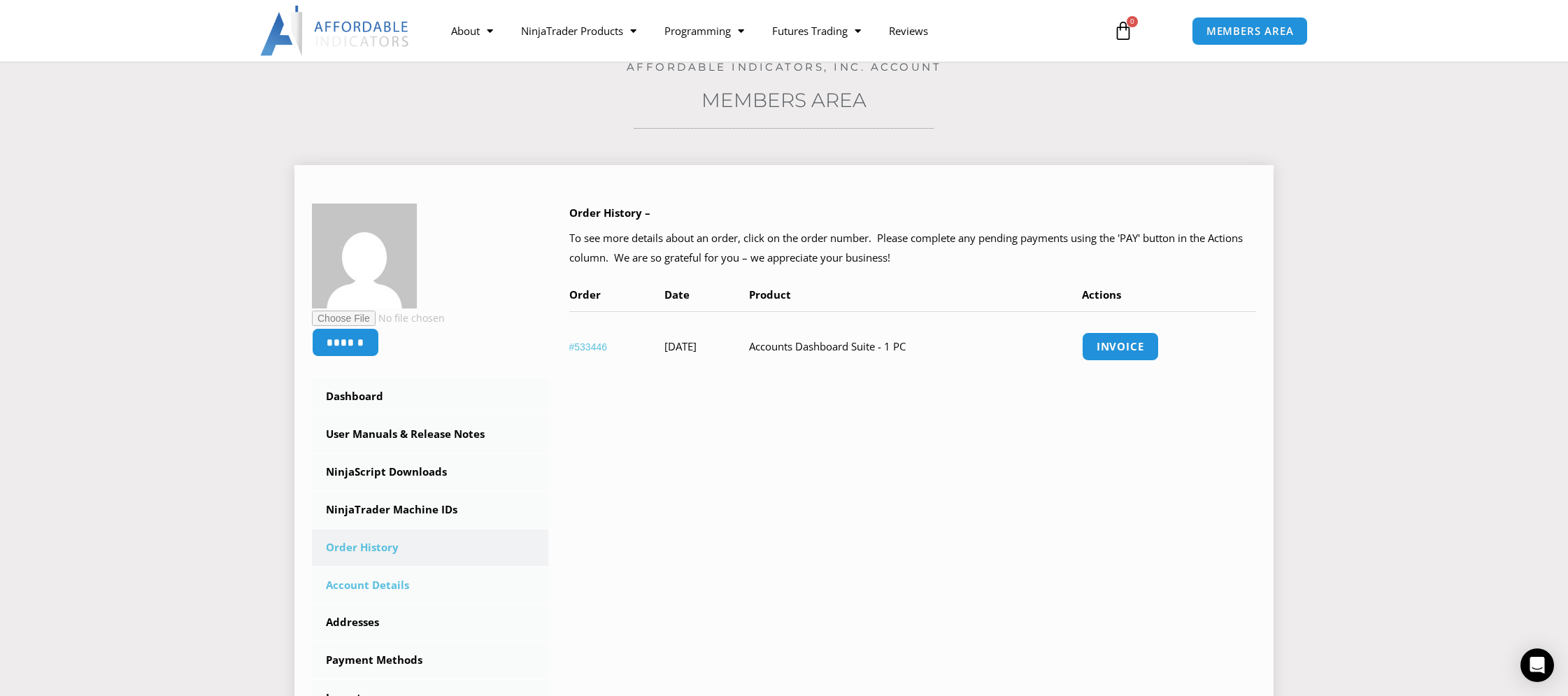
click at [371, 582] on link "Account Details" at bounding box center [430, 585] width 236 height 36
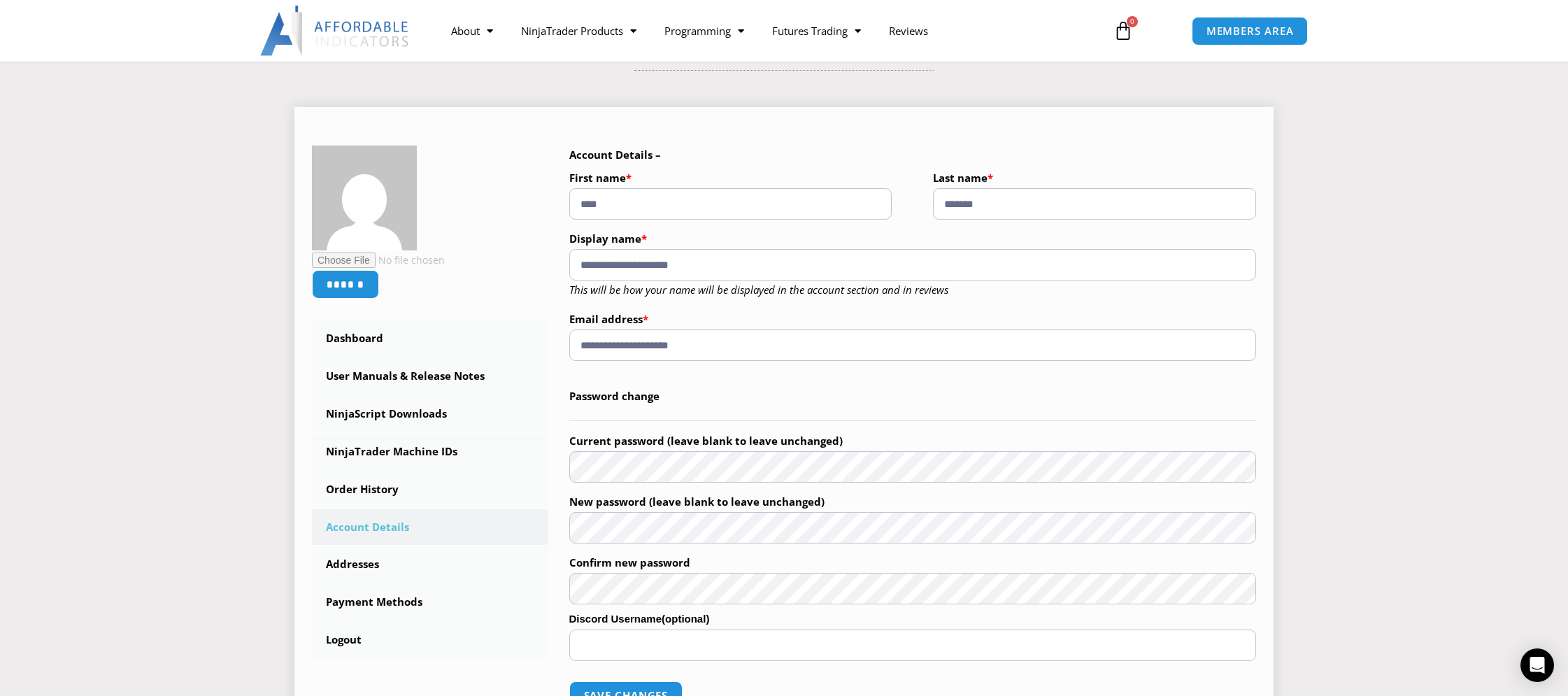
scroll to position [217, 0]
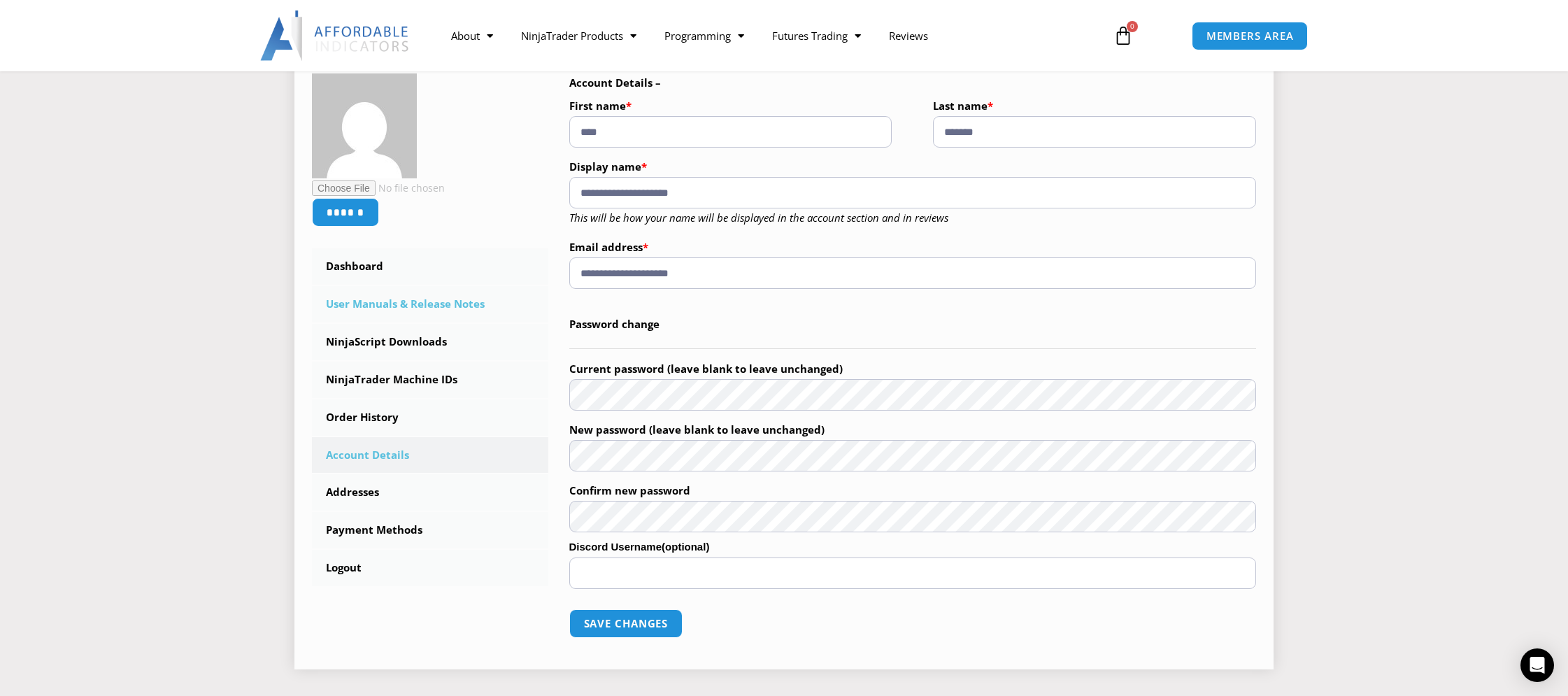
click at [393, 304] on link "User Manuals & Release Notes" at bounding box center [430, 304] width 236 height 36
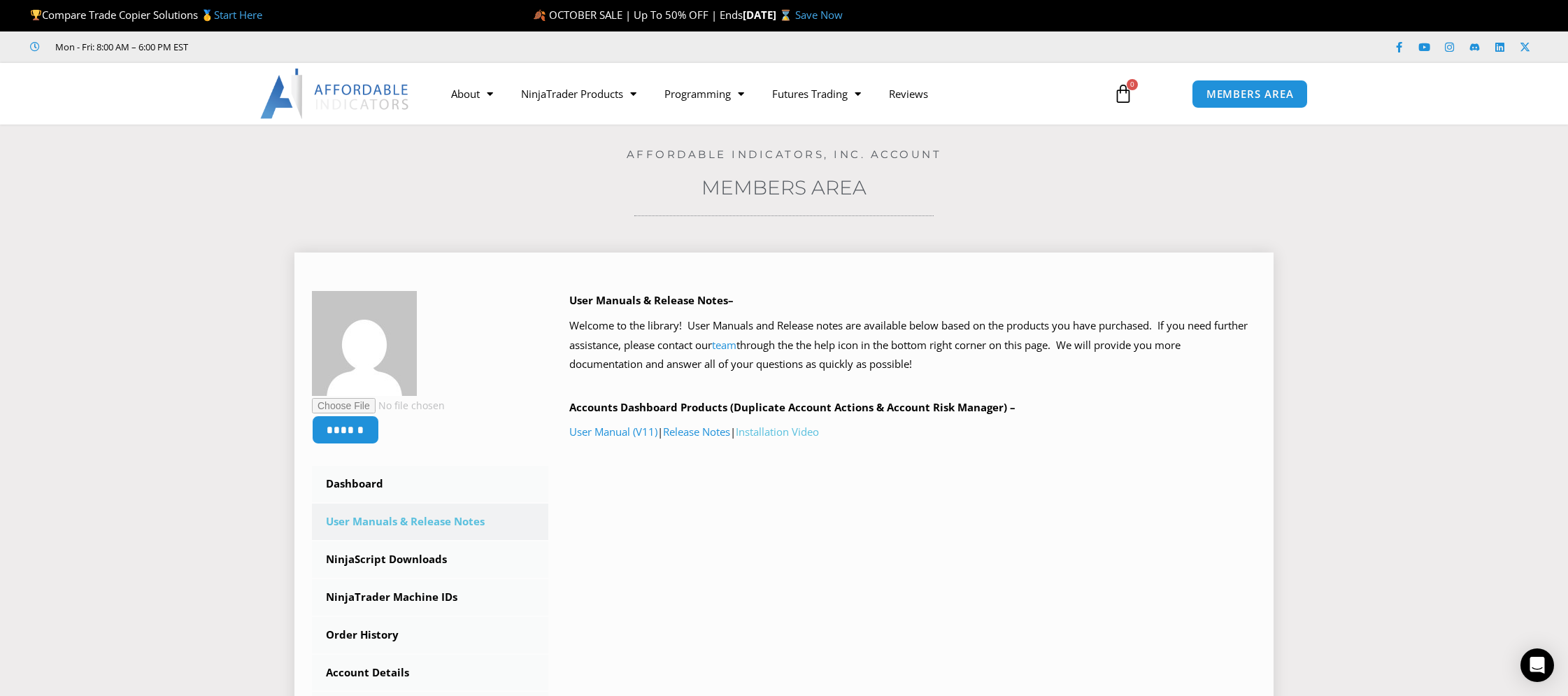
click at [801, 433] on link "Installation Video" at bounding box center [777, 431] width 83 height 14
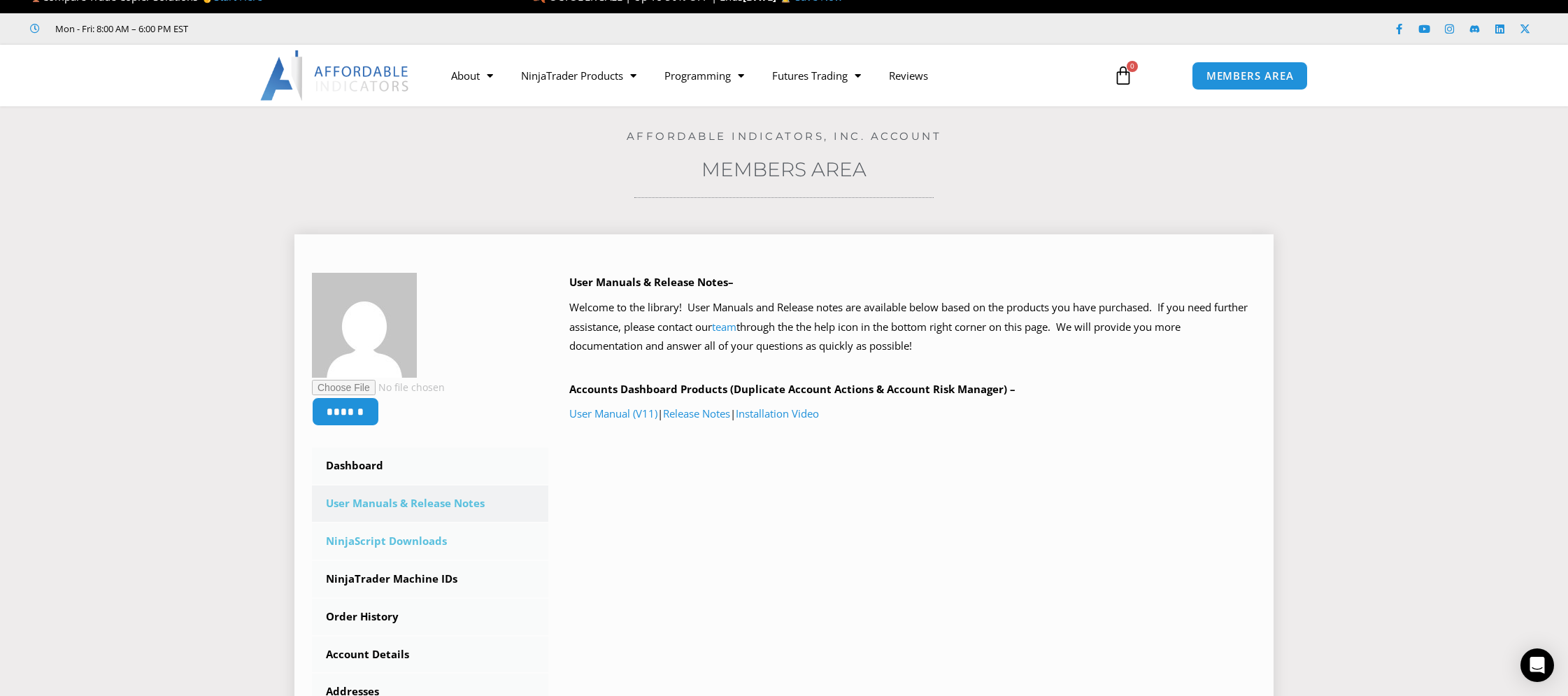
click at [417, 541] on link "NinjaScript Downloads" at bounding box center [430, 541] width 236 height 36
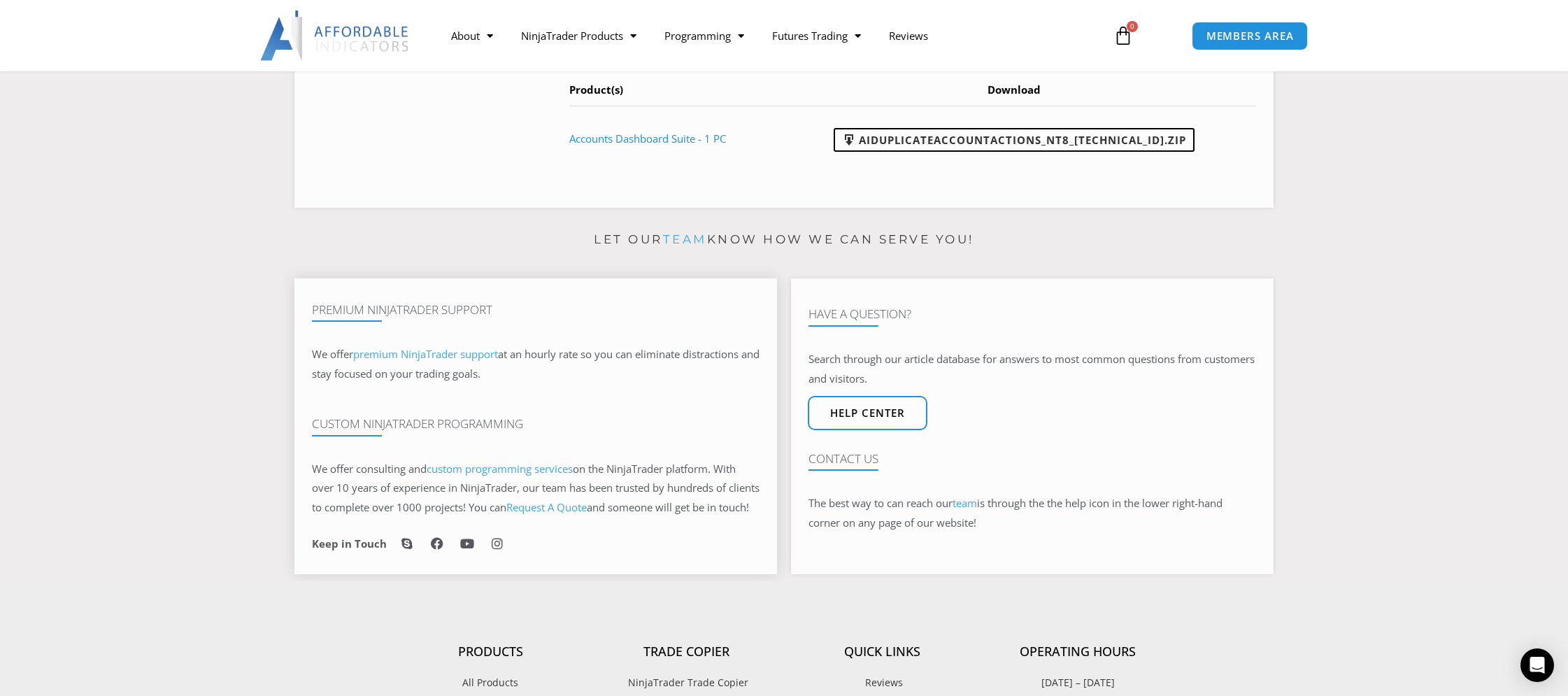
scroll to position [743, 0]
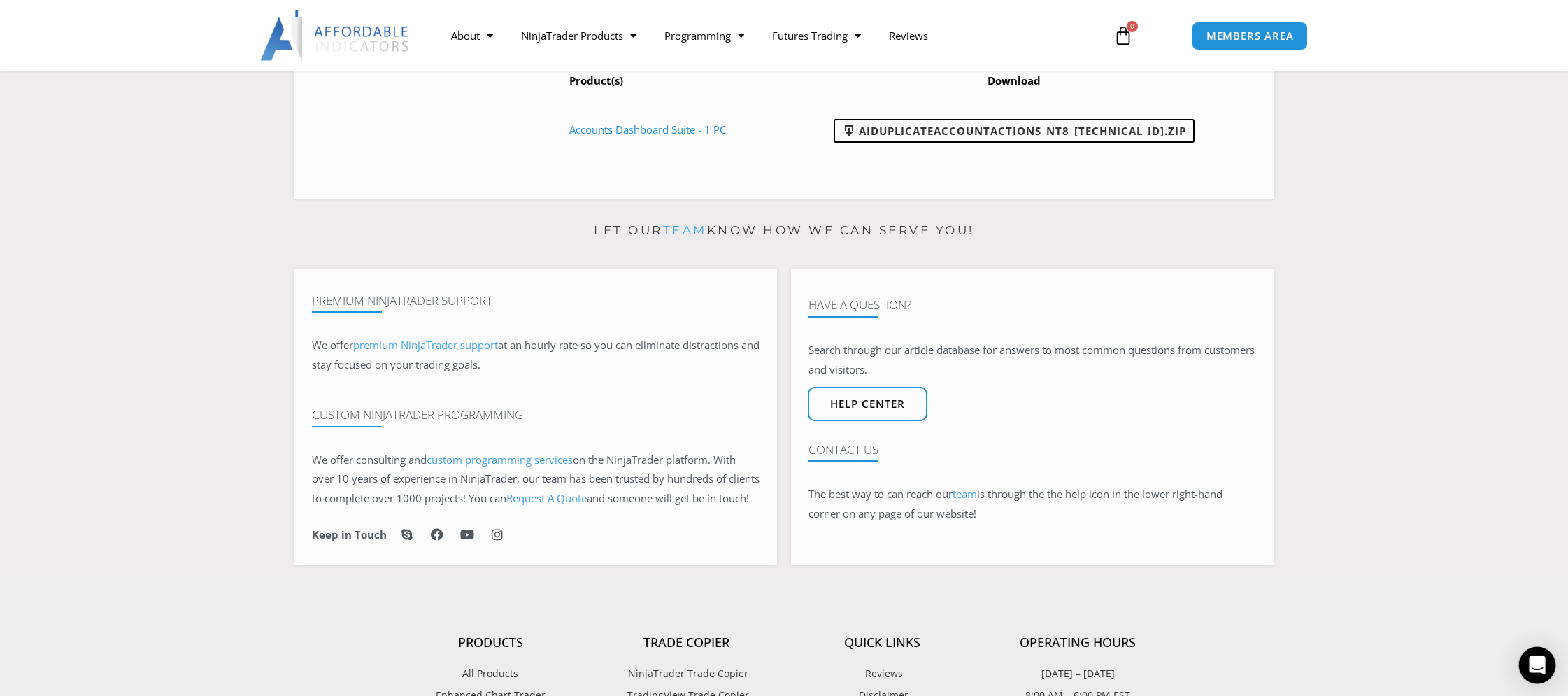
click at [1537, 660] on icon "Open Intercom Messenger" at bounding box center [1537, 665] width 16 height 18
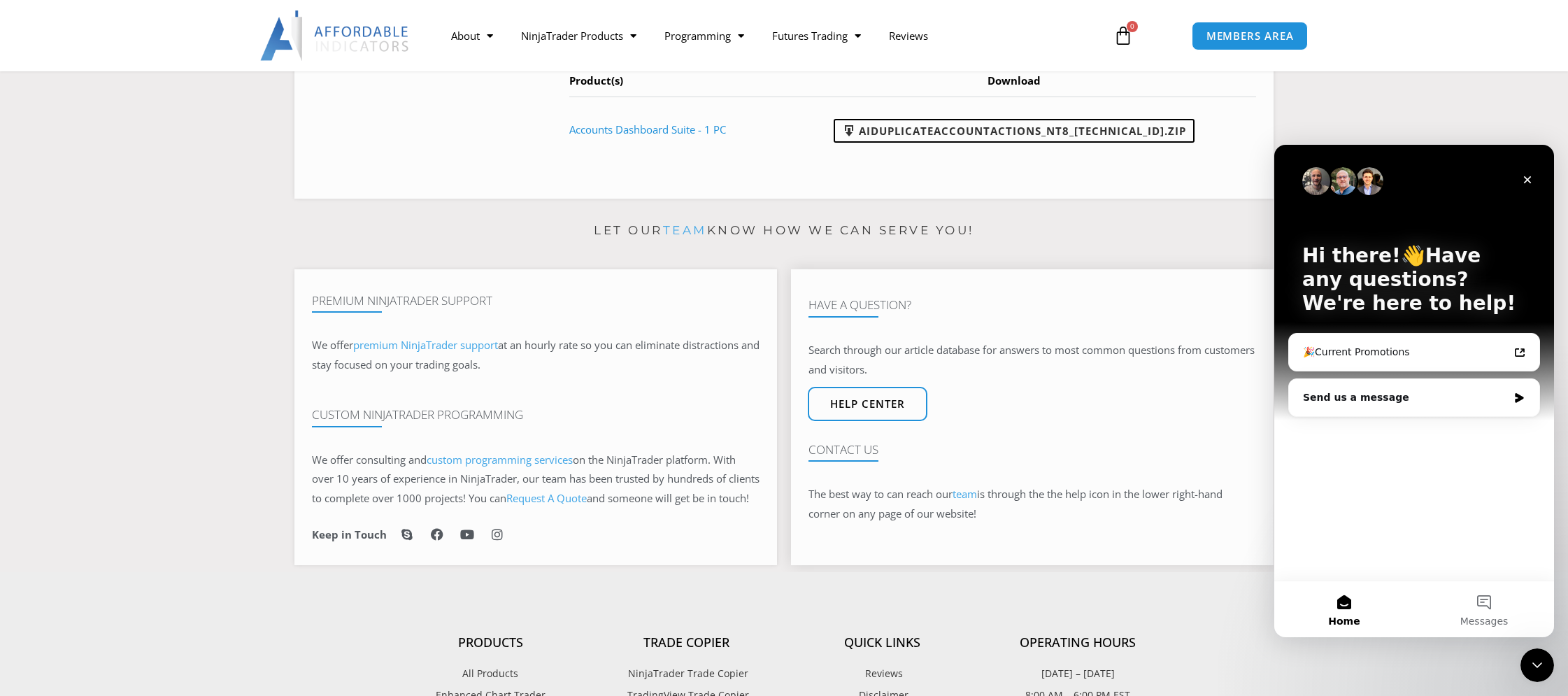
scroll to position [0, 0]
click at [1417, 354] on div "🎉Current Promotions" at bounding box center [1405, 351] width 206 height 15
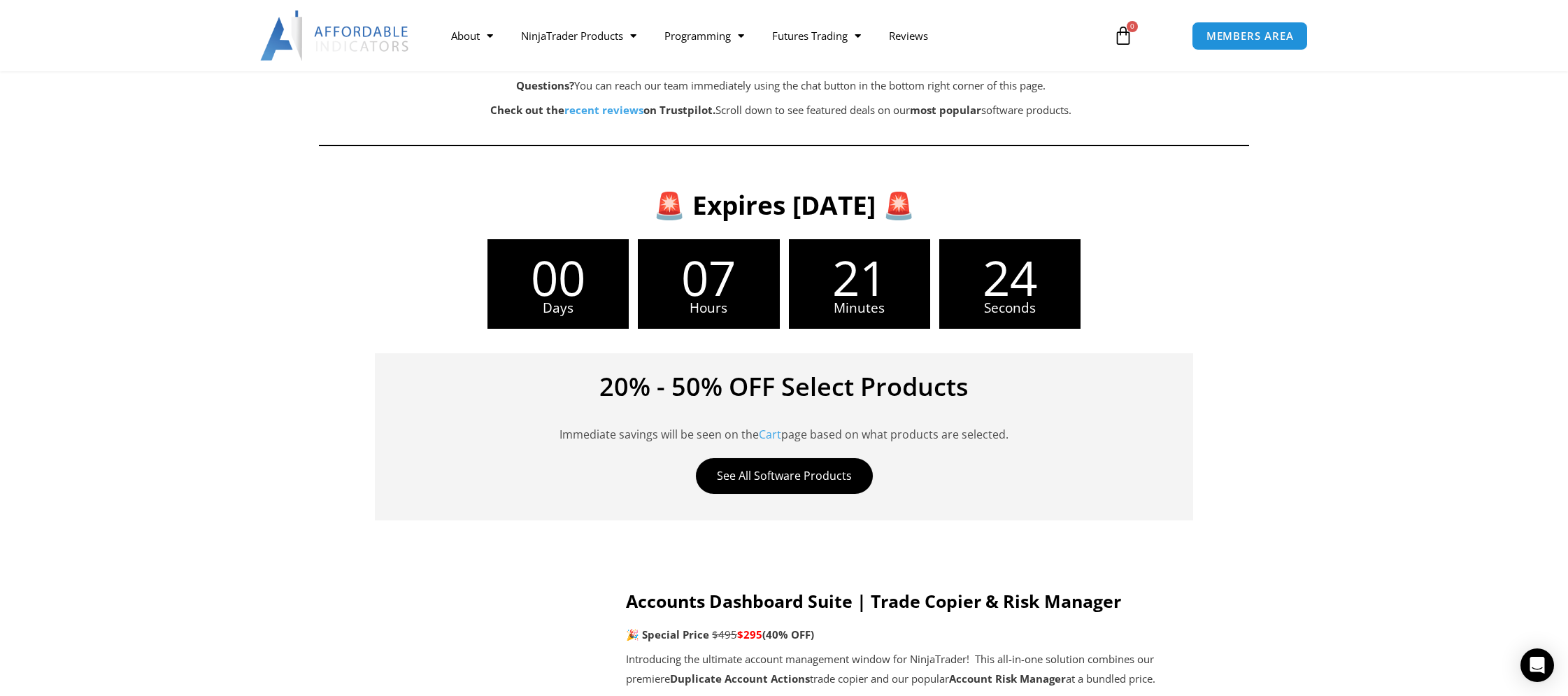
scroll to position [599, 0]
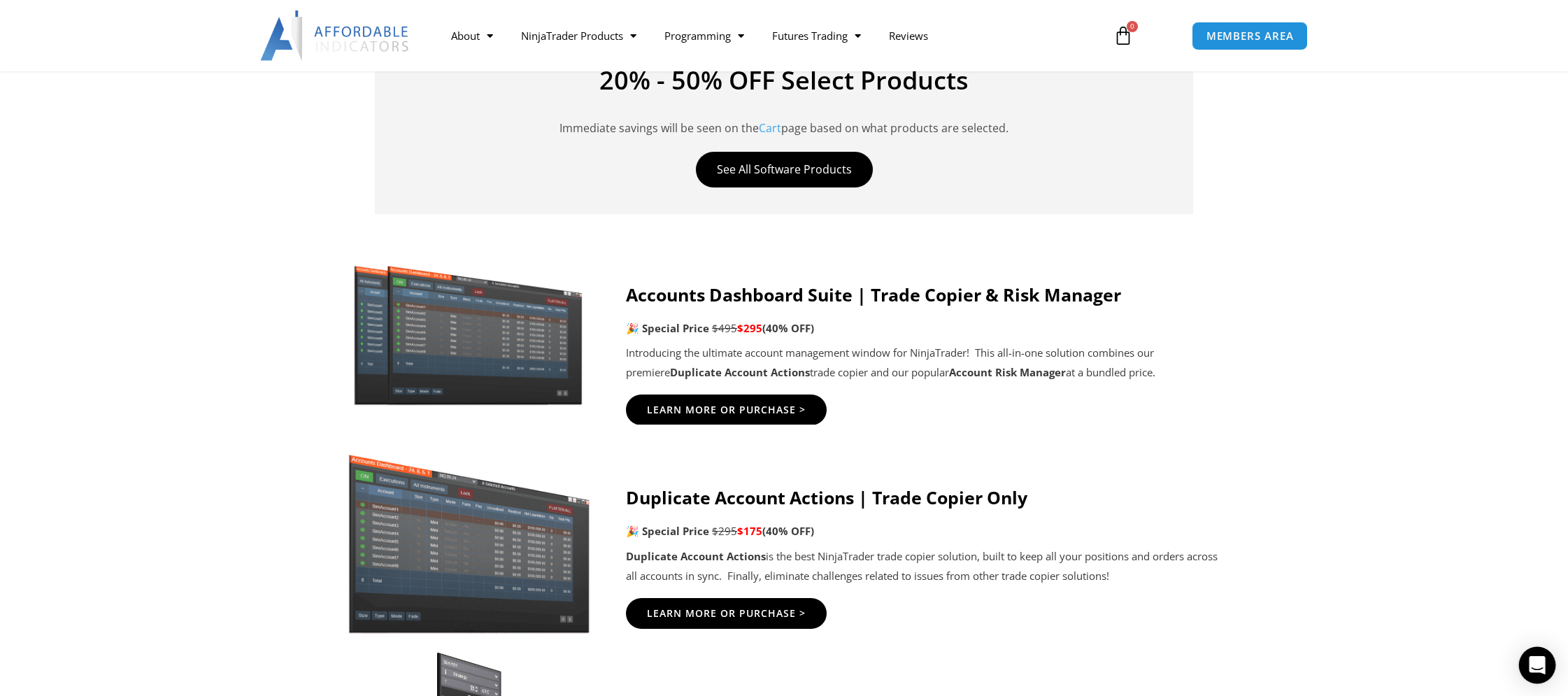
click at [1540, 663] on icon "Open Intercom Messenger" at bounding box center [1537, 665] width 16 height 18
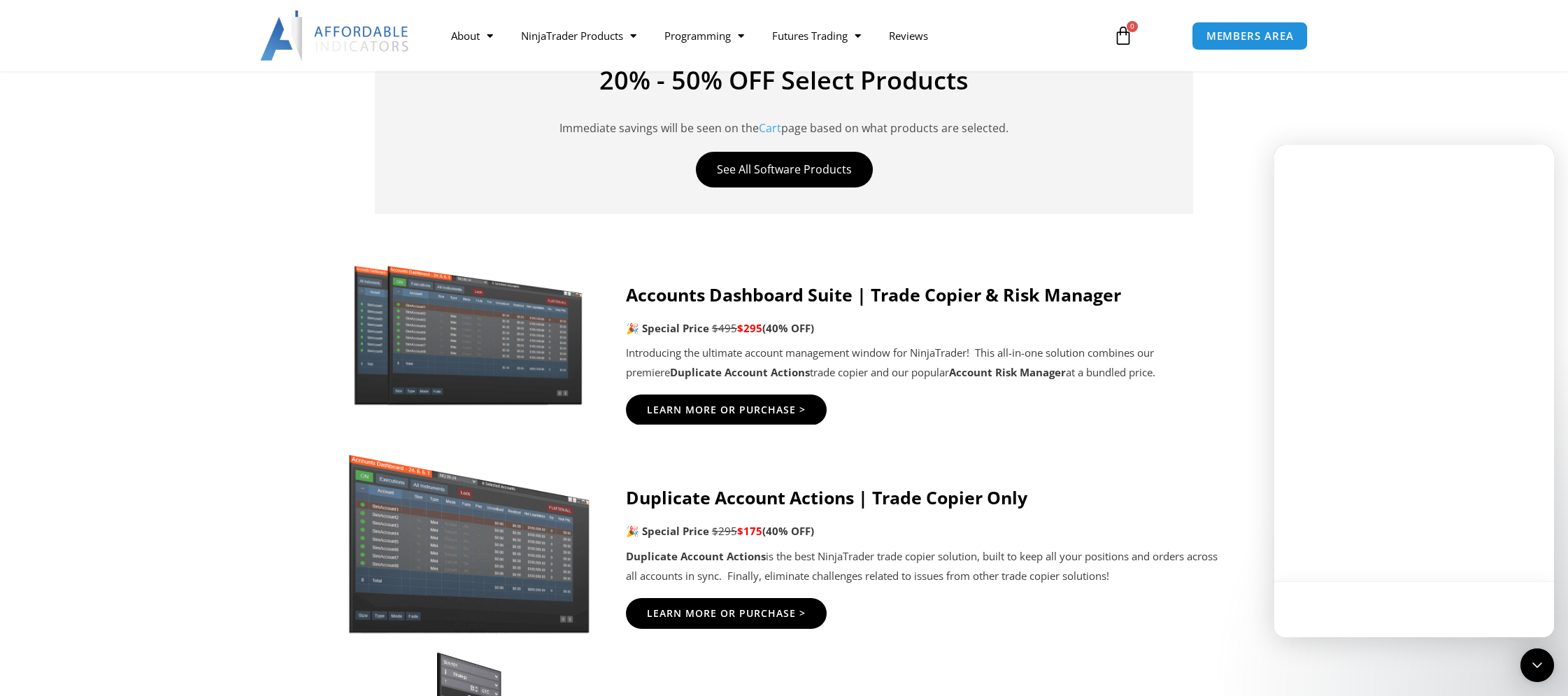
scroll to position [0, 0]
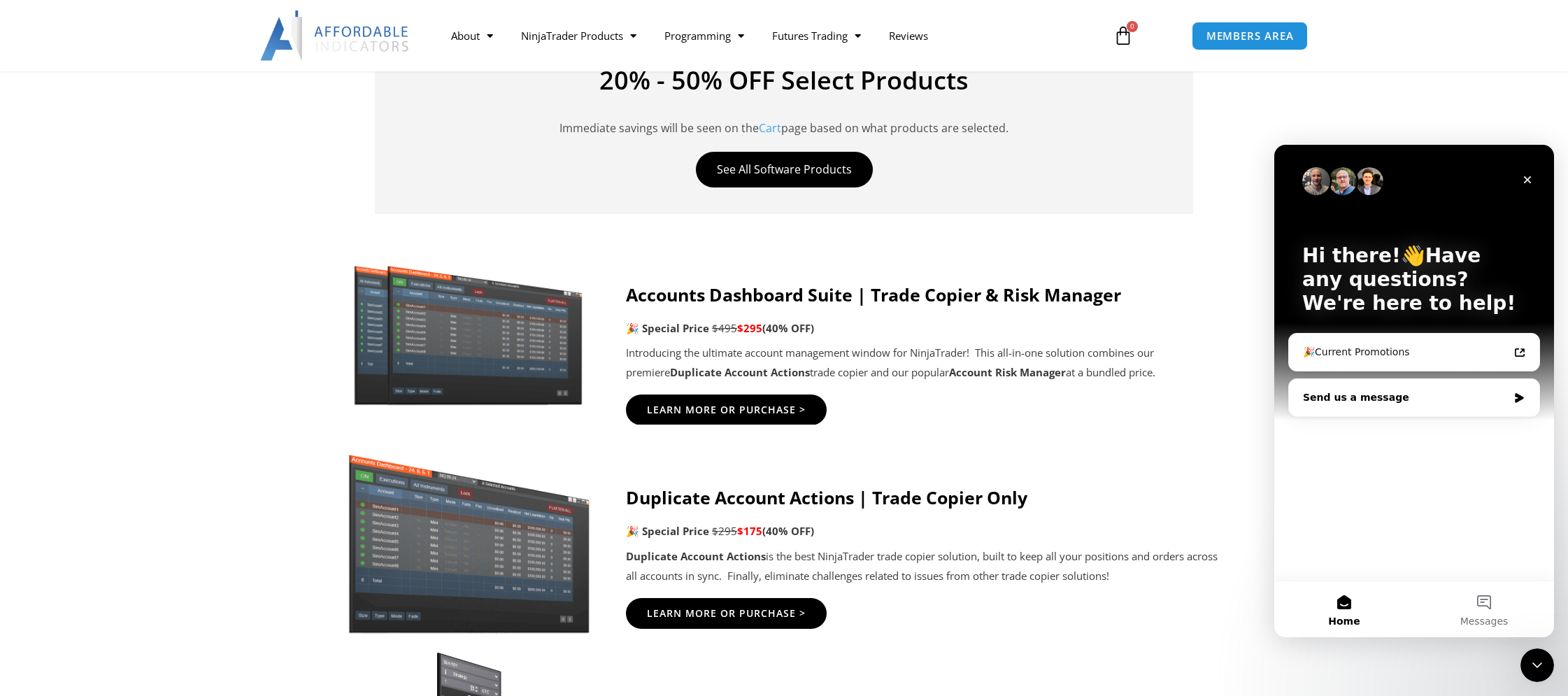
click at [1377, 394] on div "Send us a message" at bounding box center [1405, 397] width 205 height 15
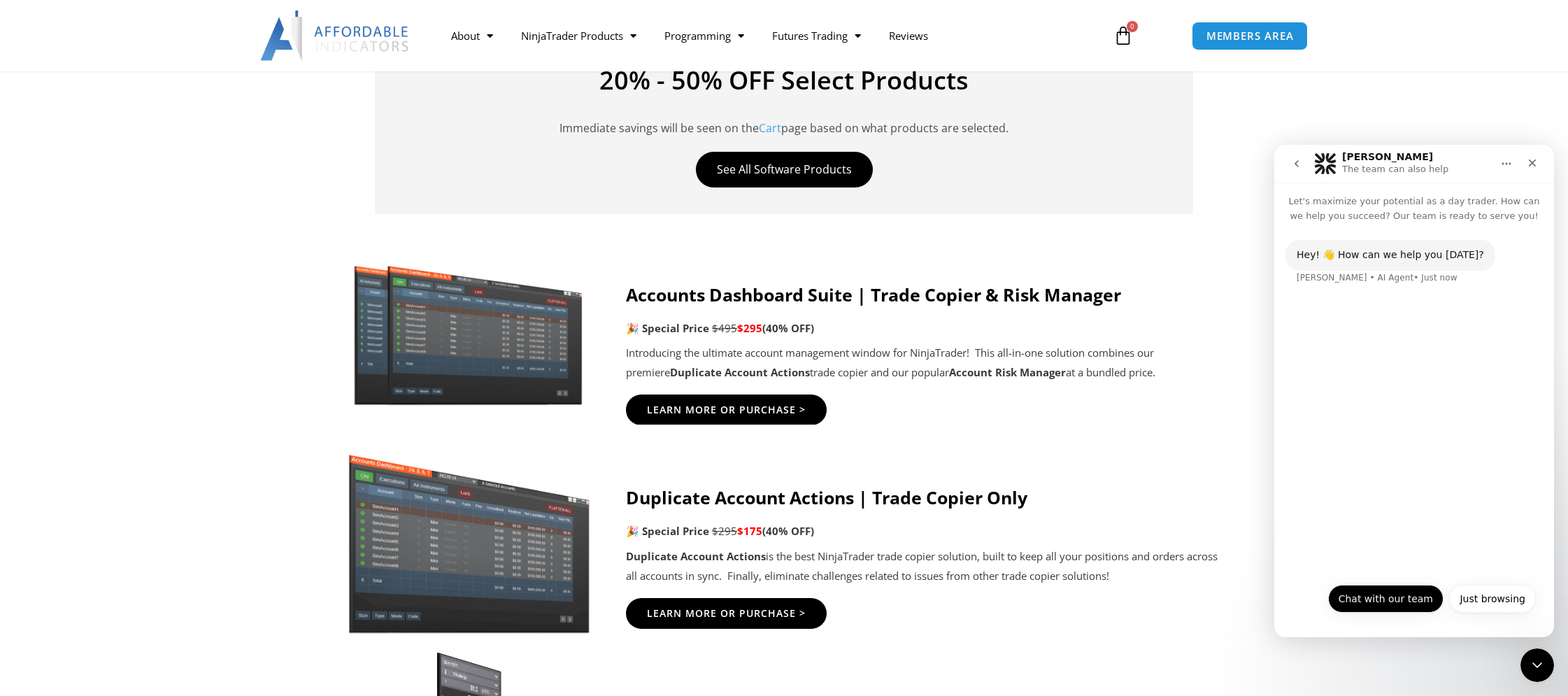
click at [1391, 602] on button "Chat with our team" at bounding box center [1385, 599] width 115 height 28
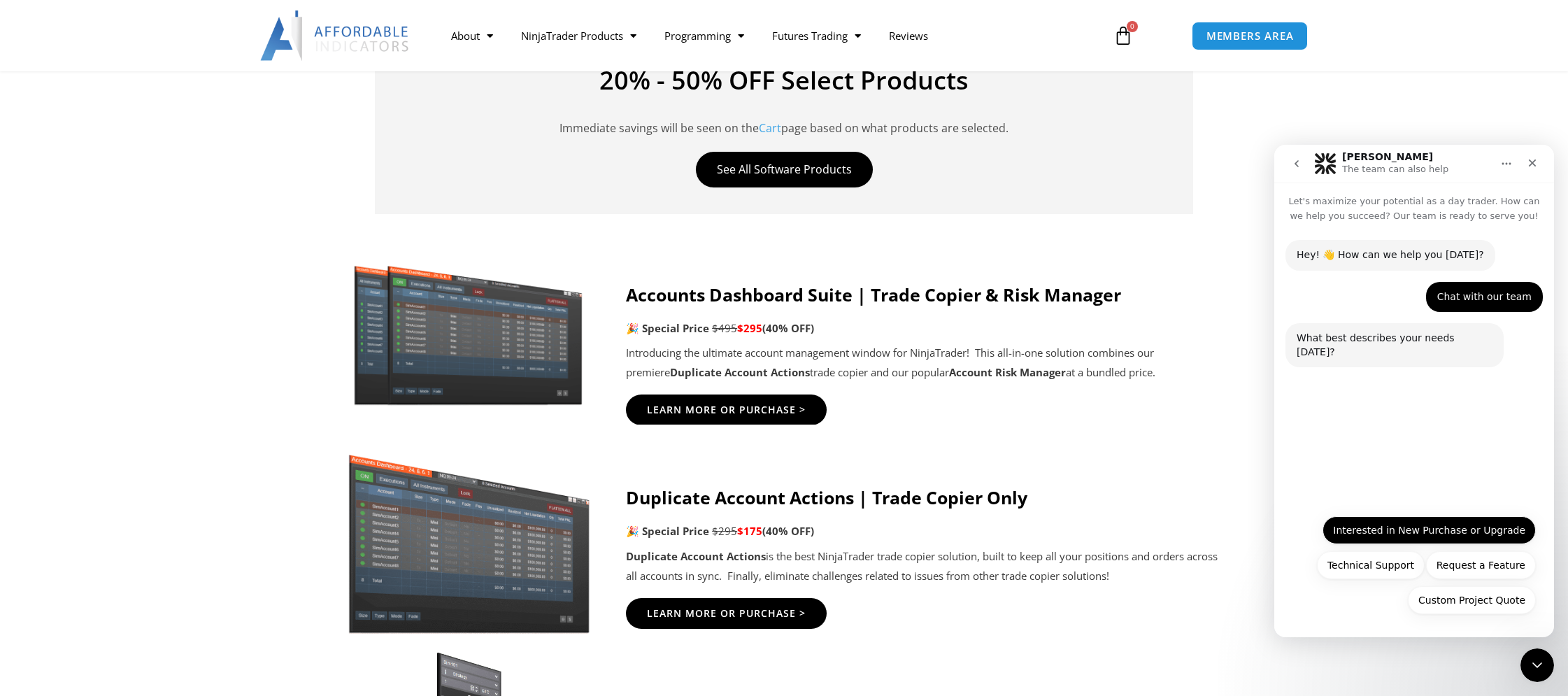
scroll to position [617, 0]
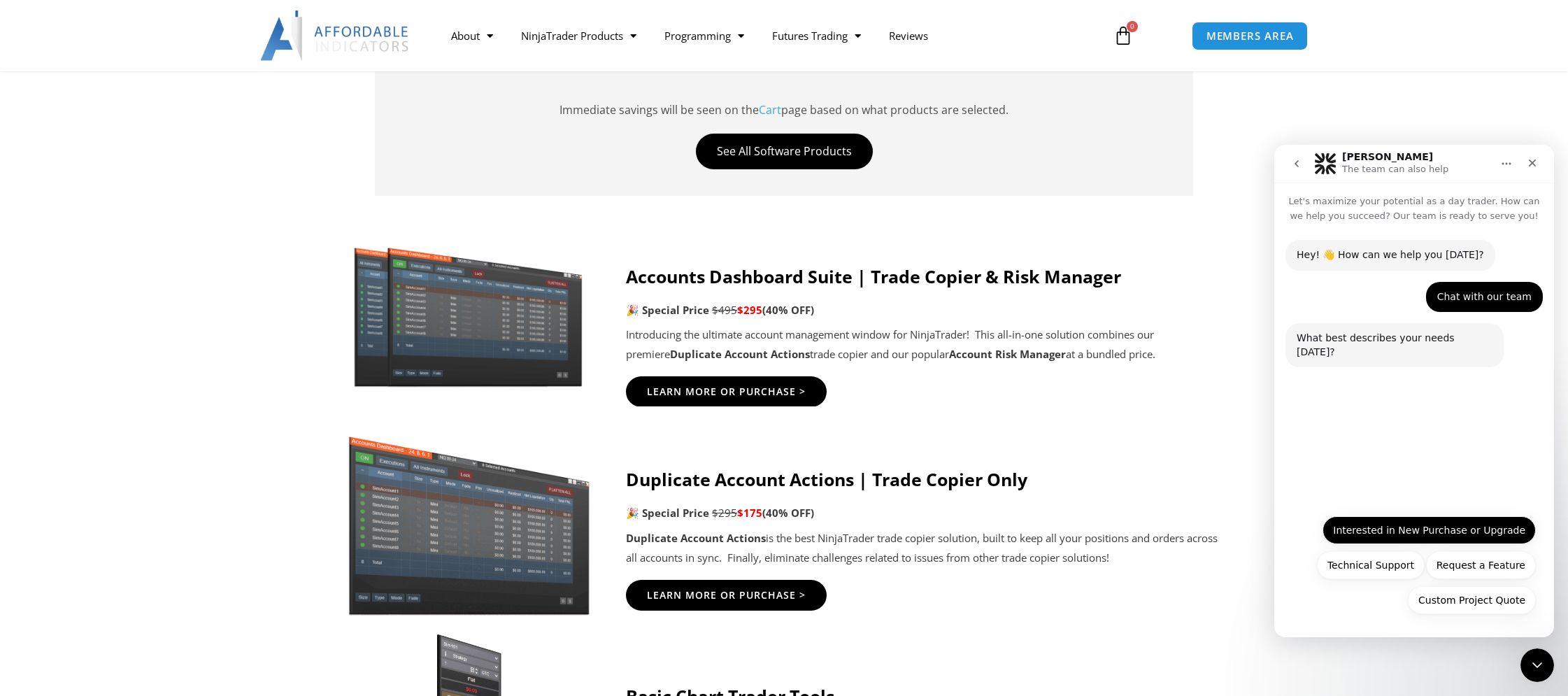
click at [1413, 532] on button "Interested in New Purchase or Upgrade" at bounding box center [1429, 530] width 213 height 28
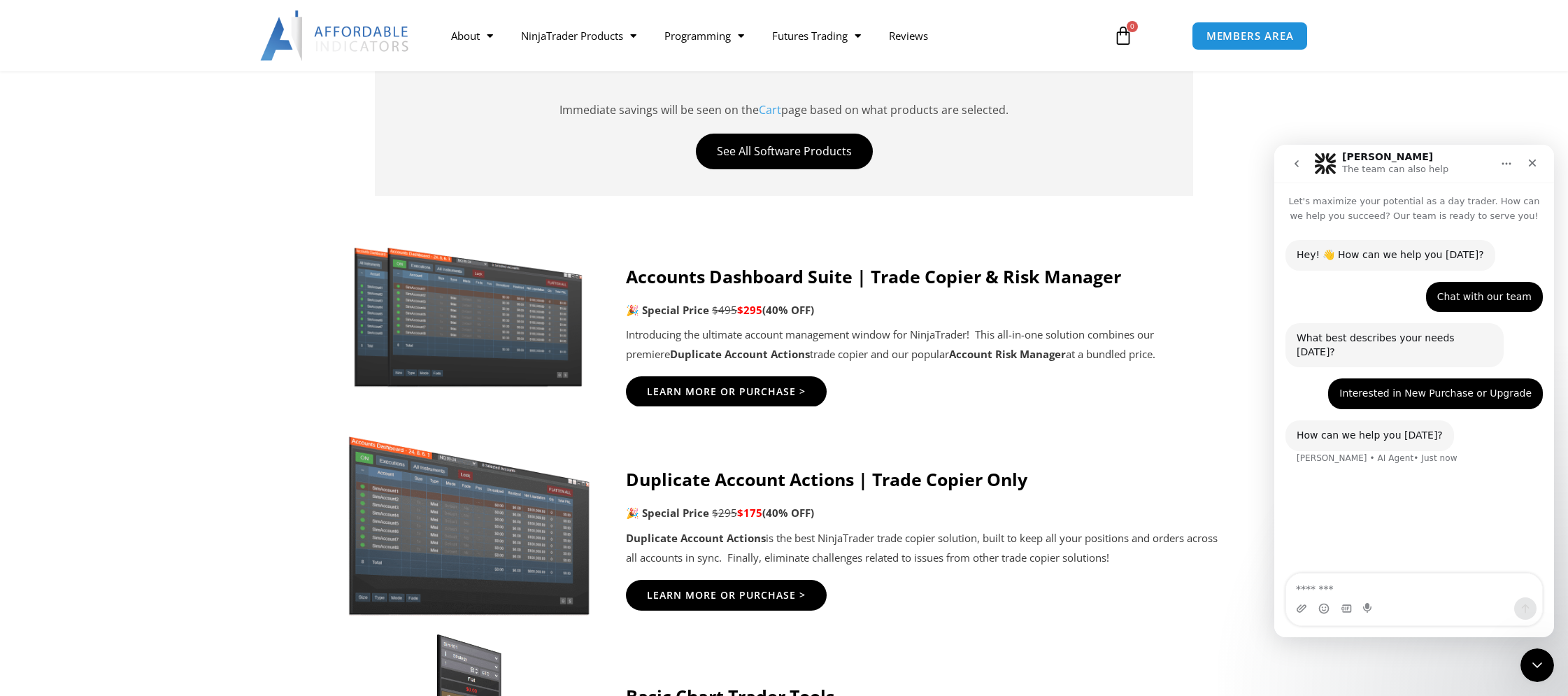
click at [1359, 579] on textarea "Message…" at bounding box center [1414, 585] width 256 height 24
type textarea "**********"
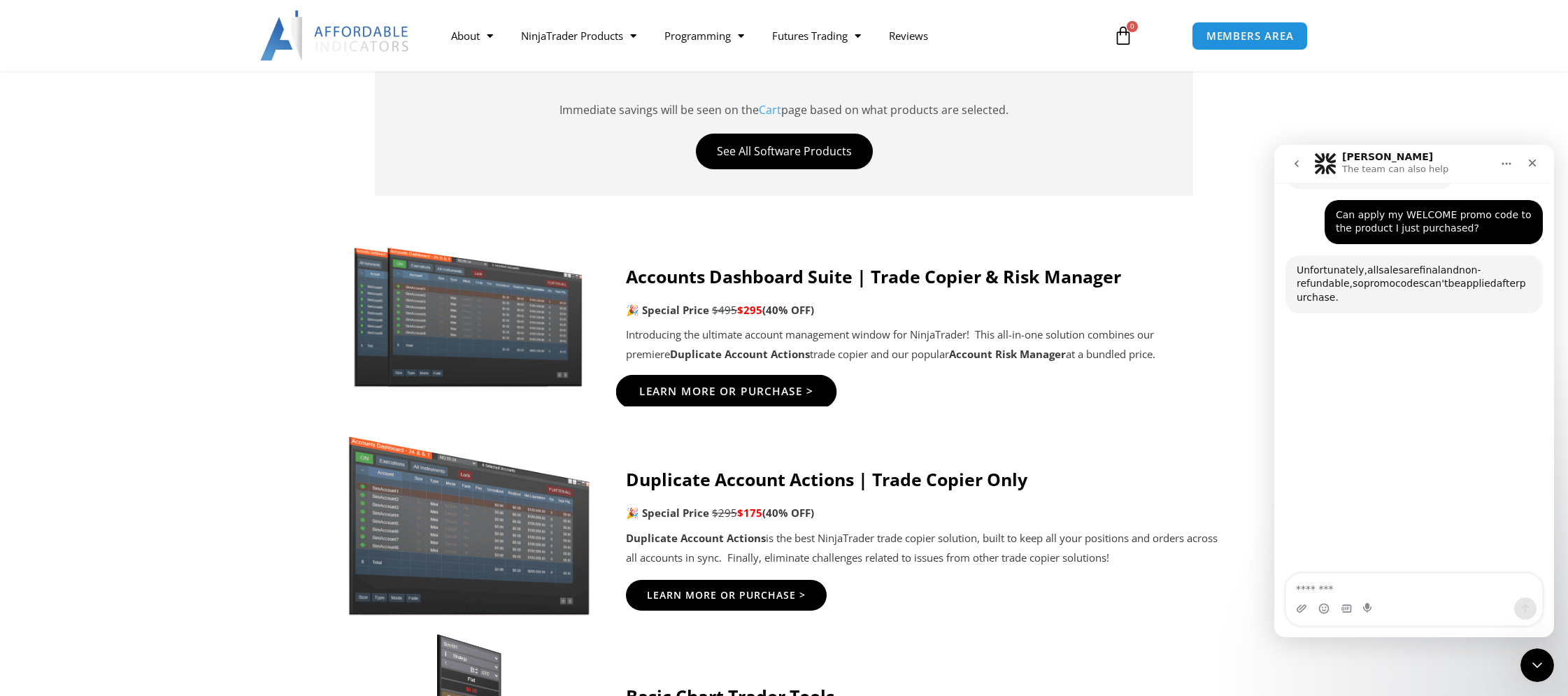
scroll to position [269, 0]
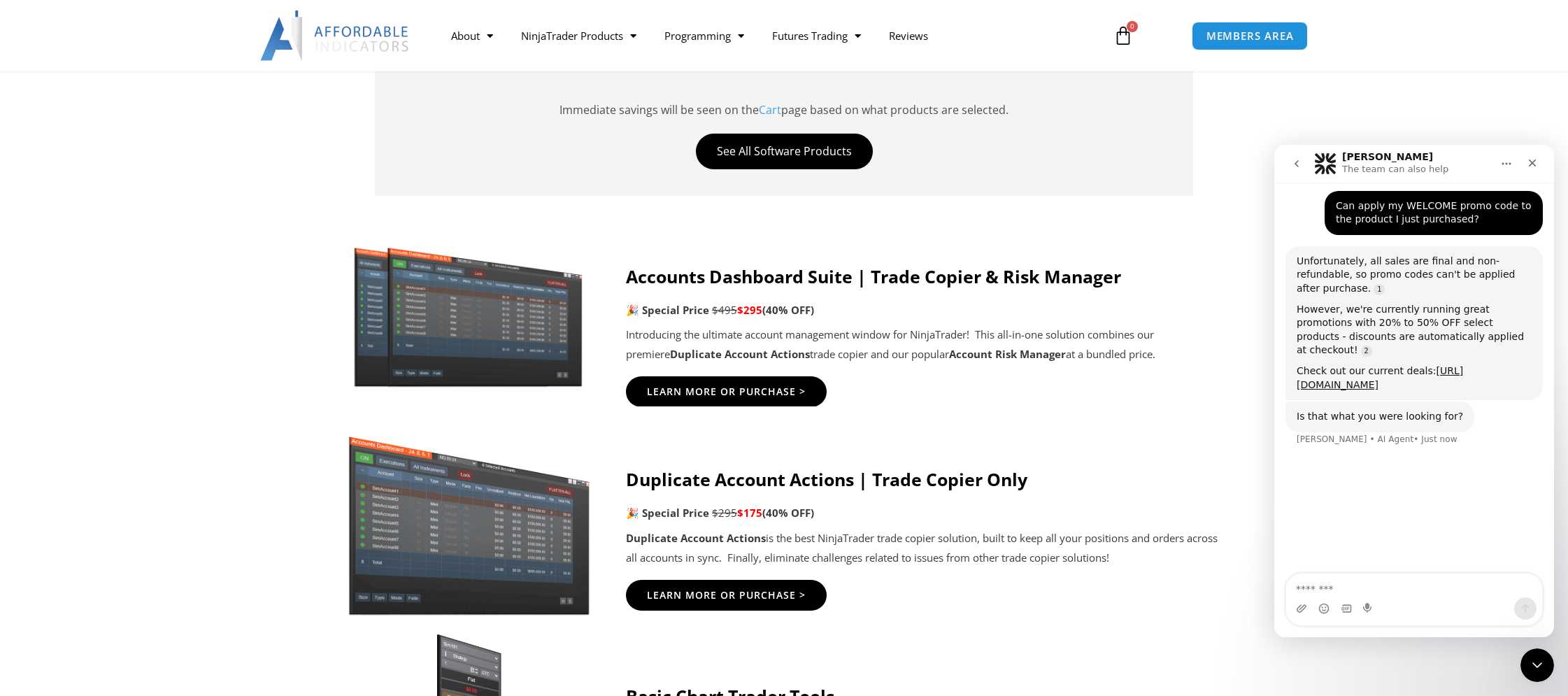
click at [1385, 589] on textarea "Message…" at bounding box center [1414, 585] width 256 height 24
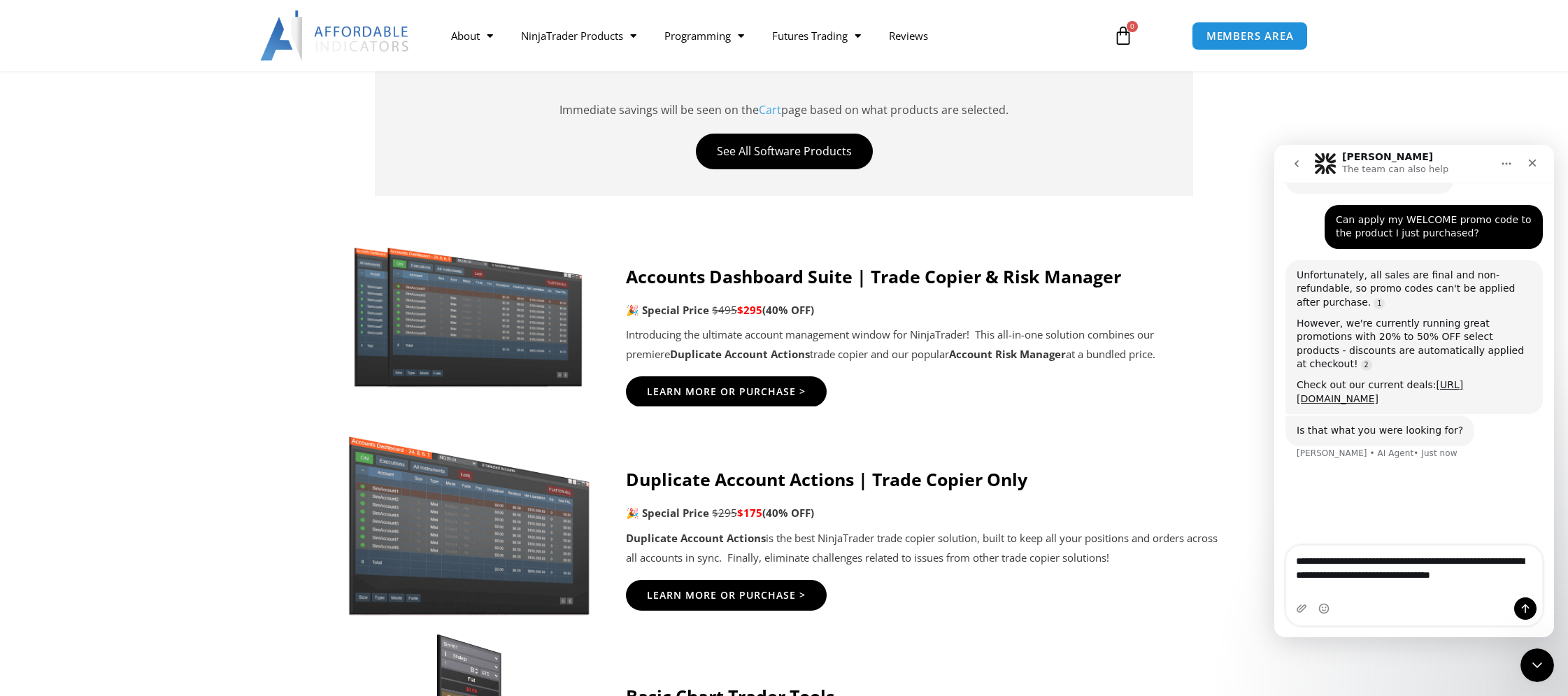
type textarea "**********"
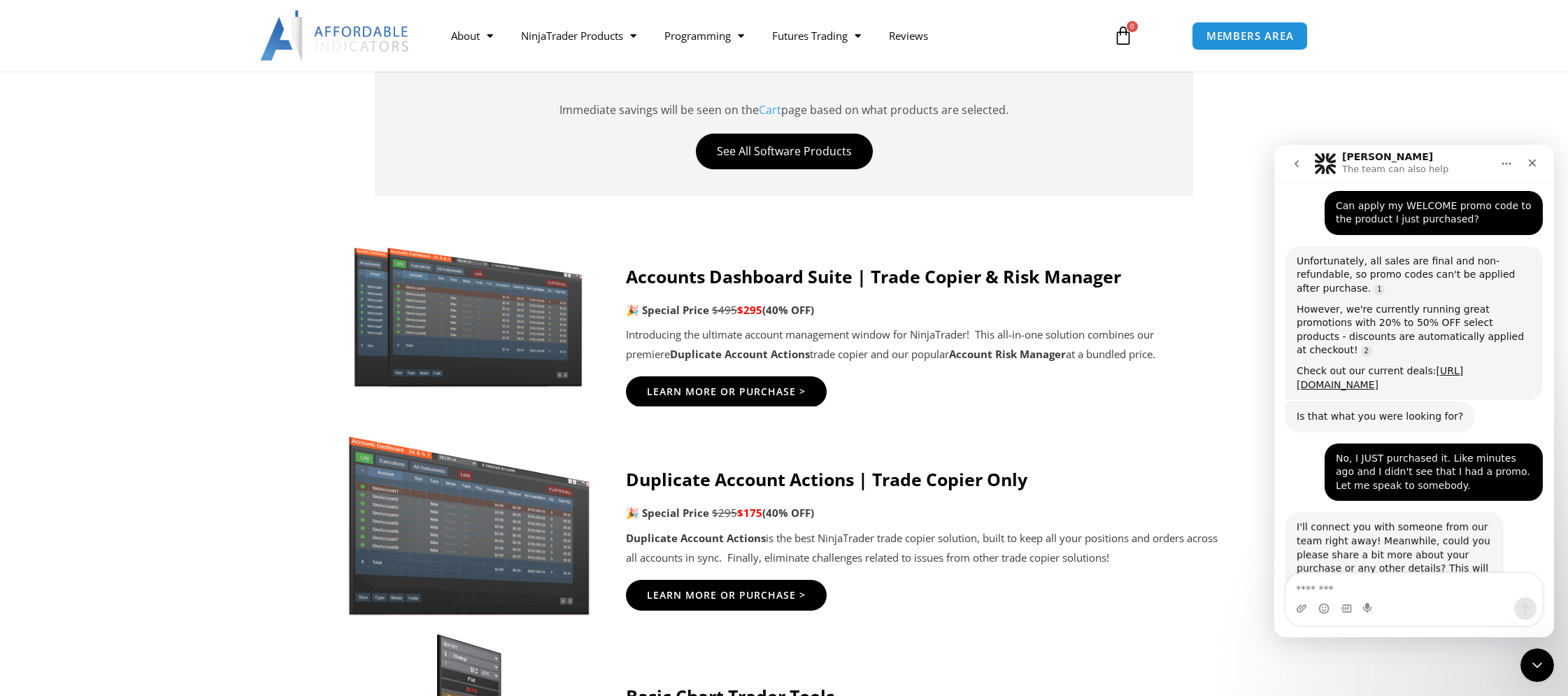
scroll to position [305, 0]
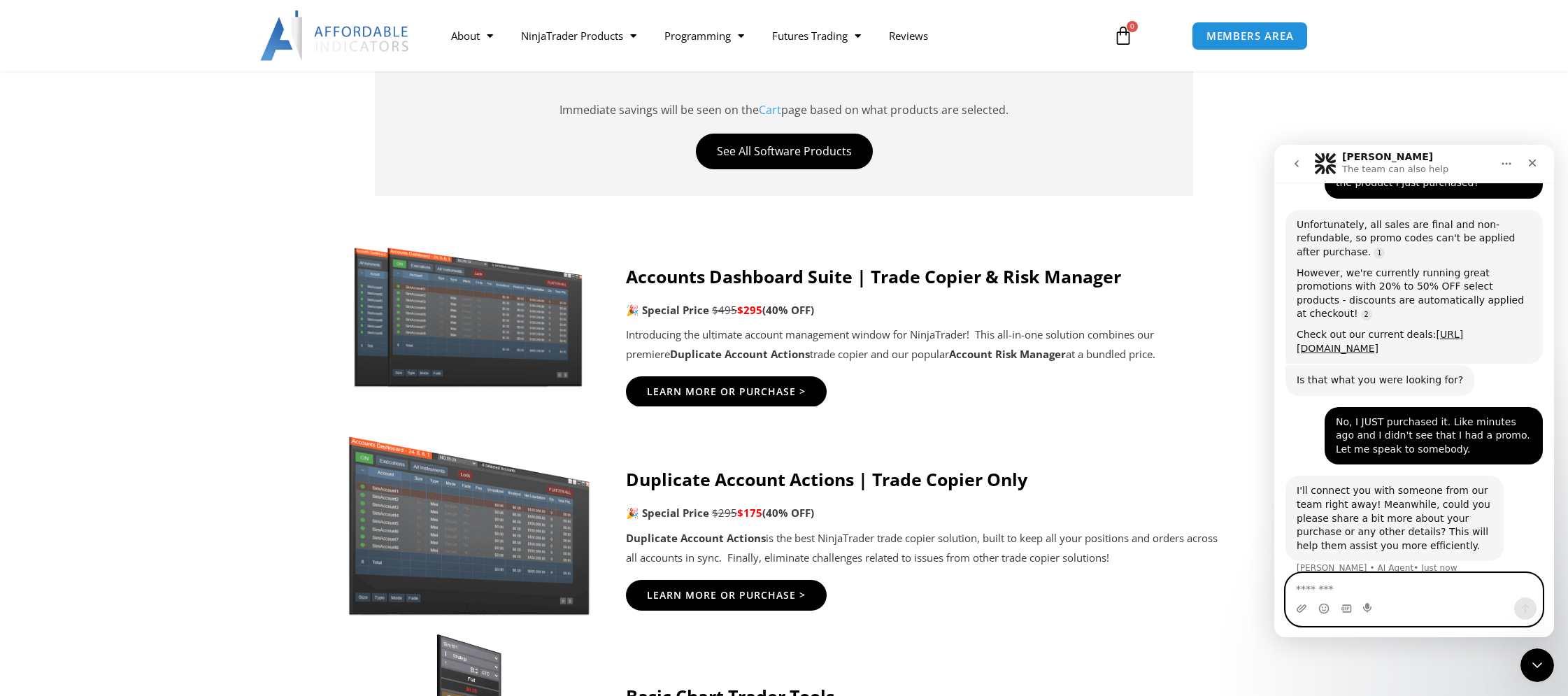
click at [1393, 586] on textarea "Message…" at bounding box center [1414, 585] width 256 height 24
paste textarea "**********"
type textarea "**********"
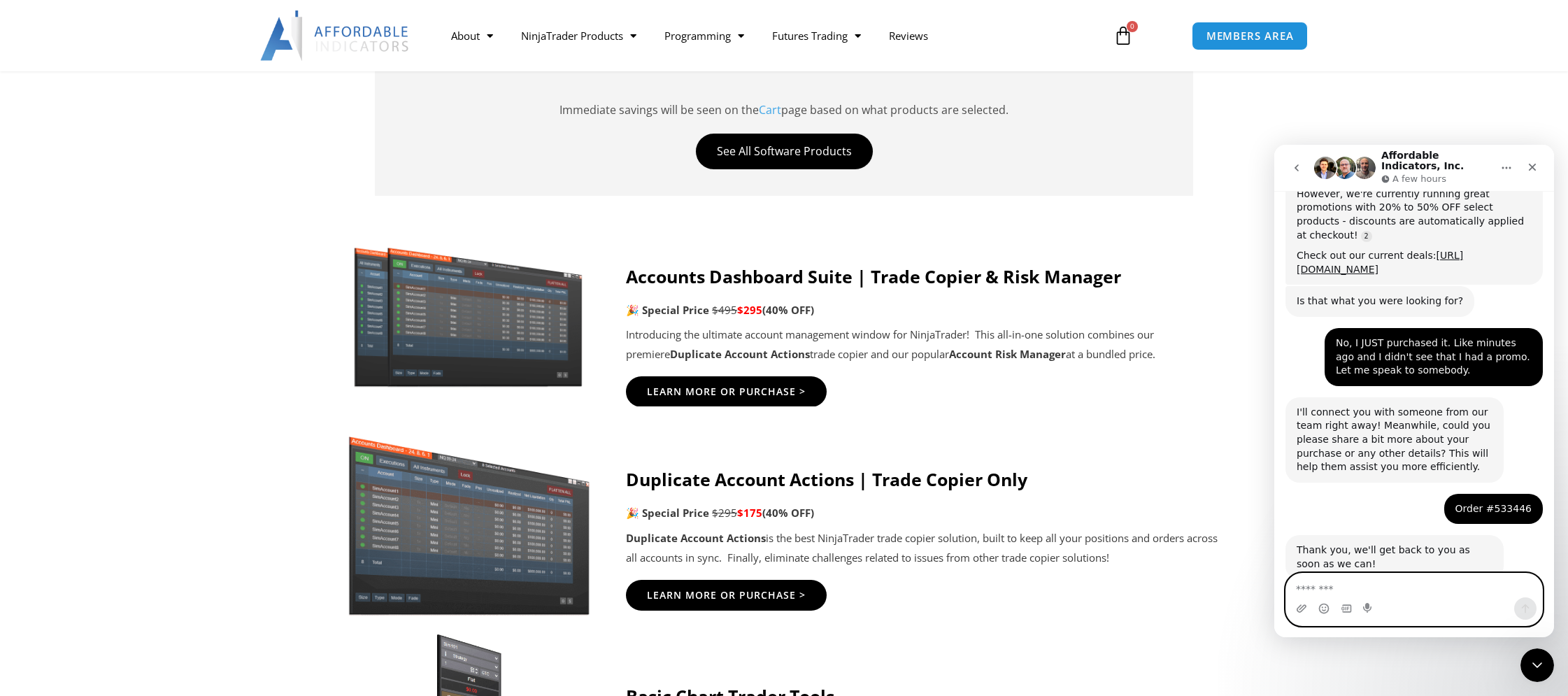
scroll to position [411, 0]
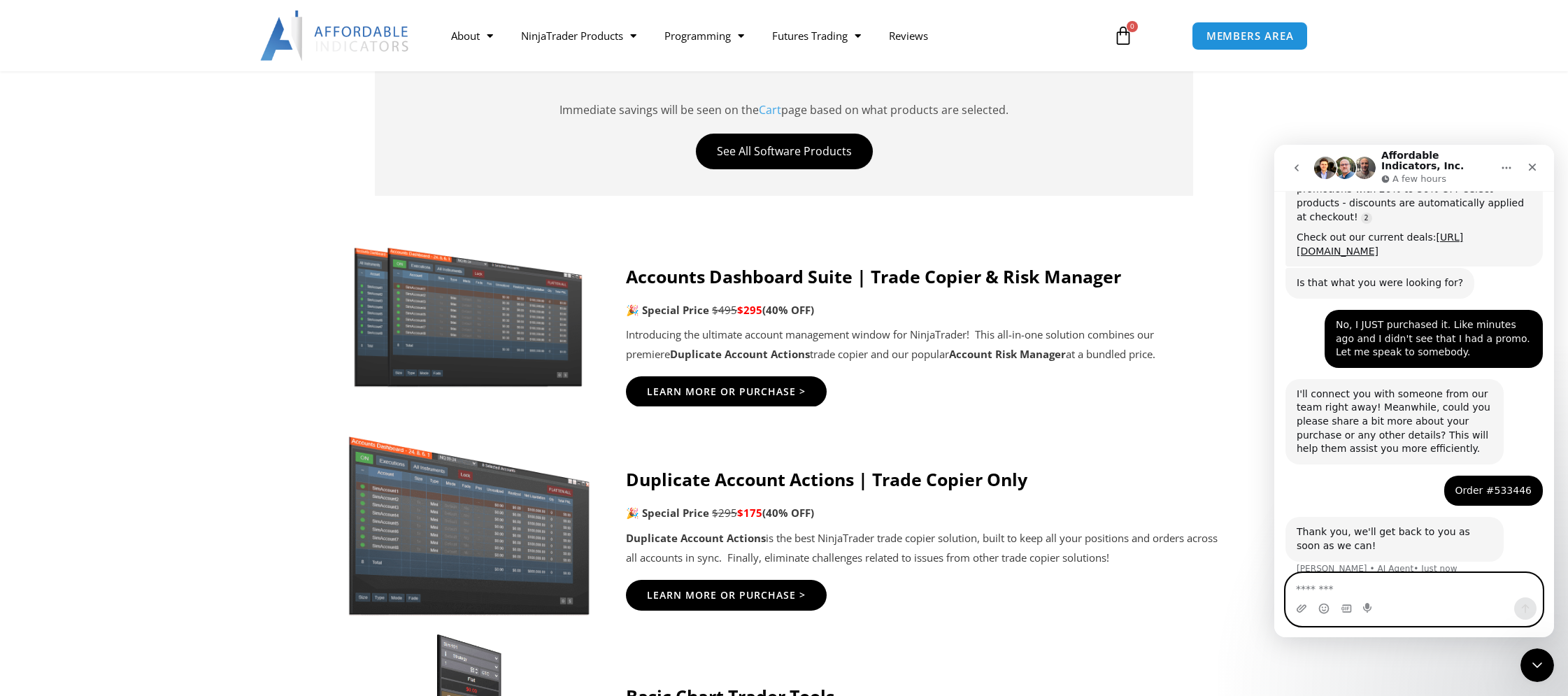
click at [1385, 582] on textarea "Message…" at bounding box center [1414, 585] width 256 height 24
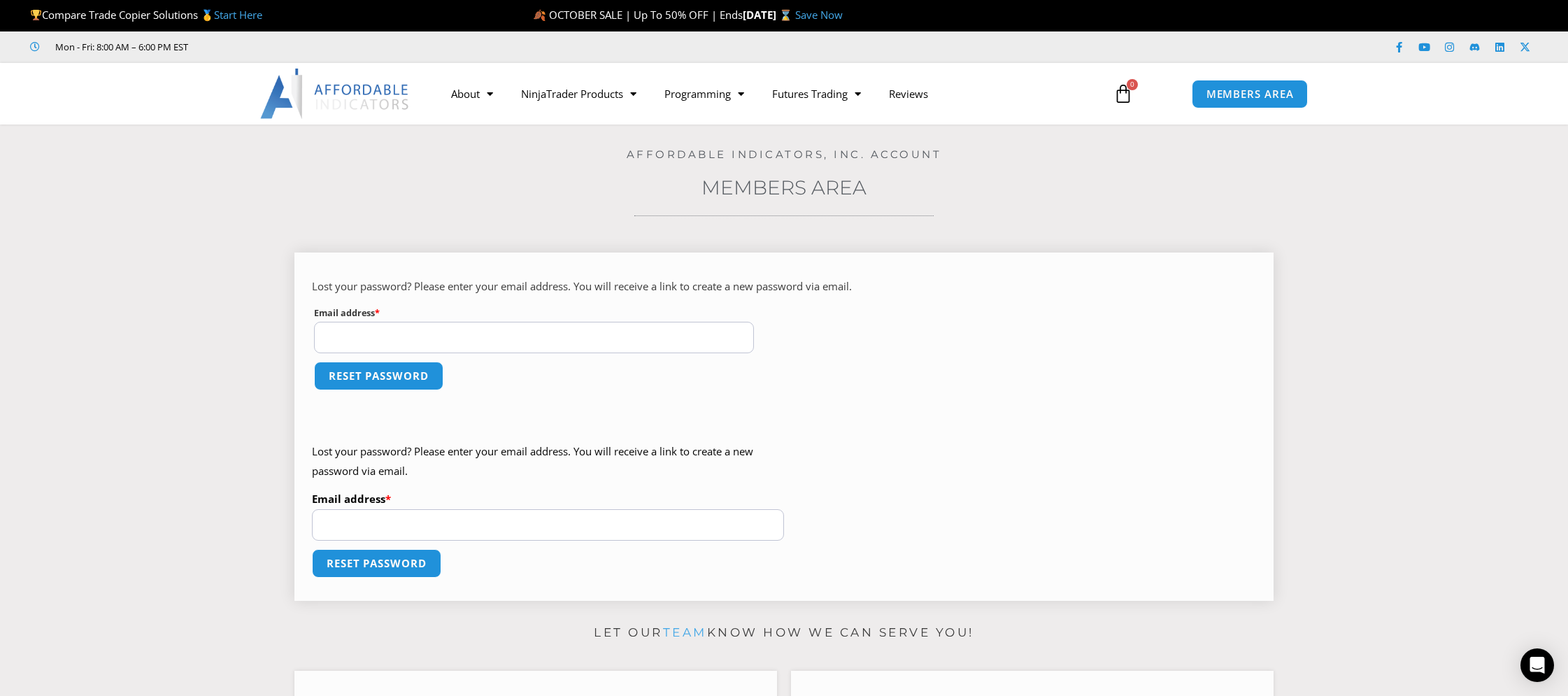
click at [461, 338] on input "Email address * Required" at bounding box center [533, 337] width 440 height 31
type input "**********"
click at [365, 376] on button "Reset password" at bounding box center [378, 375] width 136 height 30
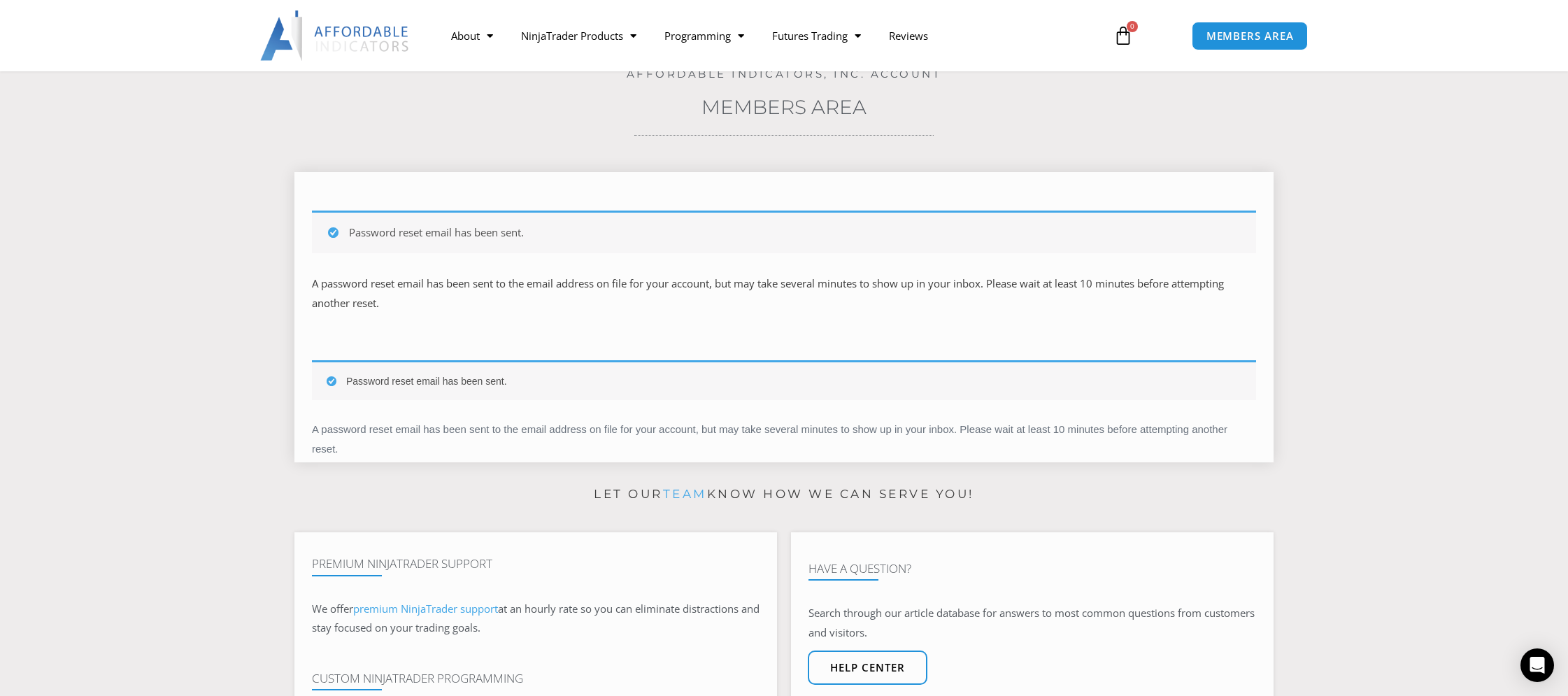
scroll to position [313, 0]
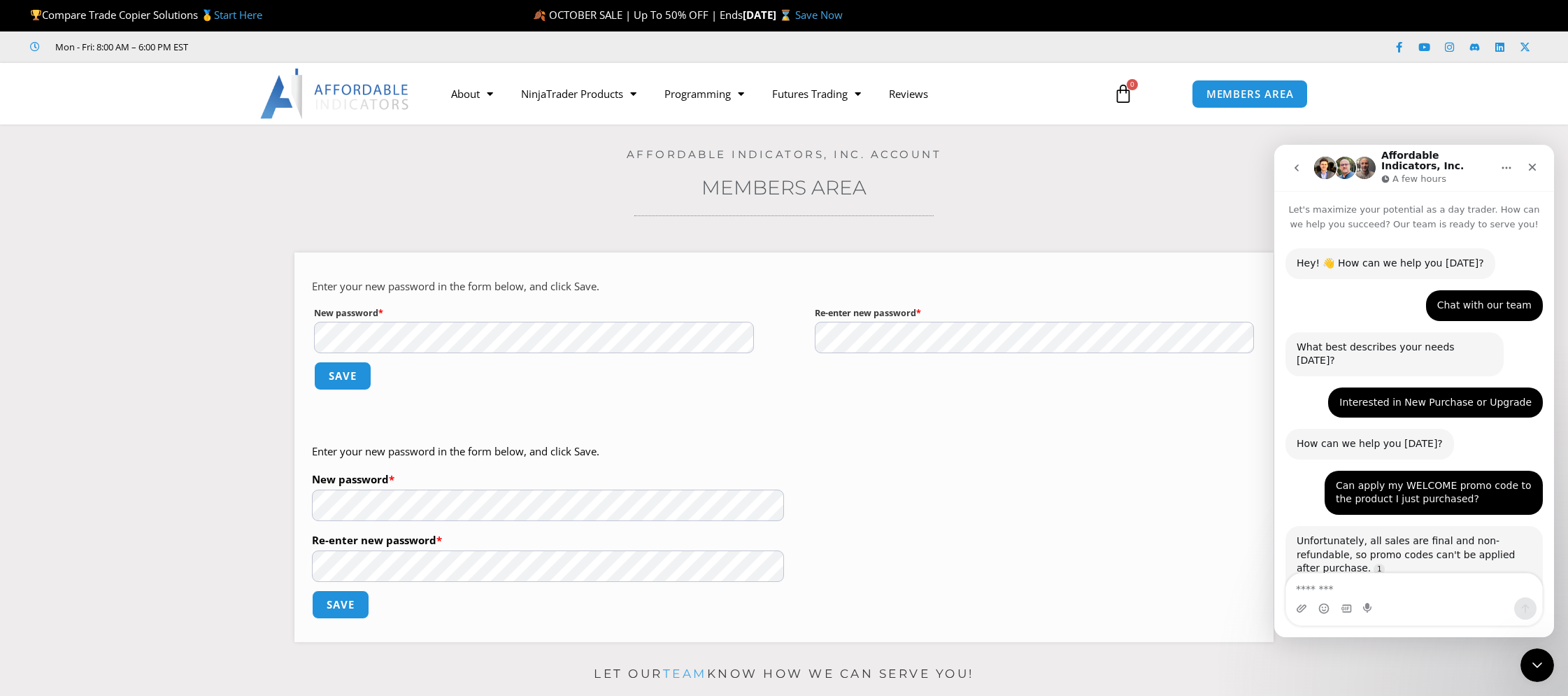
scroll to position [411, 0]
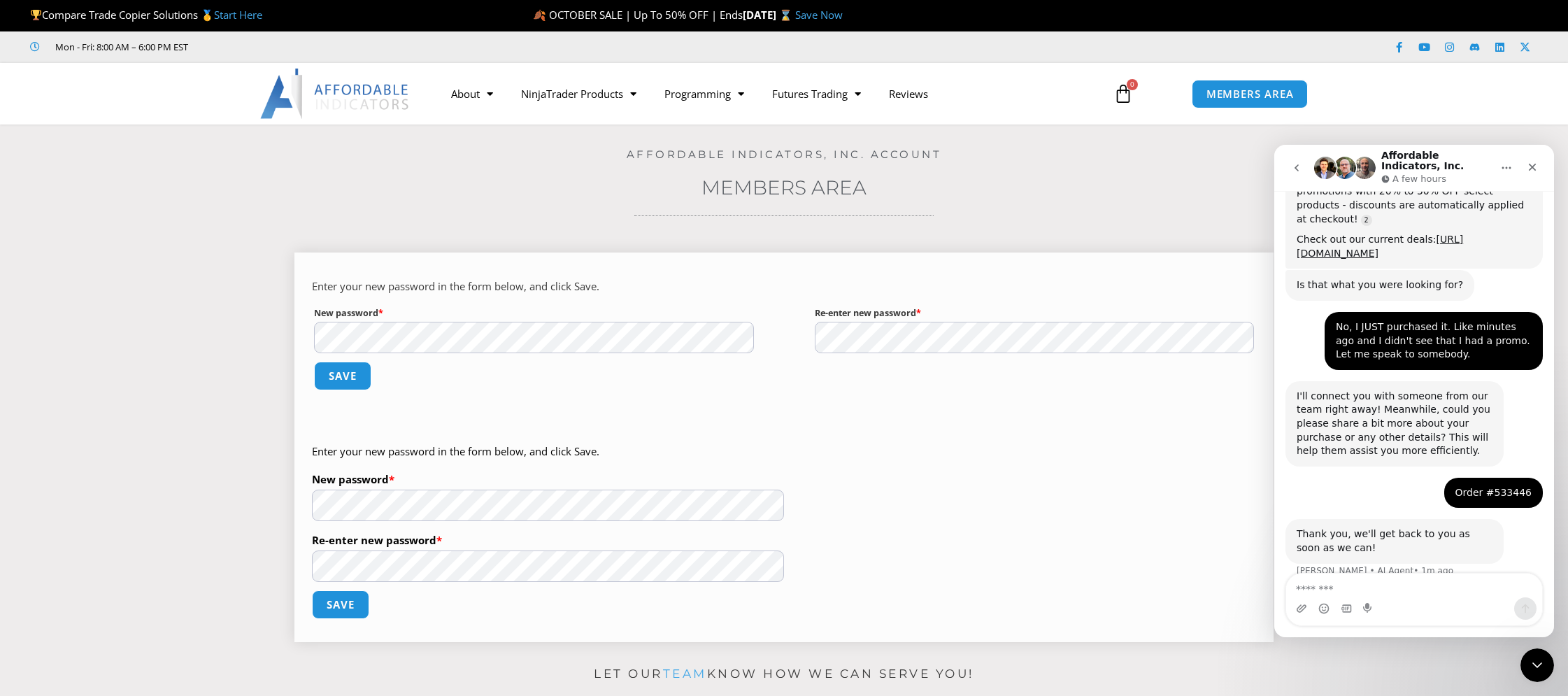
click at [302, 318] on div "Enter your new password in the form below, and click Save. New password * Requi…" at bounding box center [784, 447] width 979 height 390
click at [338, 384] on button "Save" at bounding box center [342, 375] width 60 height 30
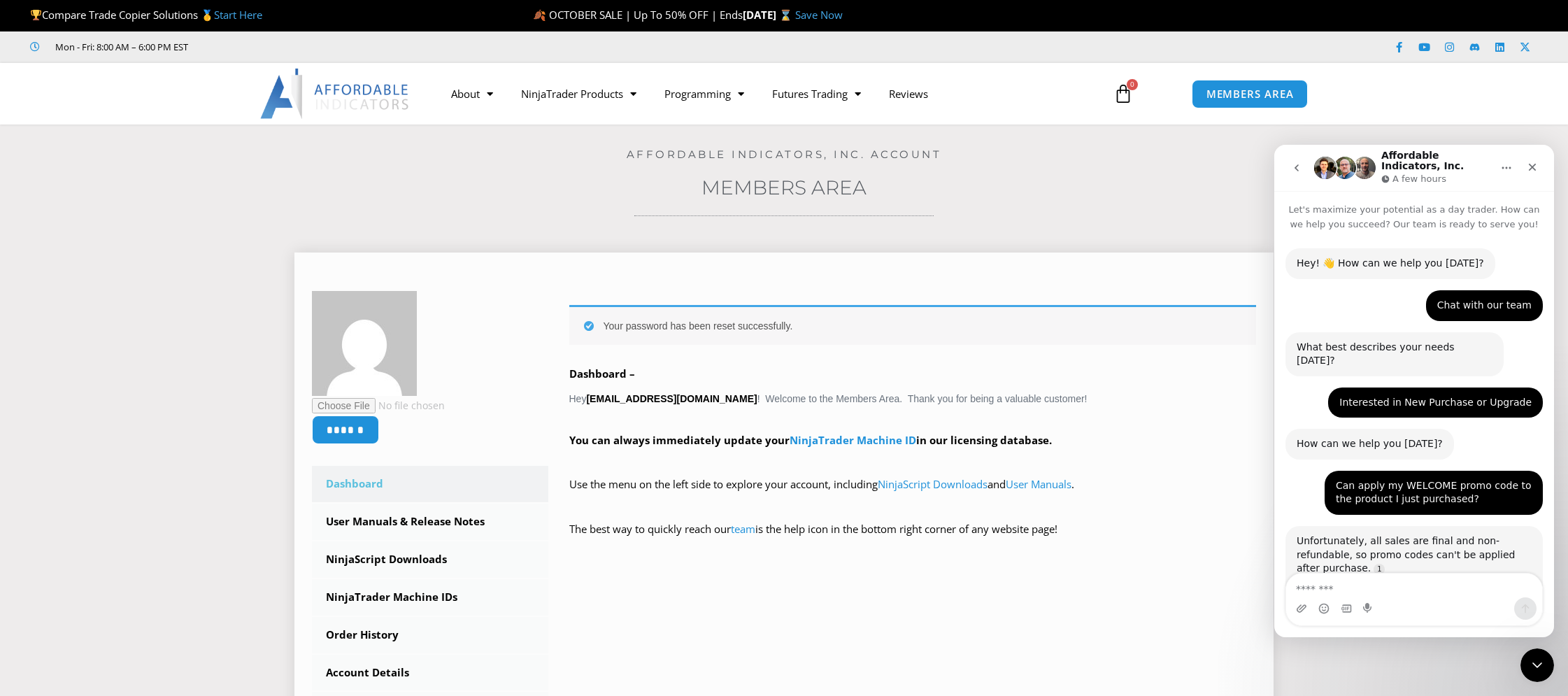
scroll to position [411, 0]
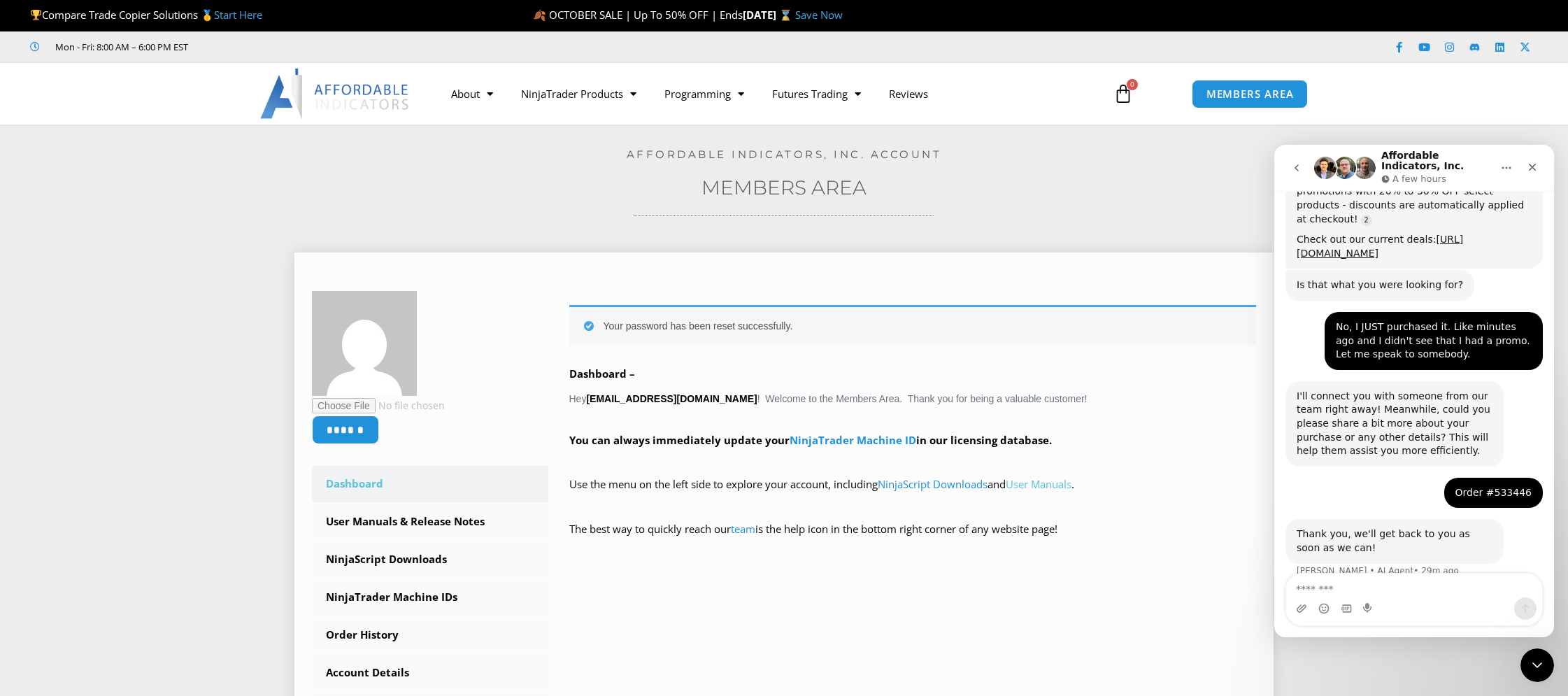
click at [1050, 484] on link "User Manuals" at bounding box center [1039, 484] width 66 height 14
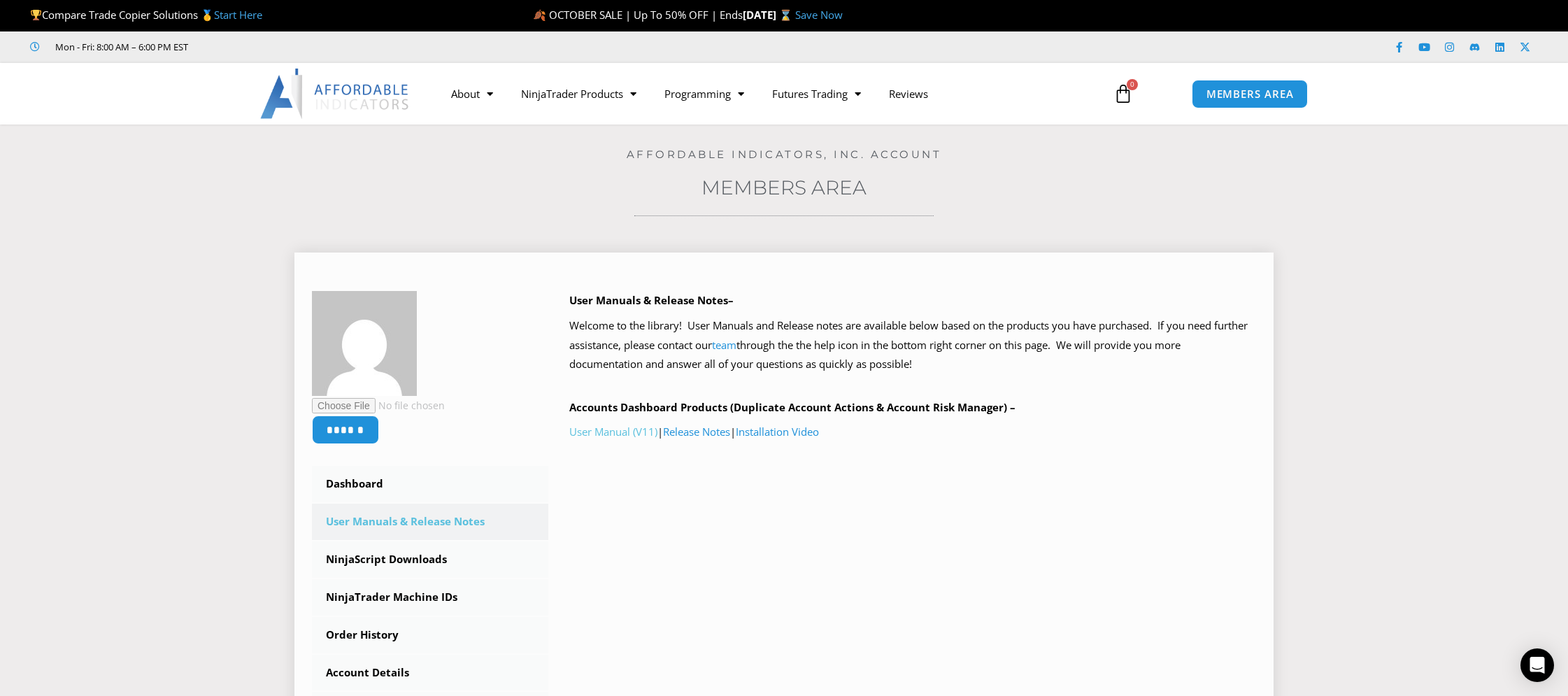
click at [623, 433] on link "User Manual (V11)" at bounding box center [613, 431] width 88 height 14
